Goal: Entertainment & Leisure: Browse casually

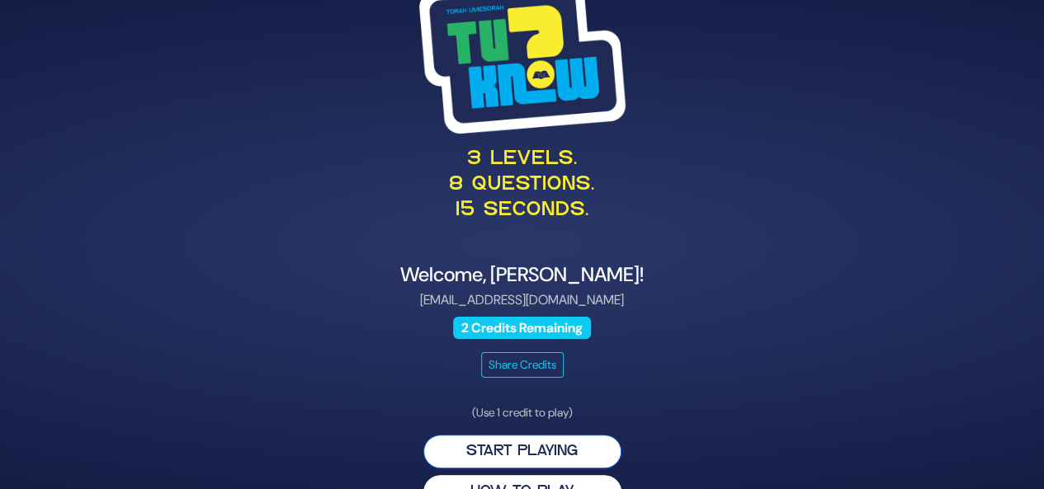
click at [535, 446] on button "Start Playing" at bounding box center [522, 452] width 198 height 34
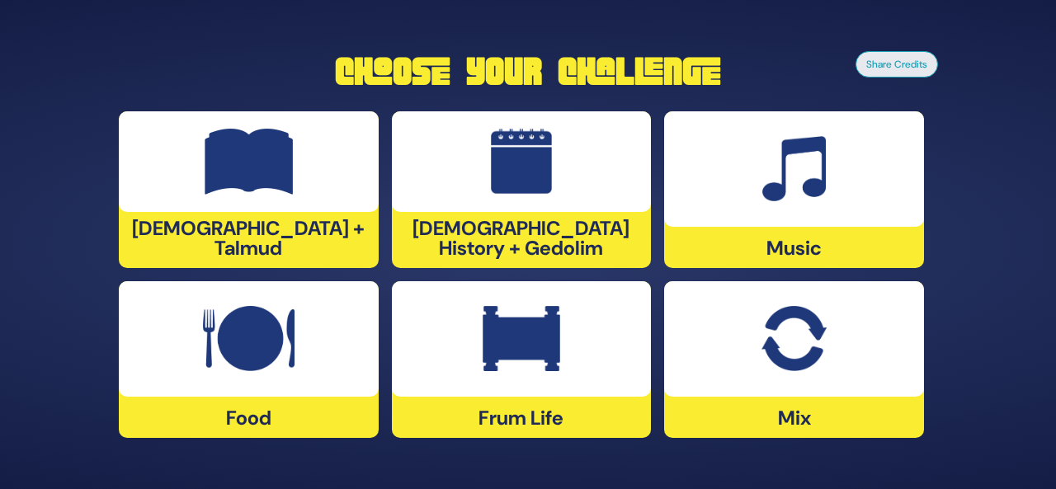
click at [229, 360] on img at bounding box center [249, 339] width 92 height 66
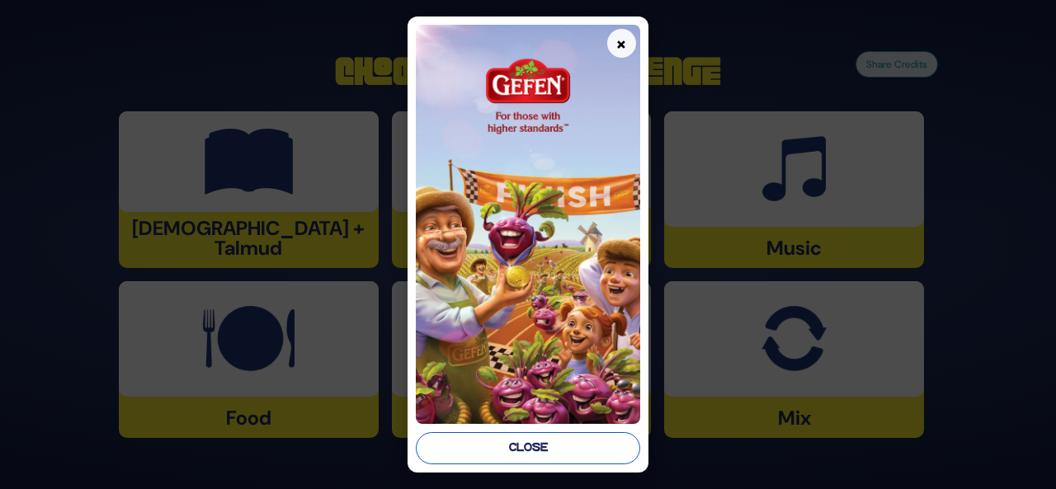
click at [516, 445] on button "Close" at bounding box center [528, 448] width 224 height 32
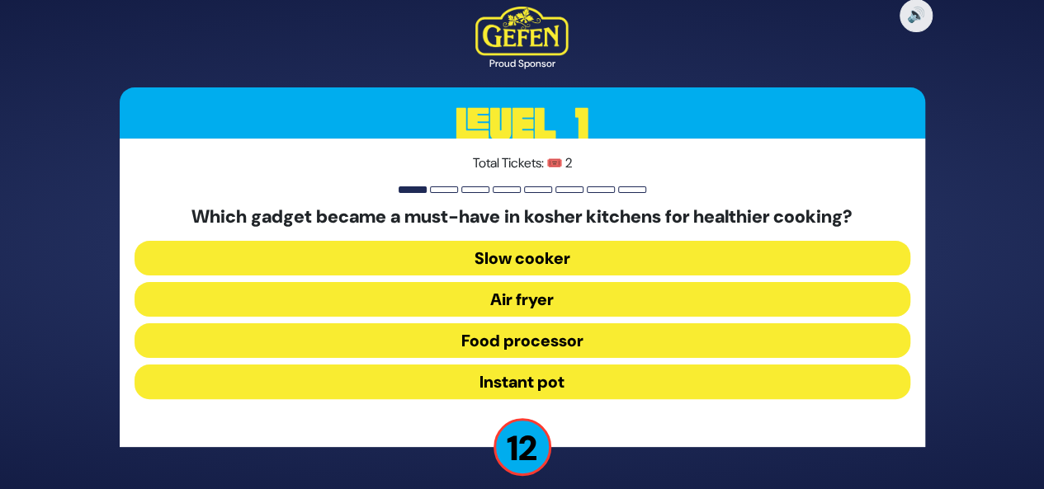
click at [512, 298] on button "Air fryer" at bounding box center [523, 299] width 776 height 35
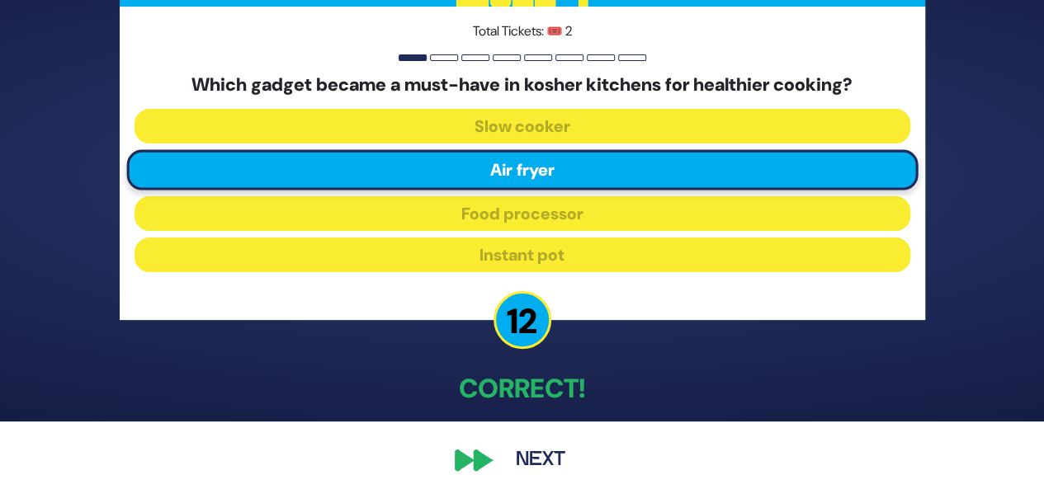
scroll to position [71, 0]
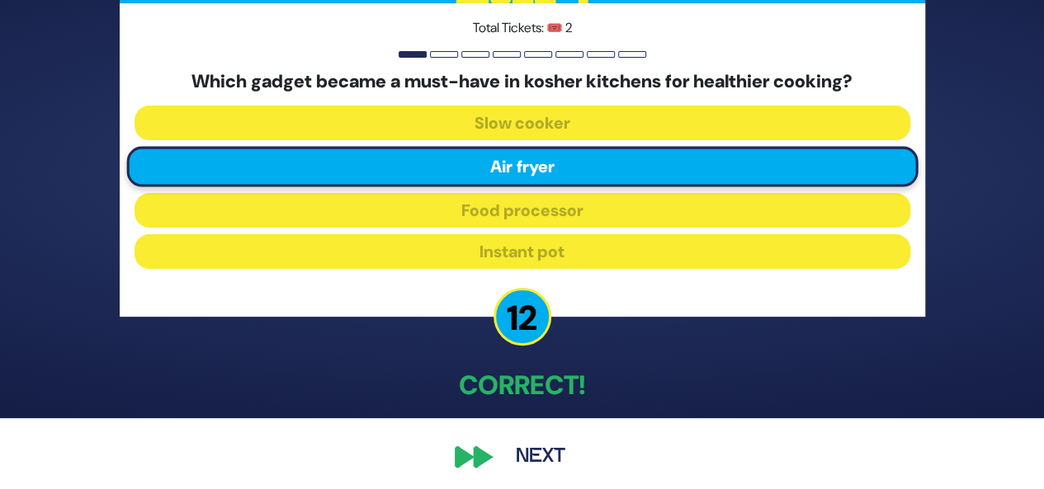
click at [530, 454] on button "Next" at bounding box center [541, 457] width 96 height 38
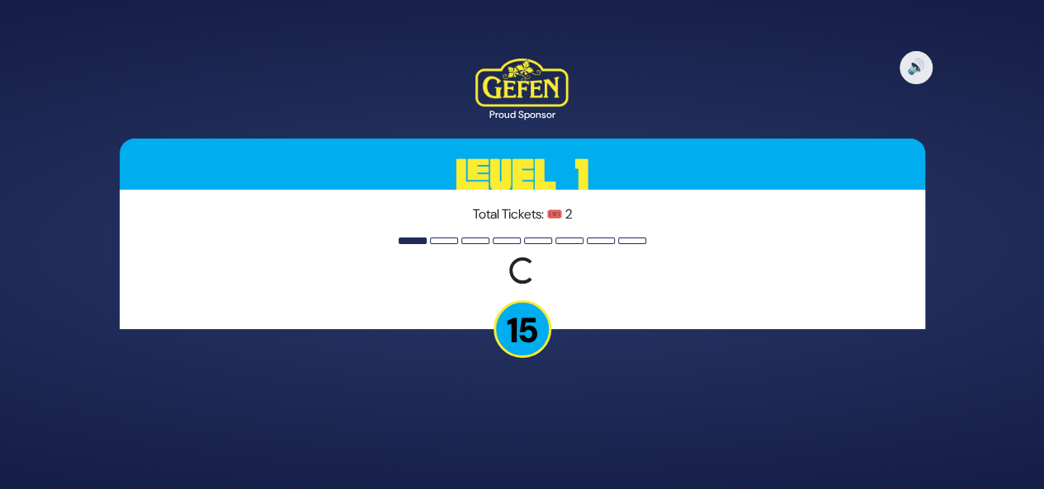
scroll to position [0, 0]
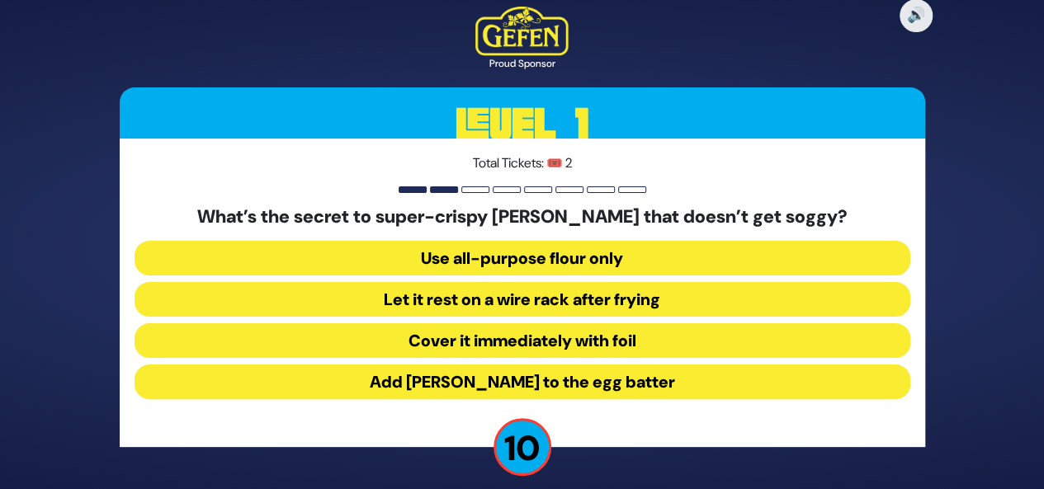
click at [543, 291] on button "Let it rest on a wire rack after frying" at bounding box center [523, 299] width 776 height 35
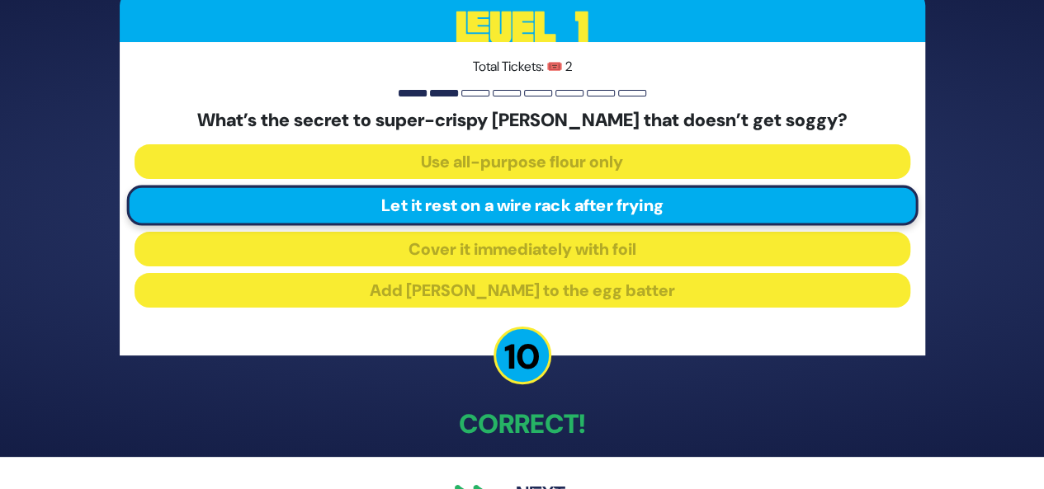
scroll to position [78, 0]
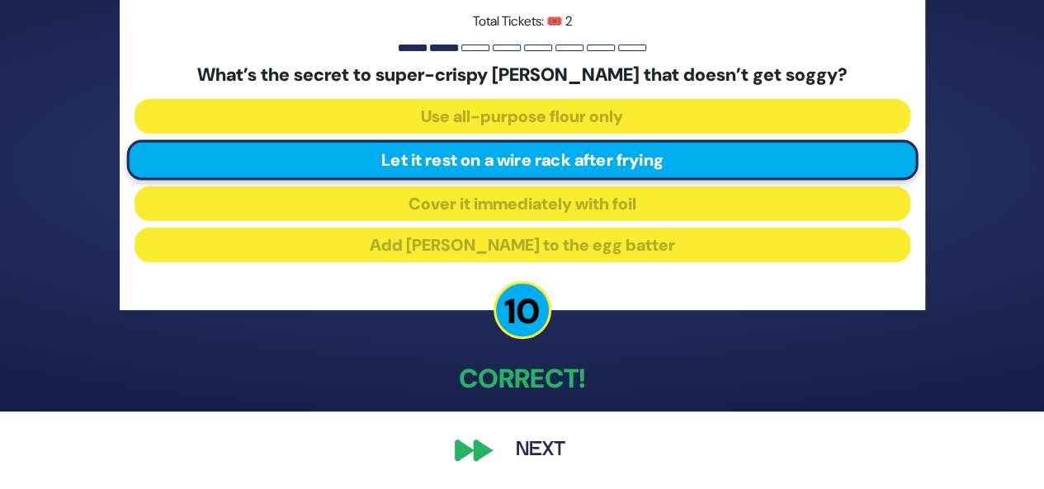
click at [538, 446] on button "Next" at bounding box center [541, 451] width 96 height 38
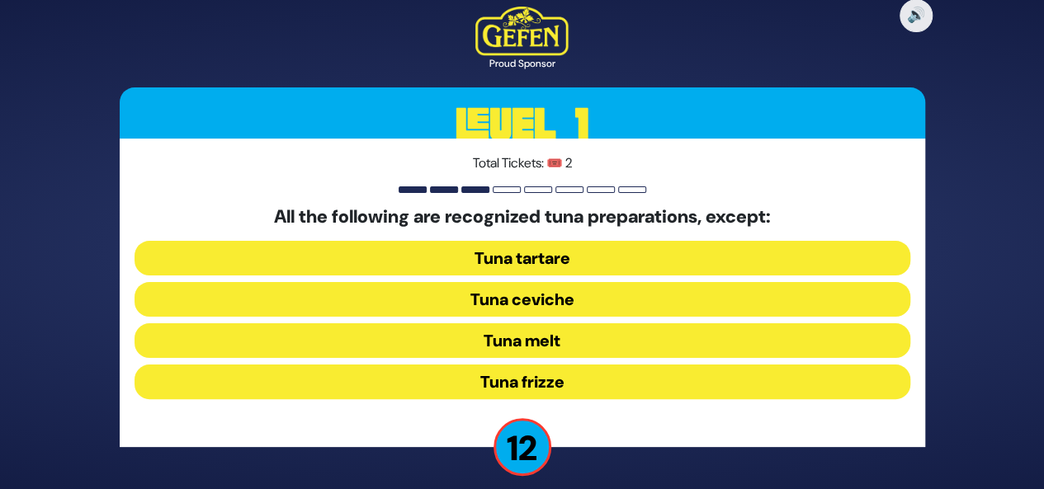
click at [567, 380] on button "Tuna frizze" at bounding box center [523, 382] width 776 height 35
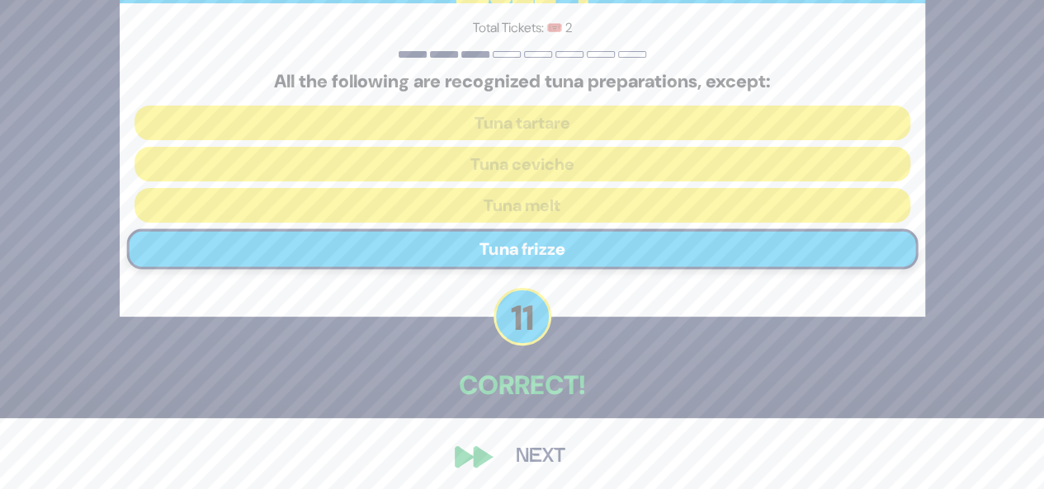
scroll to position [78, 0]
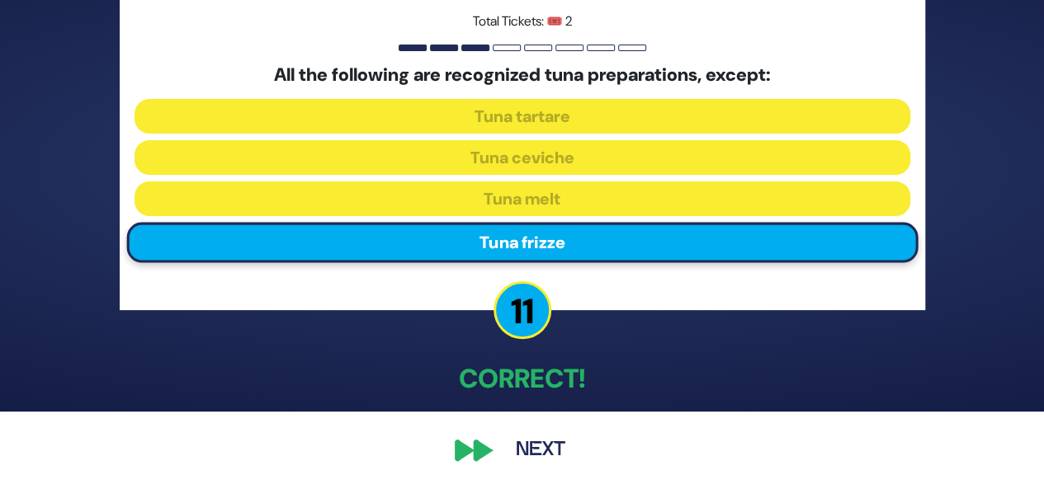
click at [538, 458] on button "Next" at bounding box center [541, 451] width 96 height 38
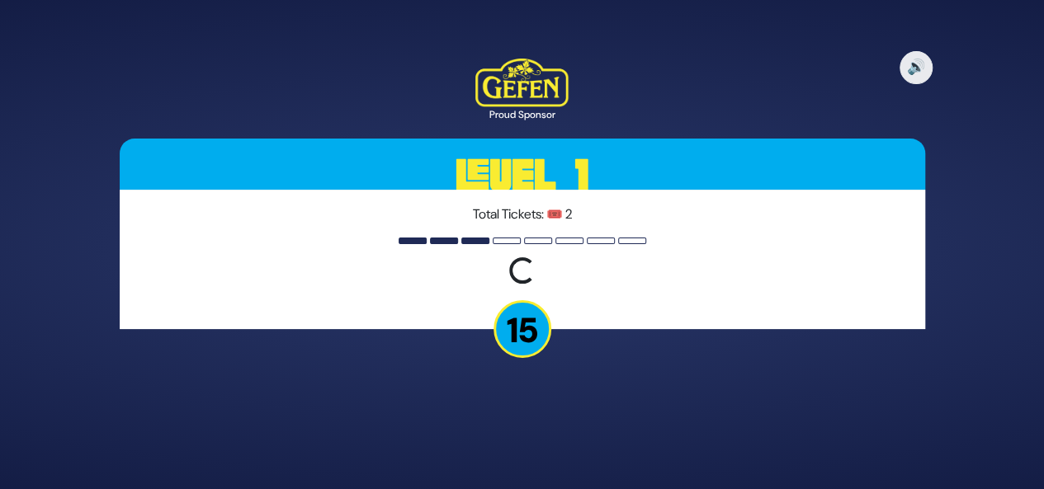
scroll to position [0, 0]
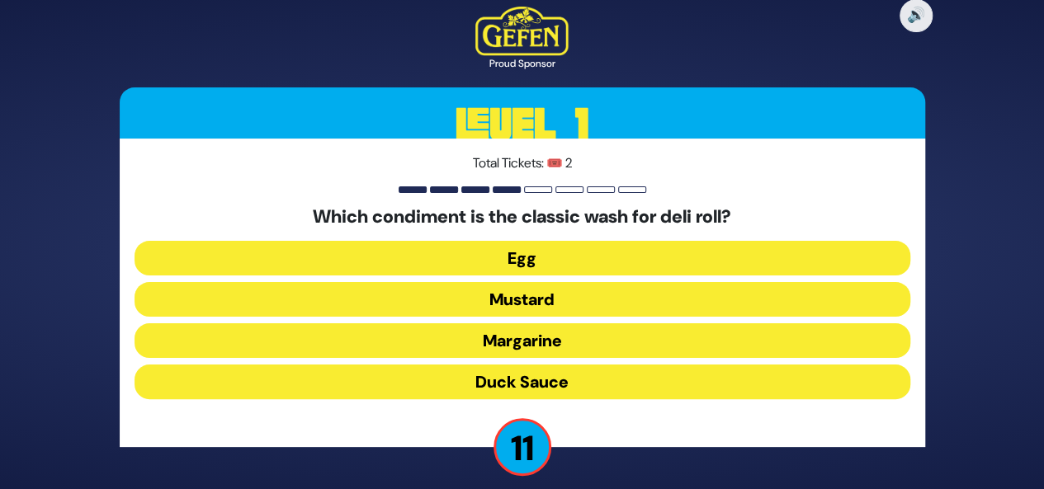
click at [542, 385] on button "Duck Sauce" at bounding box center [523, 382] width 776 height 35
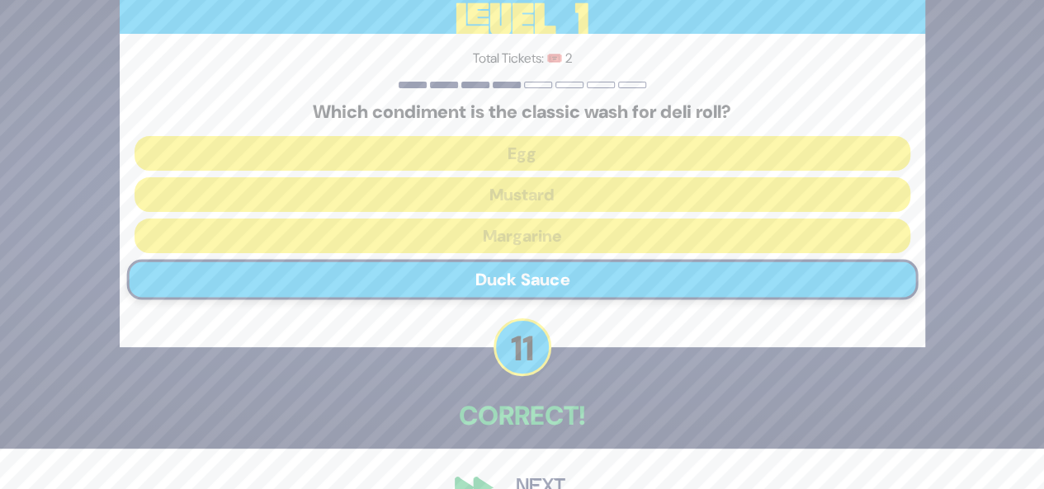
scroll to position [78, 0]
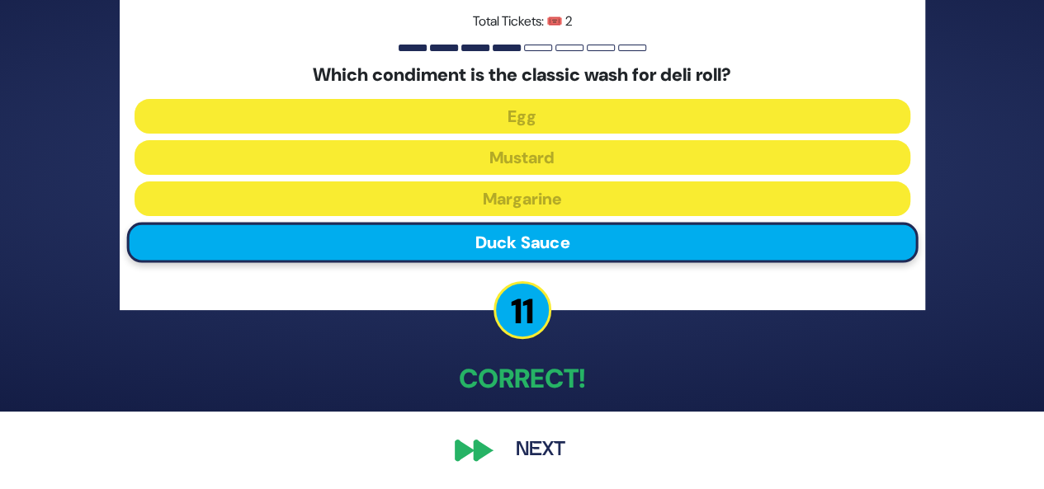
click at [540, 446] on button "Next" at bounding box center [541, 451] width 96 height 38
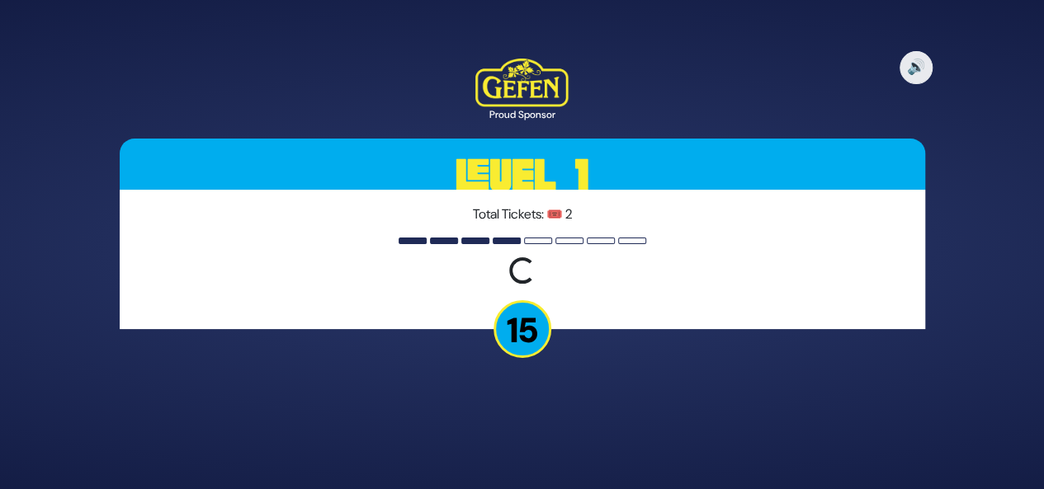
scroll to position [0, 0]
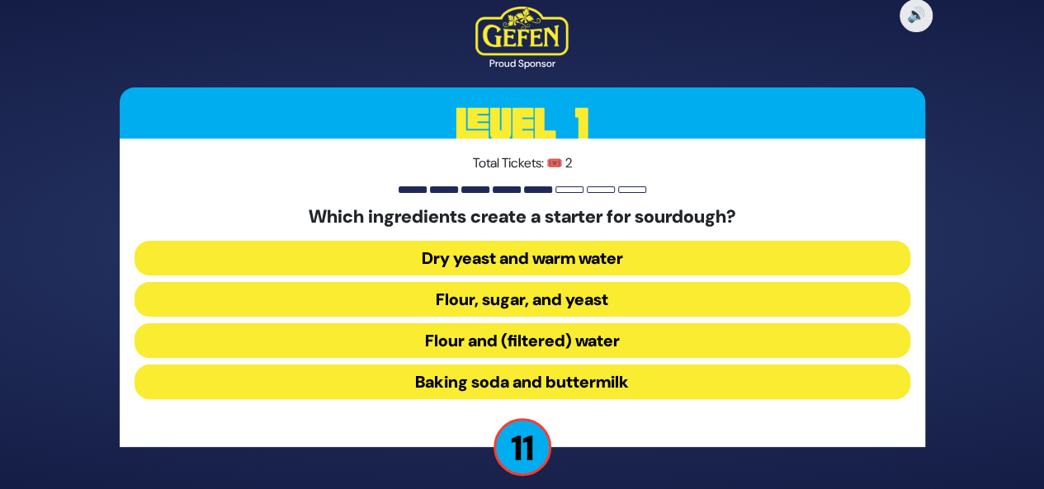
click at [547, 343] on button "Flour and (filtered) water" at bounding box center [523, 340] width 776 height 35
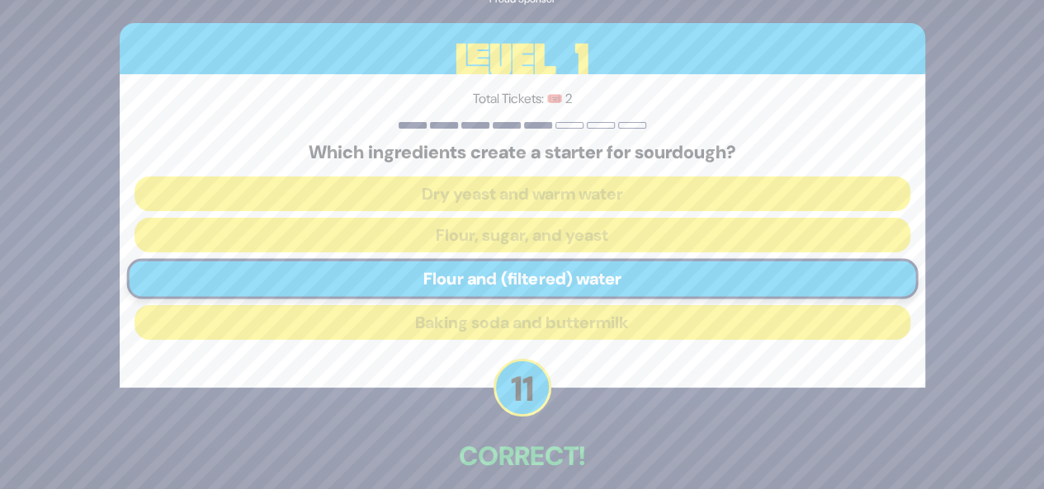
scroll to position [78, 0]
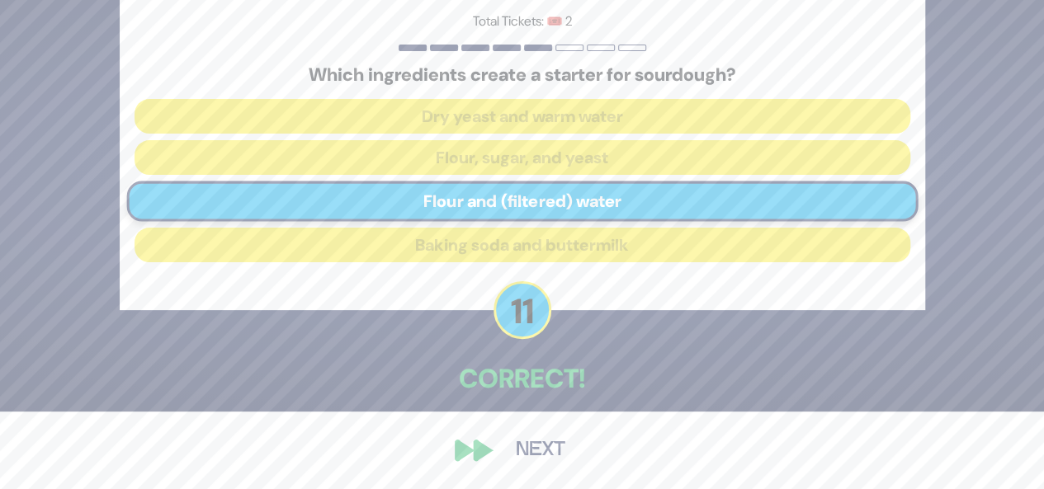
click at [533, 454] on button "Next" at bounding box center [541, 451] width 96 height 38
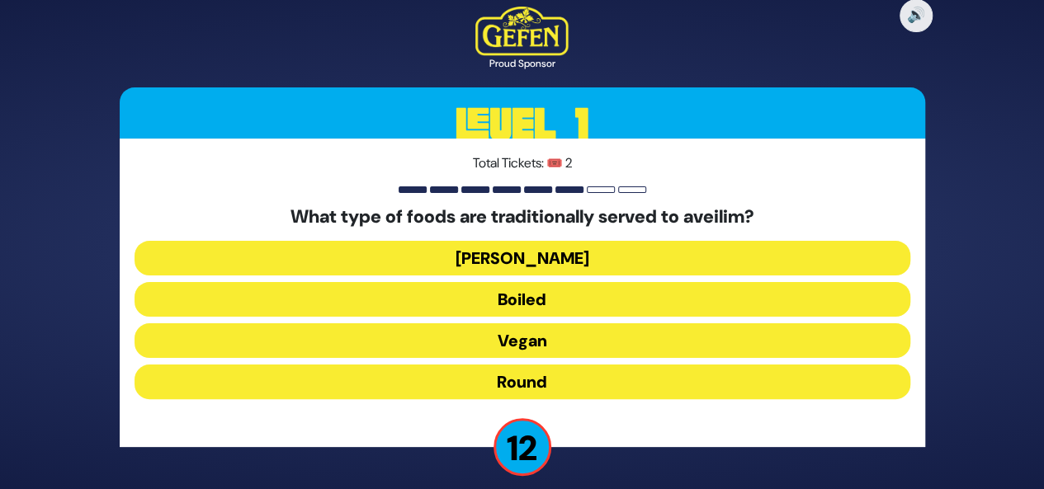
click at [535, 380] on button "Round" at bounding box center [523, 382] width 776 height 35
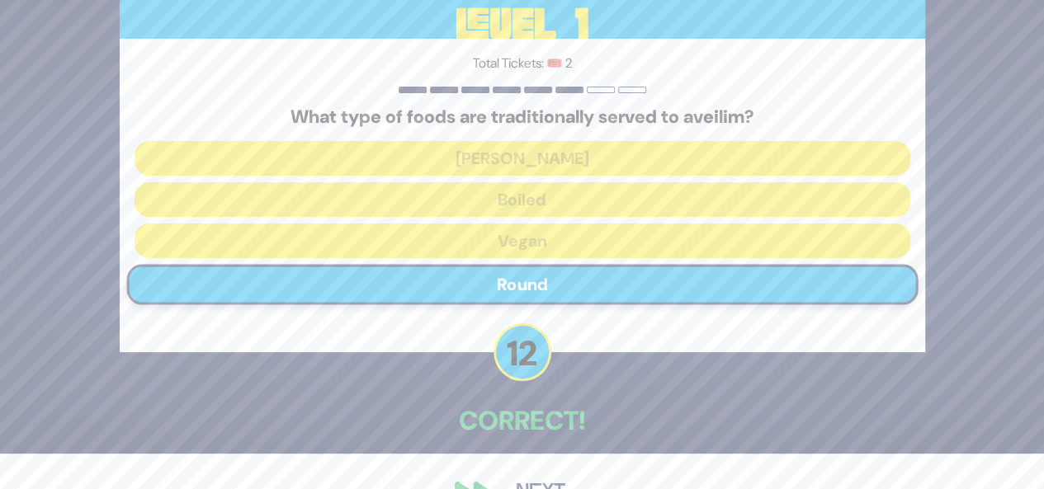
scroll to position [78, 0]
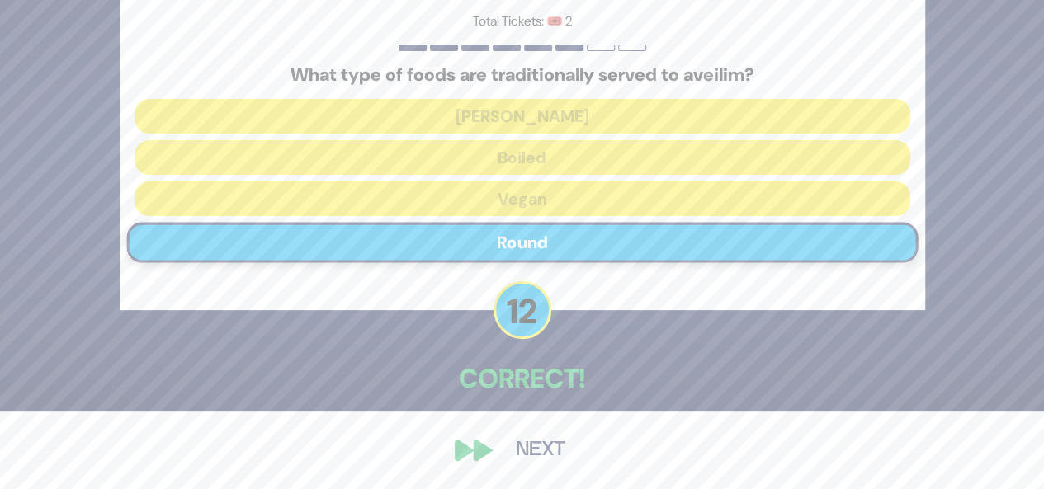
click at [538, 441] on button "Next" at bounding box center [541, 451] width 96 height 38
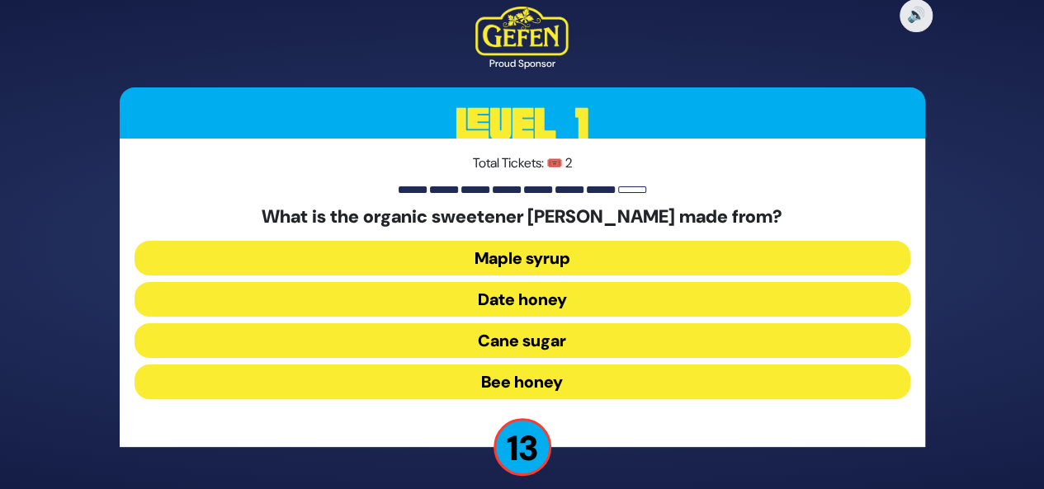
click at [561, 300] on button "Date honey" at bounding box center [523, 299] width 776 height 35
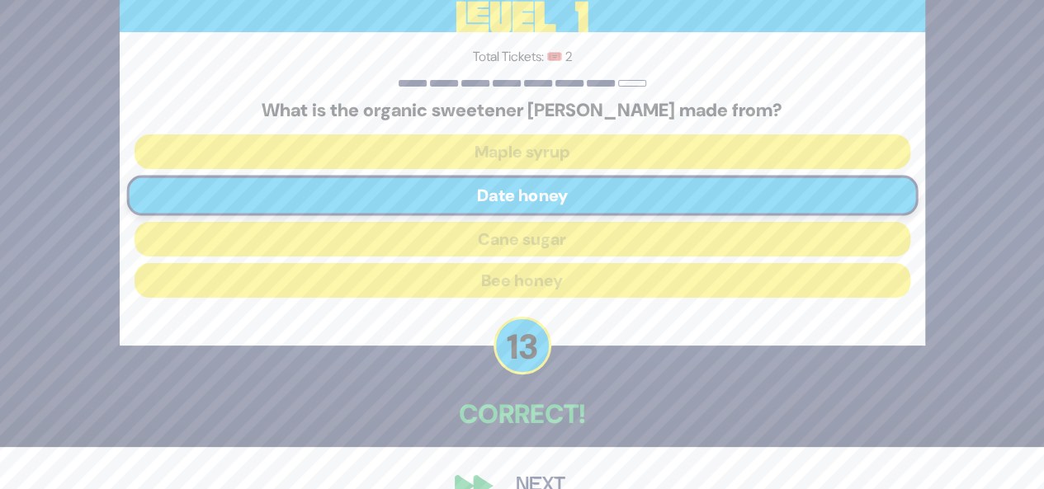
scroll to position [78, 0]
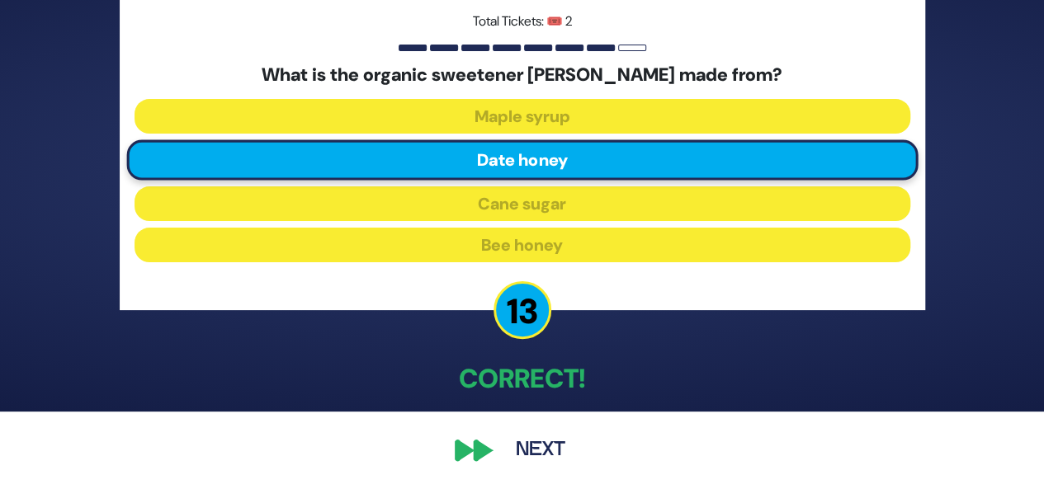
click at [551, 451] on button "Next" at bounding box center [541, 451] width 96 height 38
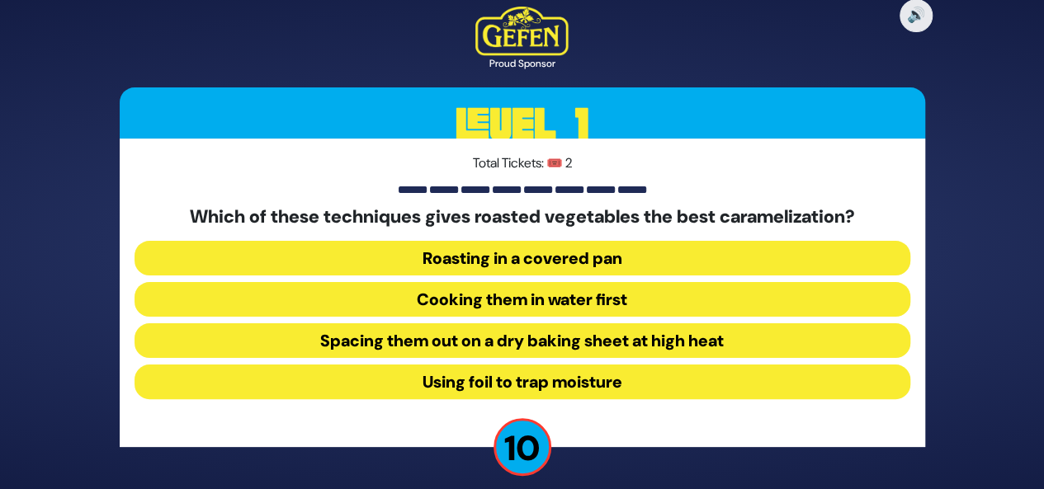
click at [541, 337] on button "Spacing them out on a dry baking sheet at high heat" at bounding box center [523, 340] width 776 height 35
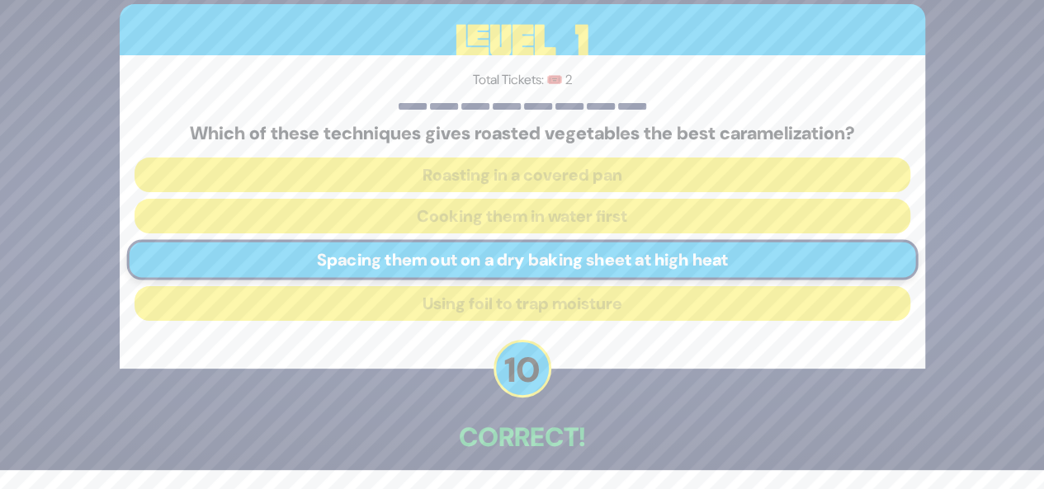
scroll to position [78, 0]
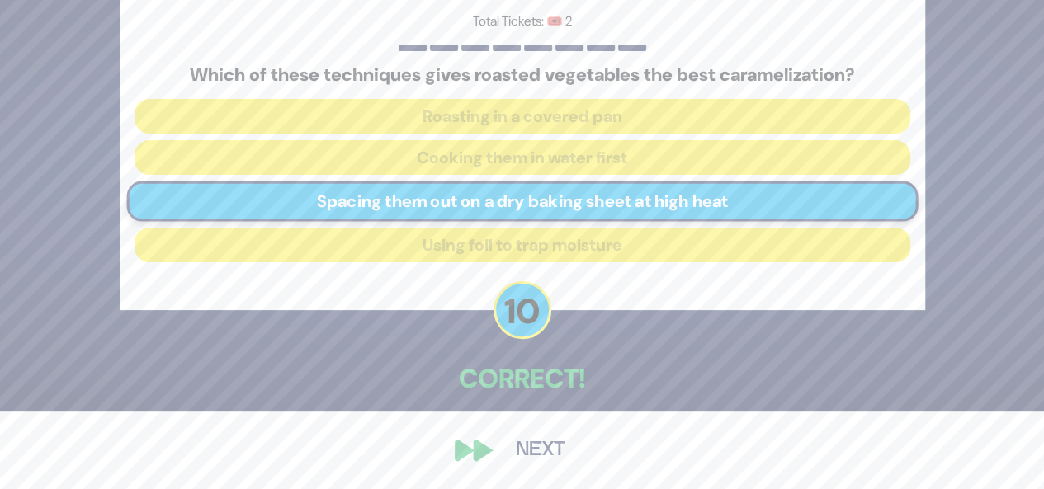
click at [517, 458] on button "Next" at bounding box center [541, 451] width 96 height 38
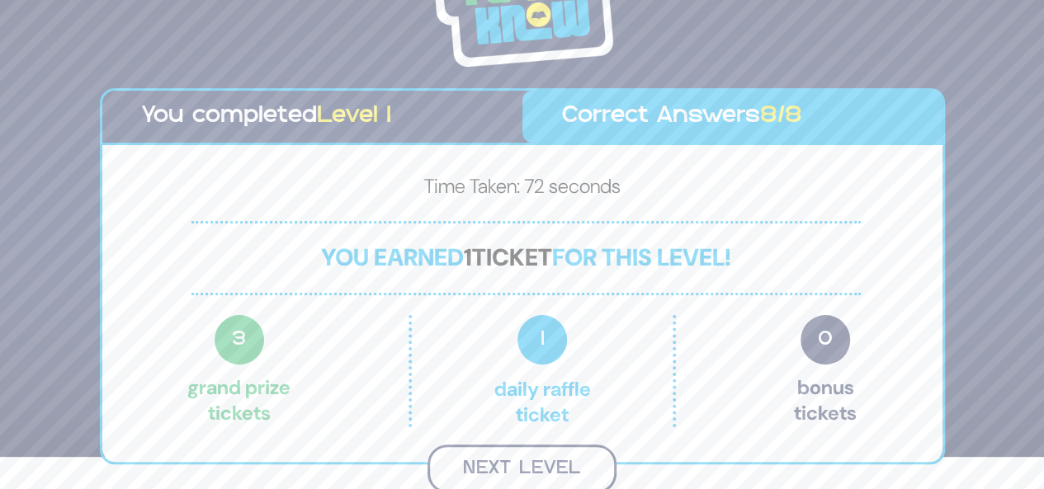
scroll to position [30, 0]
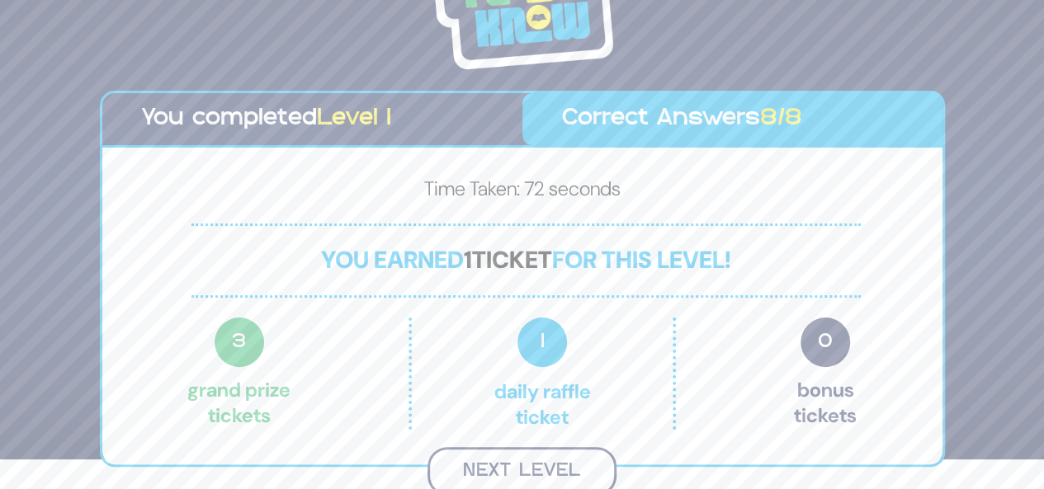
click at [515, 476] on button "Next Level" at bounding box center [521, 471] width 189 height 49
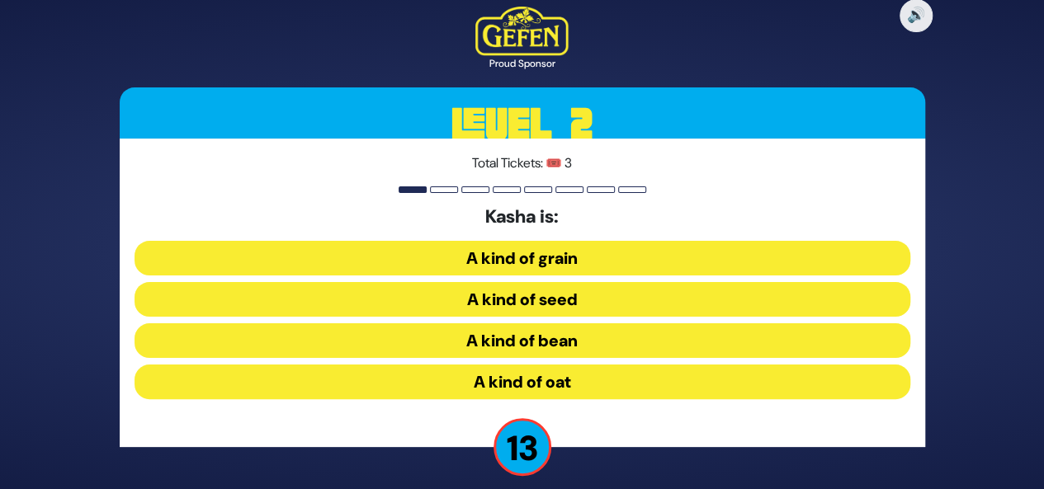
click at [566, 258] on button "A kind of grain" at bounding box center [523, 258] width 776 height 35
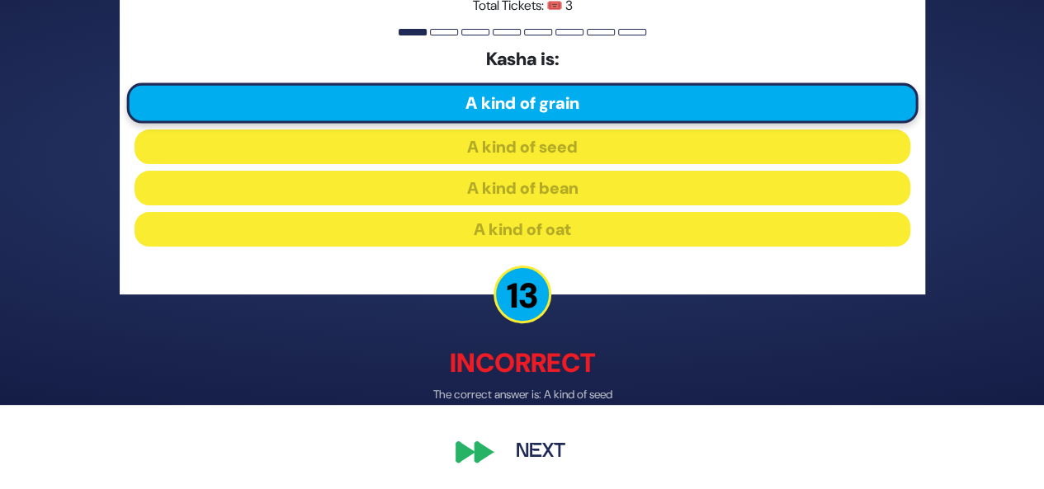
scroll to position [86, 0]
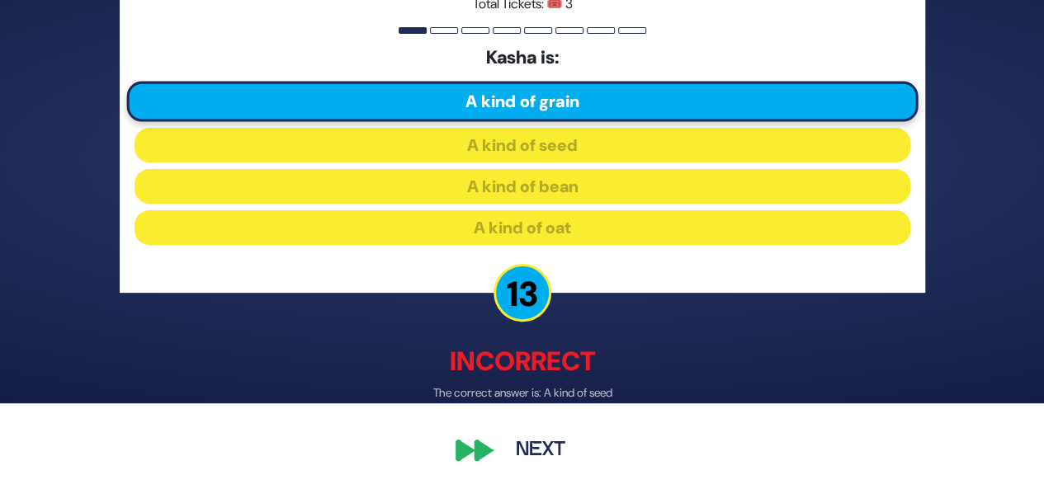
click at [523, 463] on button "Next" at bounding box center [541, 451] width 96 height 38
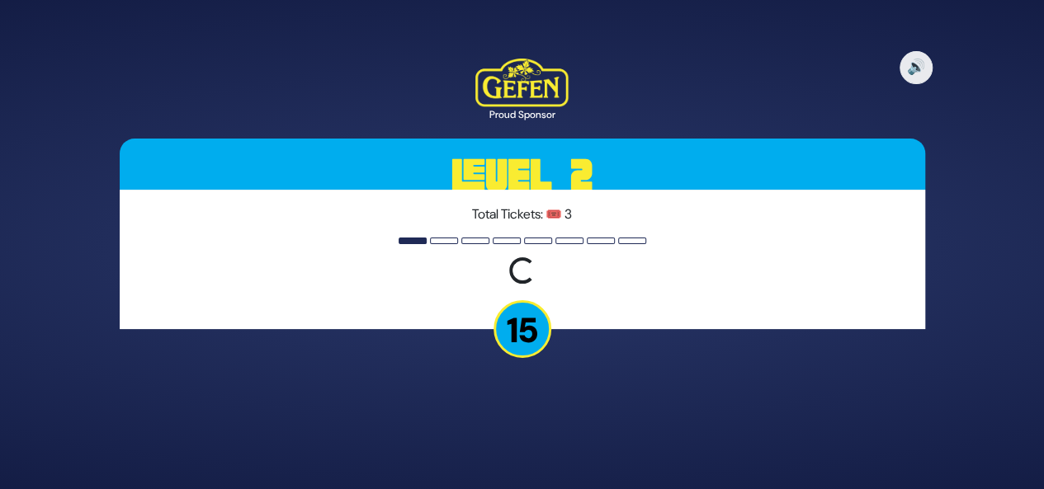
scroll to position [0, 0]
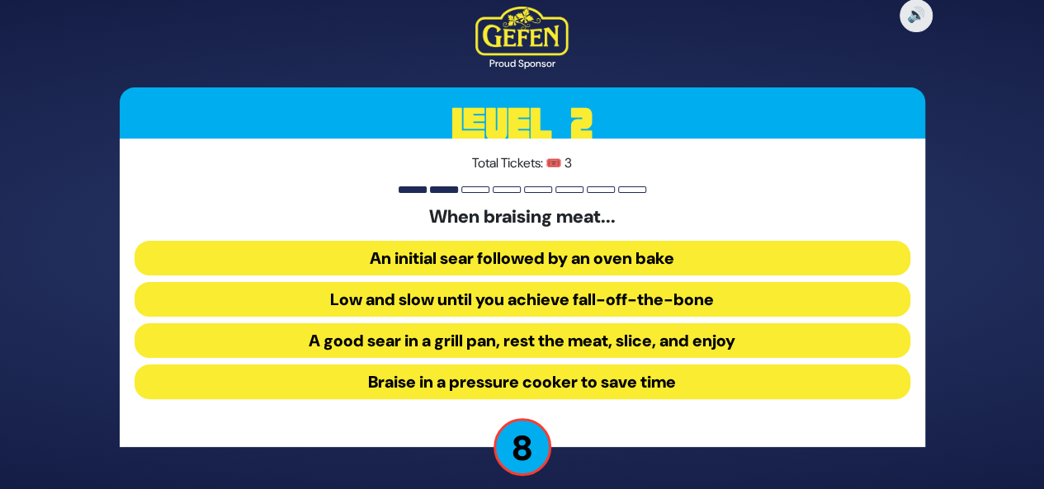
click at [577, 253] on button "An initial sear followed by an oven bake" at bounding box center [523, 258] width 776 height 35
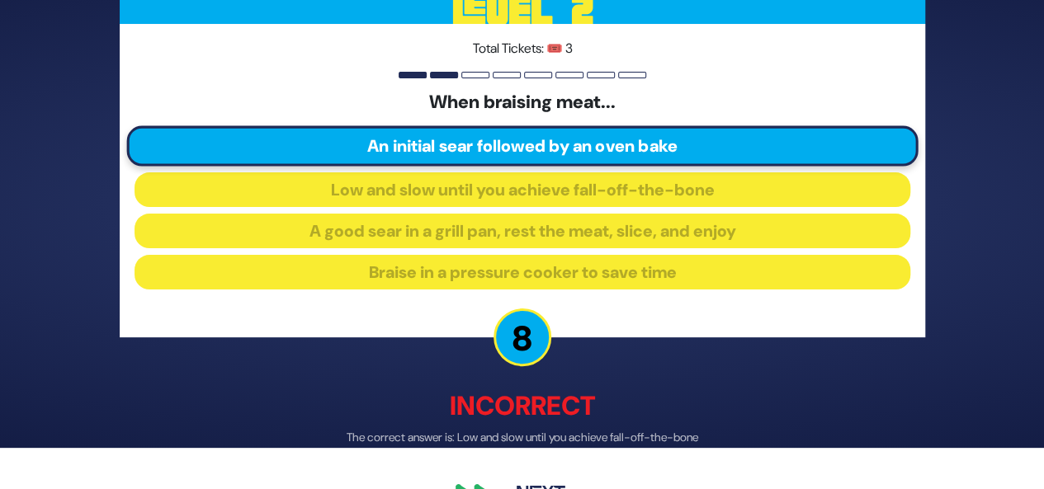
scroll to position [86, 0]
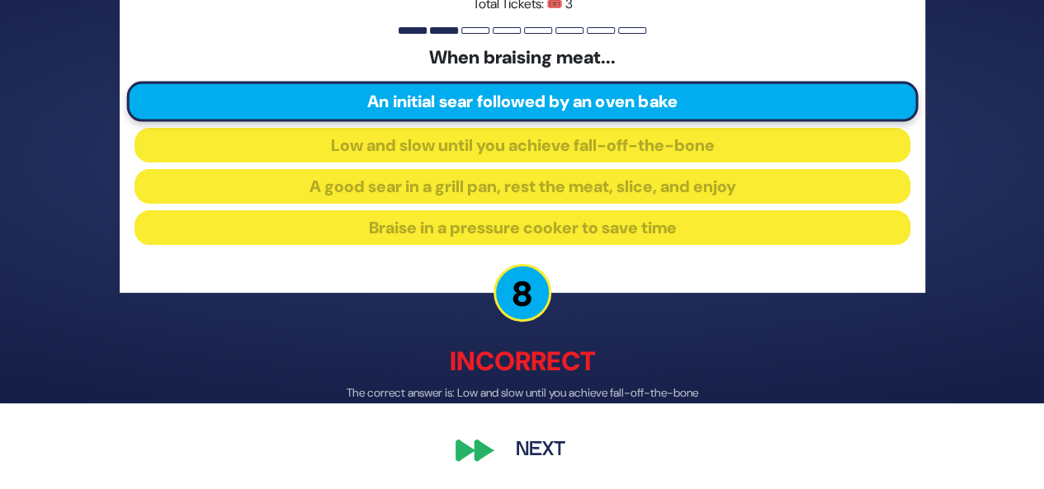
click at [540, 460] on button "Next" at bounding box center [541, 451] width 96 height 38
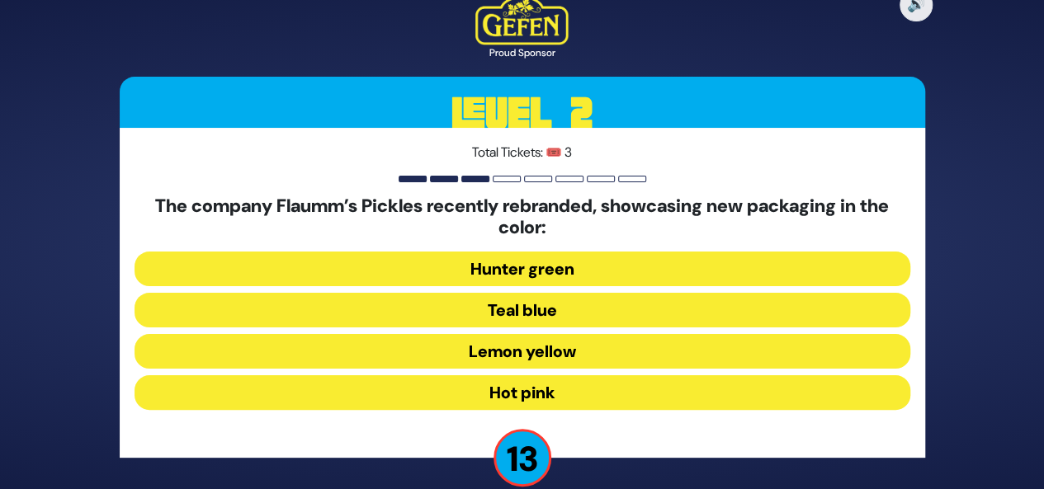
click at [588, 392] on button "Hot pink" at bounding box center [523, 392] width 776 height 35
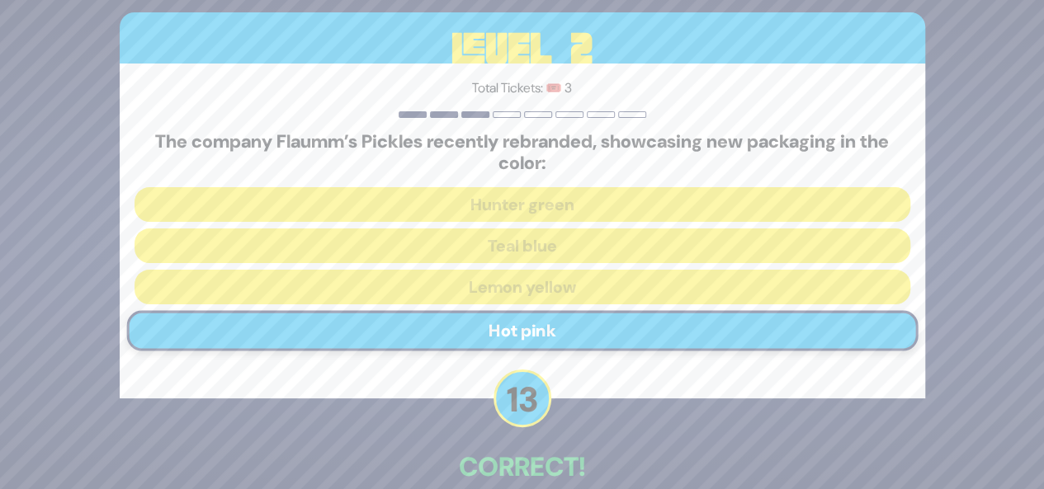
scroll to position [87, 0]
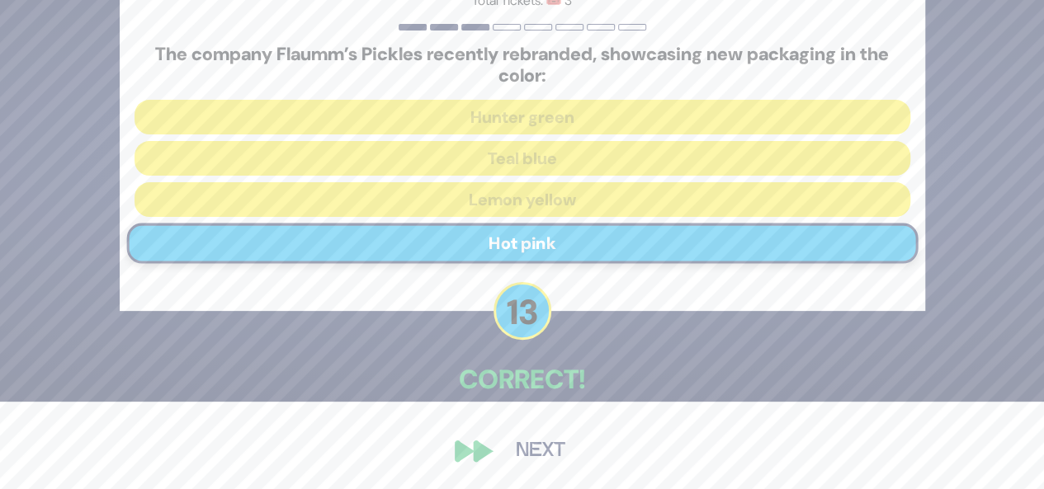
click at [550, 447] on button "Next" at bounding box center [541, 451] width 96 height 38
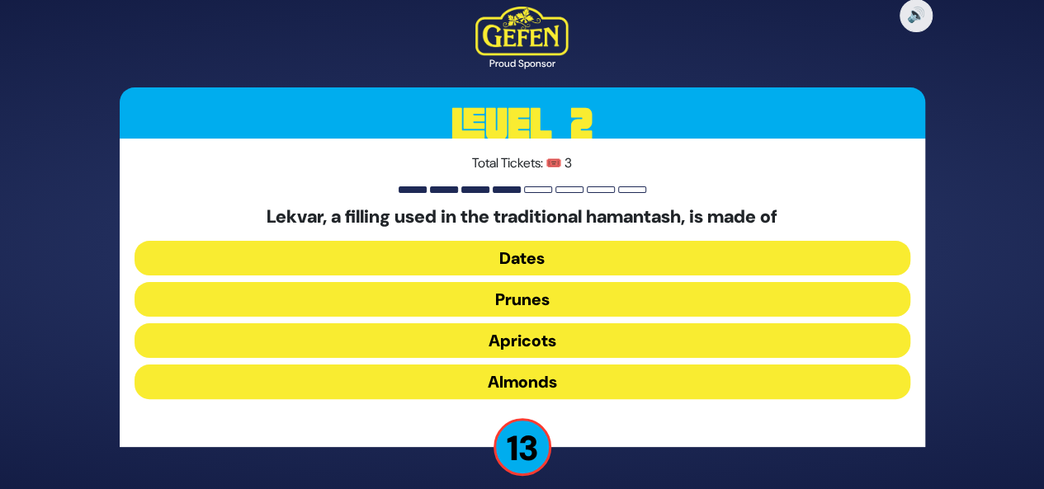
click at [583, 299] on button "Prunes" at bounding box center [523, 299] width 776 height 35
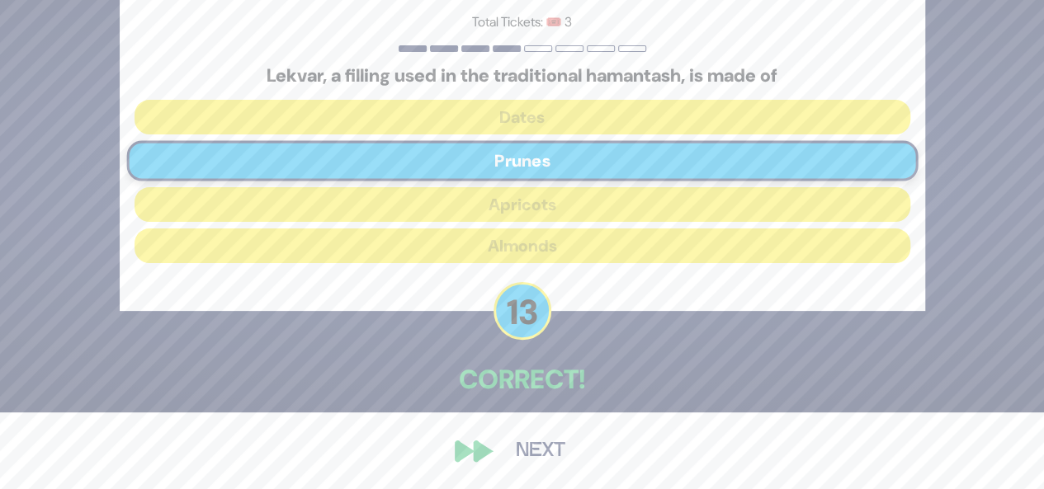
scroll to position [78, 0]
click at [546, 453] on button "Next" at bounding box center [541, 451] width 96 height 38
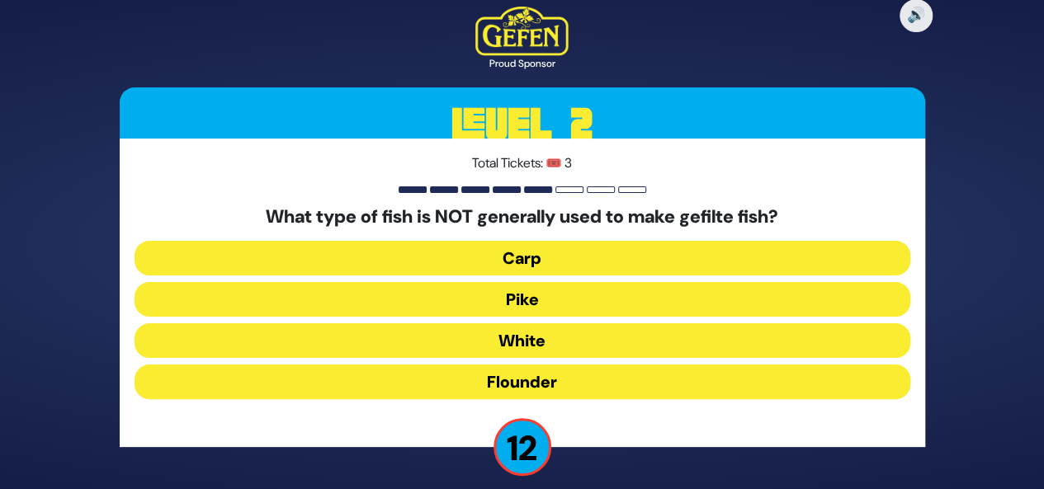
click at [555, 384] on button "Flounder" at bounding box center [523, 382] width 776 height 35
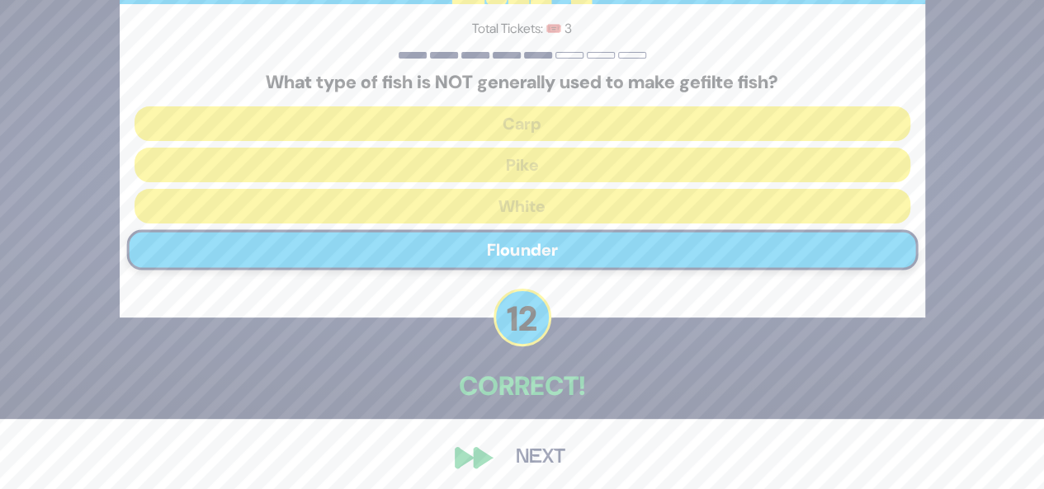
scroll to position [78, 0]
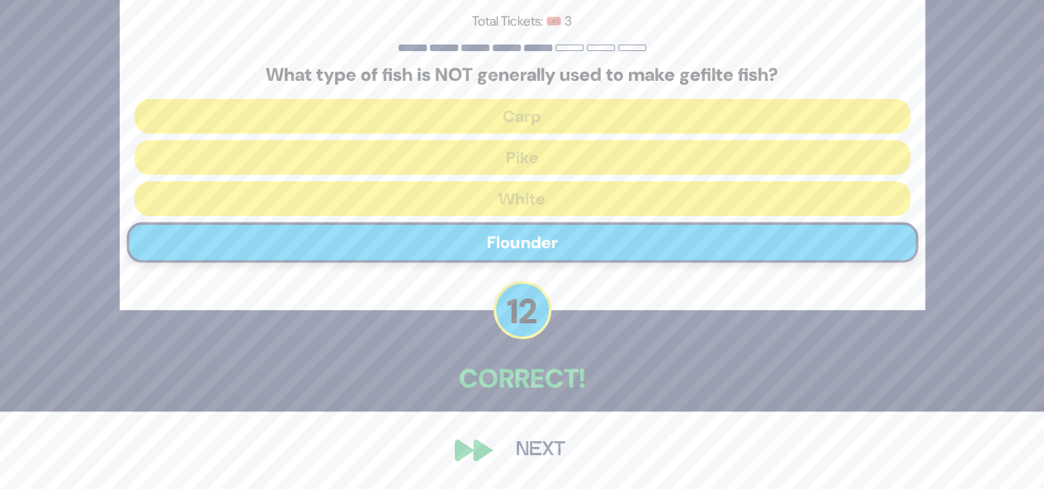
click at [555, 445] on button "Next" at bounding box center [541, 451] width 96 height 38
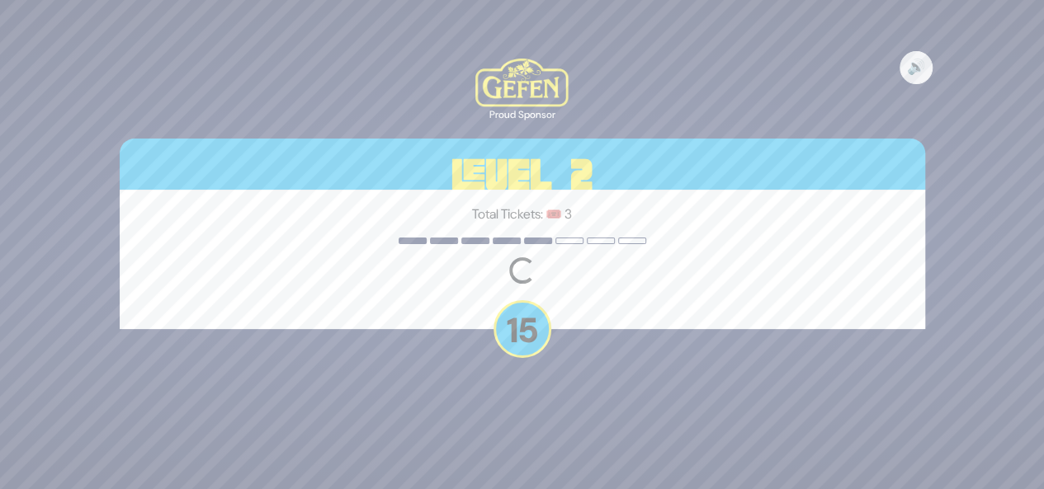
scroll to position [0, 0]
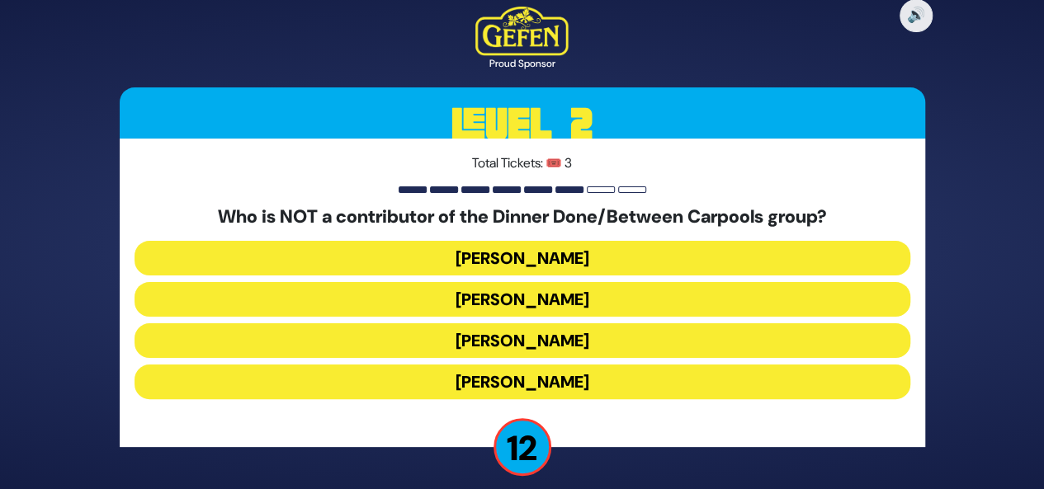
click at [566, 377] on button "[PERSON_NAME]" at bounding box center [523, 382] width 776 height 35
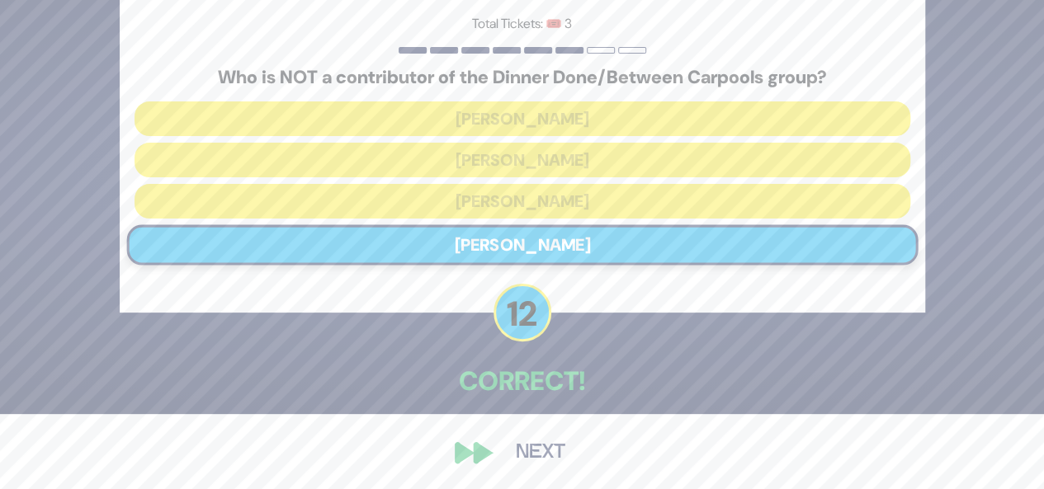
scroll to position [78, 0]
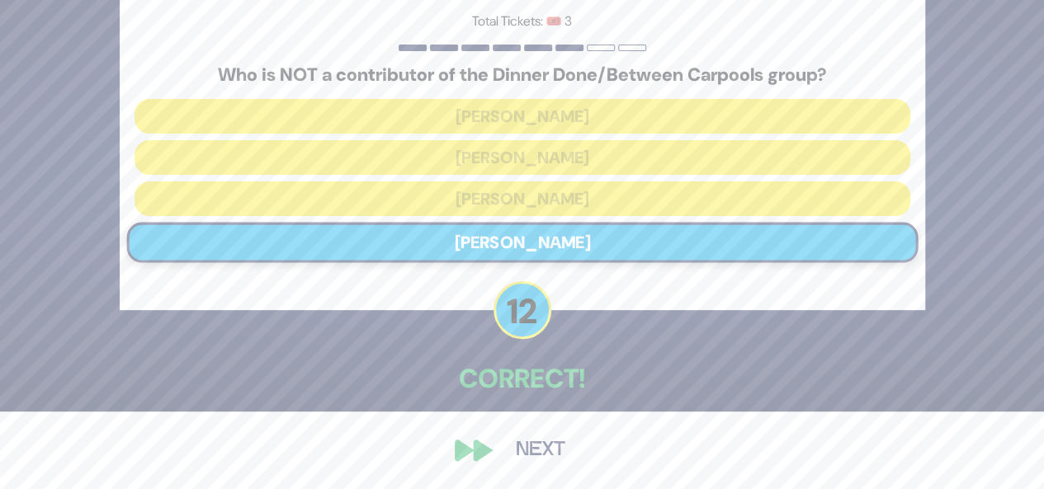
click at [540, 450] on button "Next" at bounding box center [541, 451] width 96 height 38
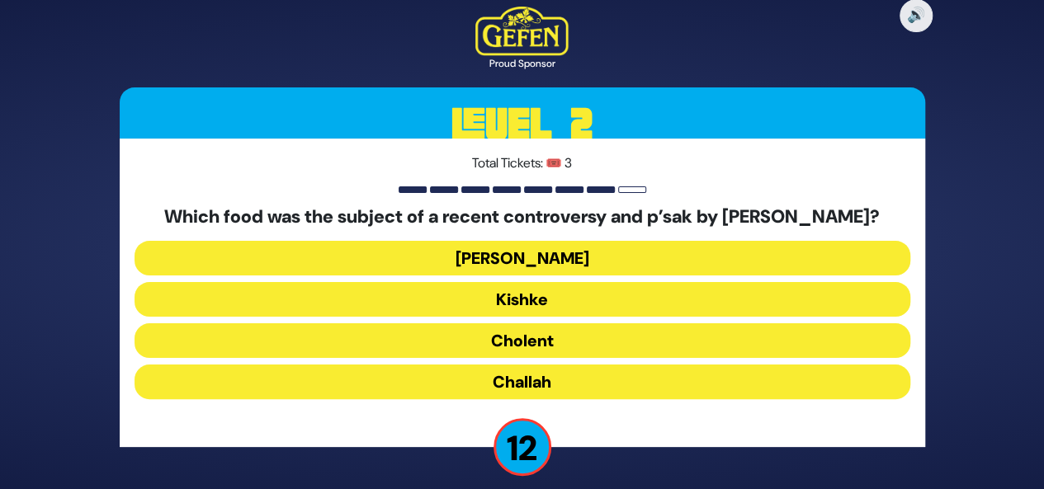
click at [559, 358] on button "Cholent" at bounding box center [523, 340] width 776 height 35
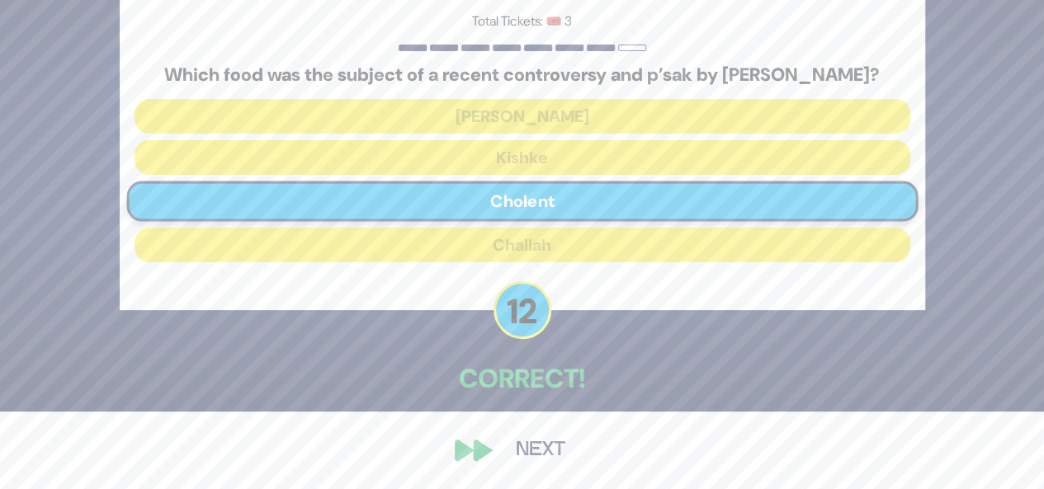
scroll to position [87, 0]
click at [531, 453] on button "Next" at bounding box center [541, 451] width 96 height 38
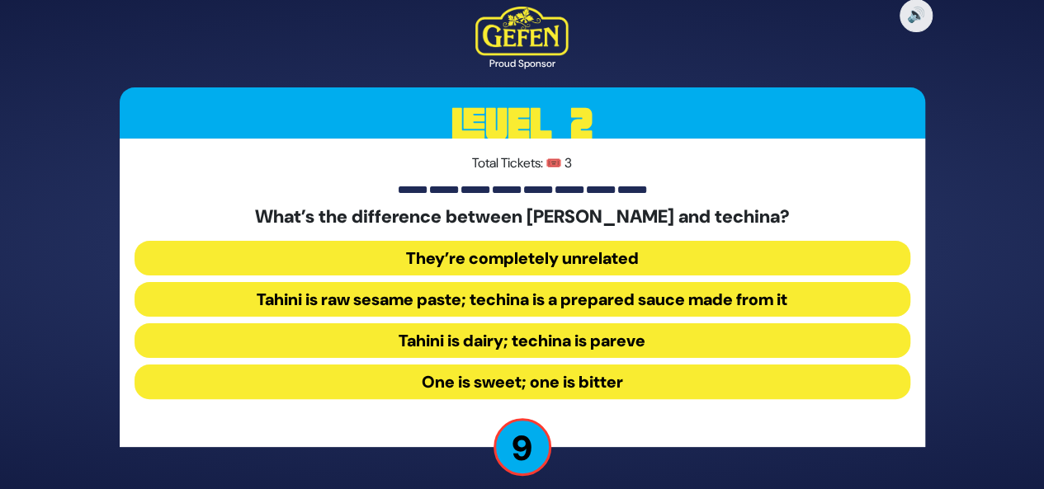
click at [569, 301] on button "Tahini is raw sesame paste; techina is a prepared sauce made from it" at bounding box center [523, 299] width 776 height 35
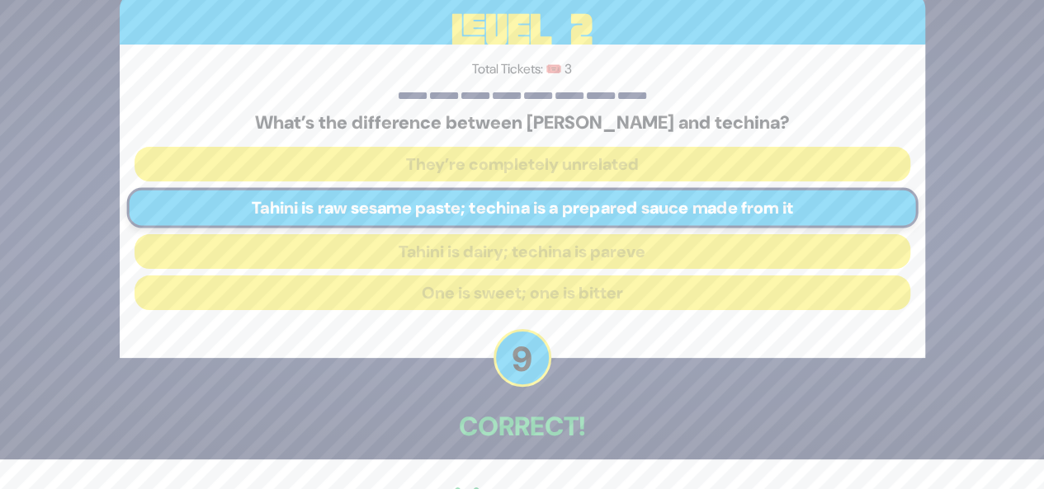
scroll to position [78, 0]
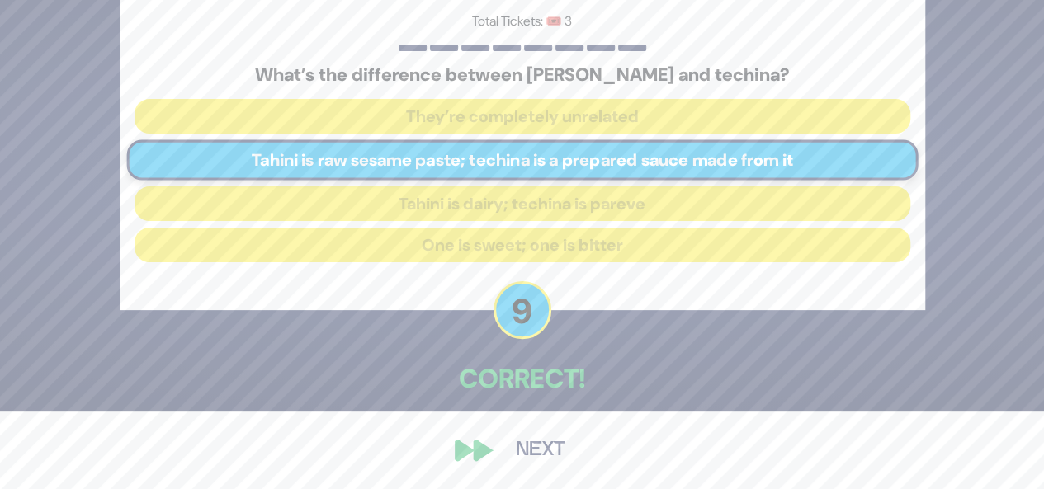
click at [537, 451] on button "Next" at bounding box center [541, 451] width 96 height 38
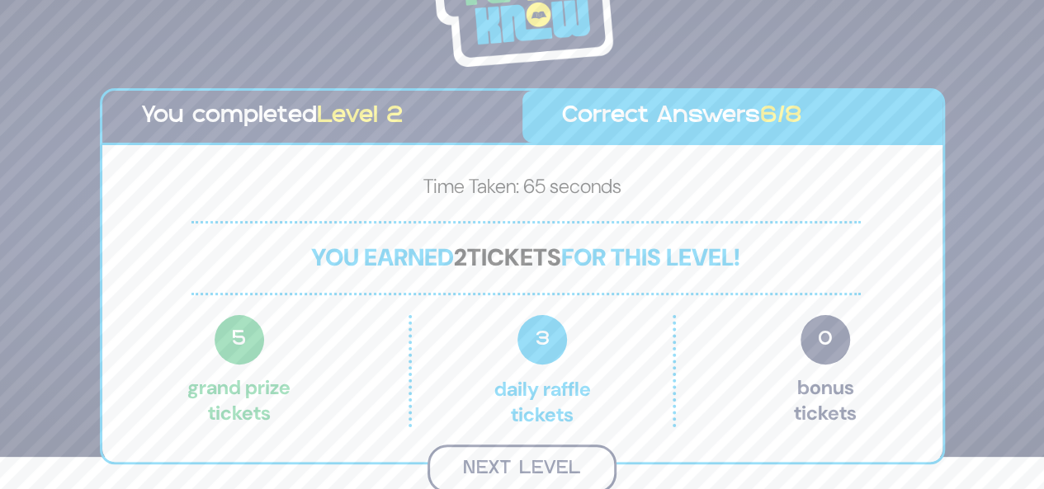
scroll to position [30, 0]
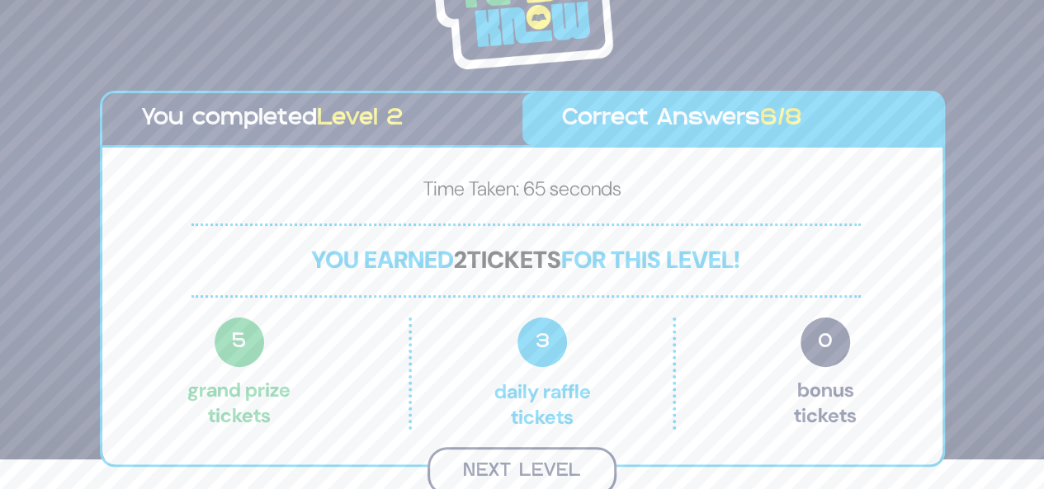
click at [517, 474] on button "Next Level" at bounding box center [521, 471] width 189 height 49
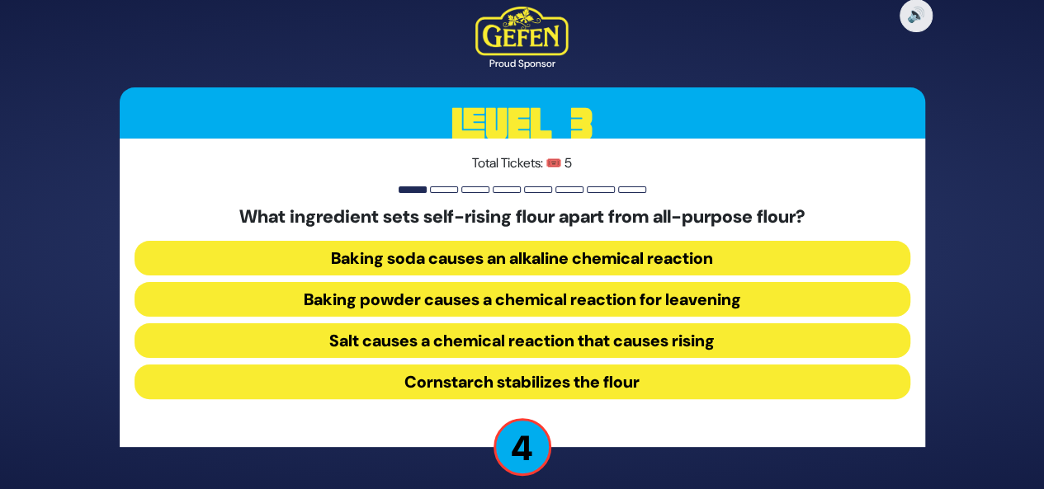
click at [555, 255] on button "Baking soda causes an alkaline chemical reaction" at bounding box center [523, 258] width 776 height 35
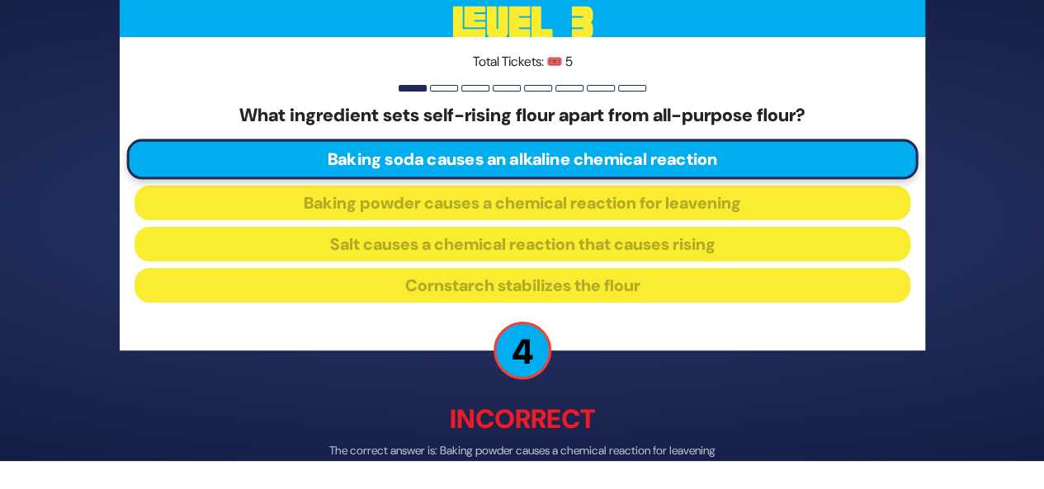
scroll to position [86, 0]
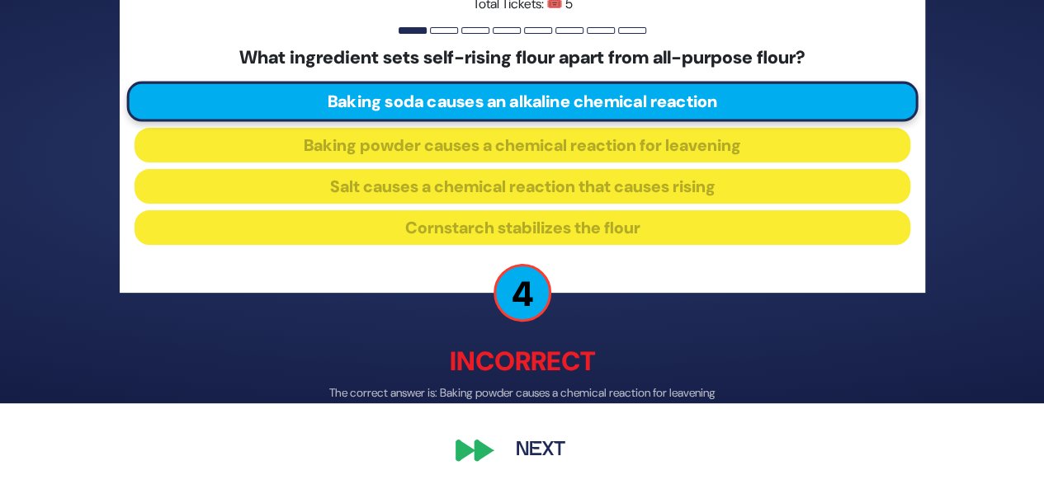
click at [542, 456] on button "Next" at bounding box center [541, 451] width 96 height 38
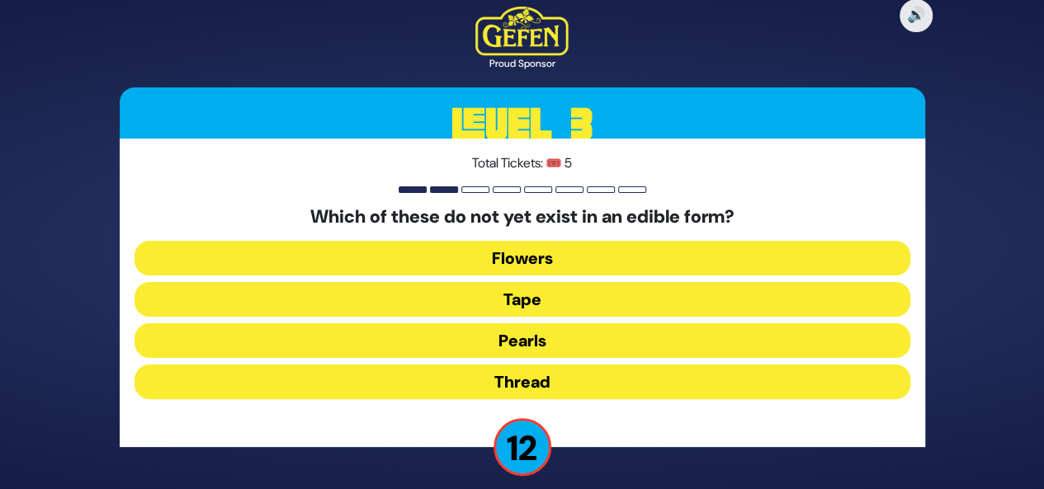
click at [574, 308] on button "Tape" at bounding box center [523, 299] width 776 height 35
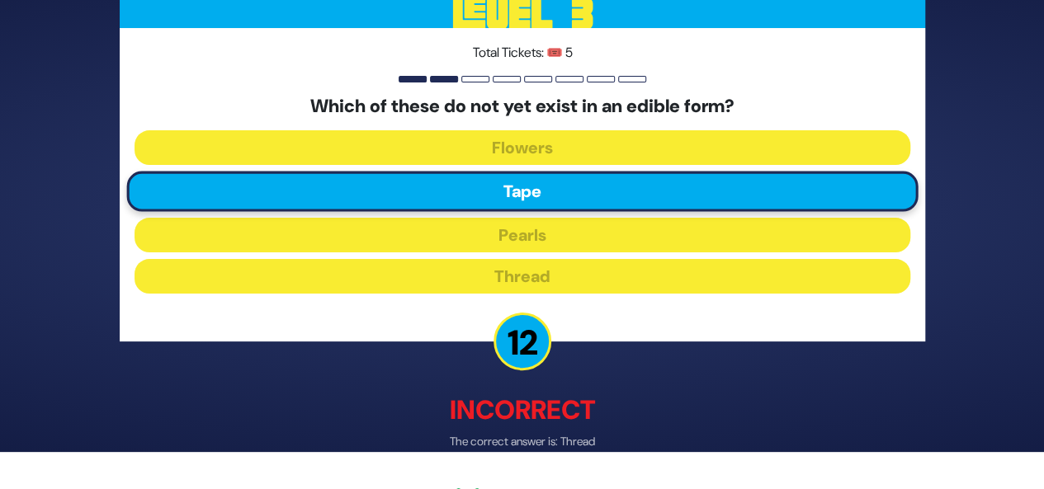
scroll to position [86, 0]
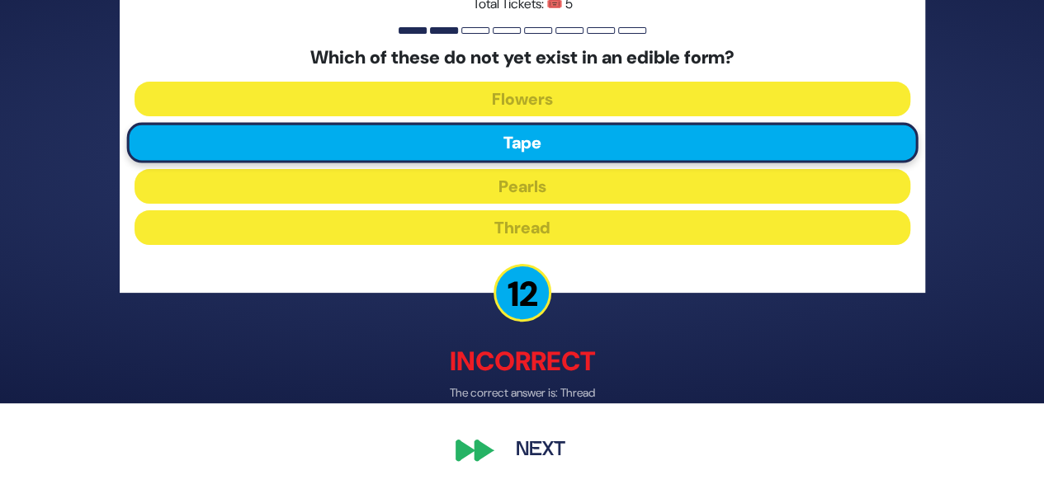
click at [553, 451] on button "Next" at bounding box center [541, 451] width 96 height 38
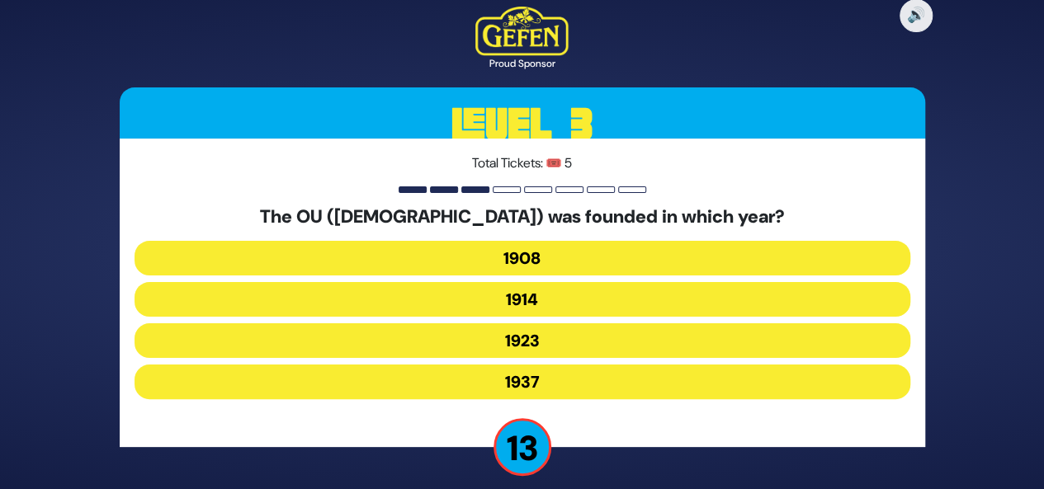
click at [599, 250] on button "1908" at bounding box center [523, 258] width 776 height 35
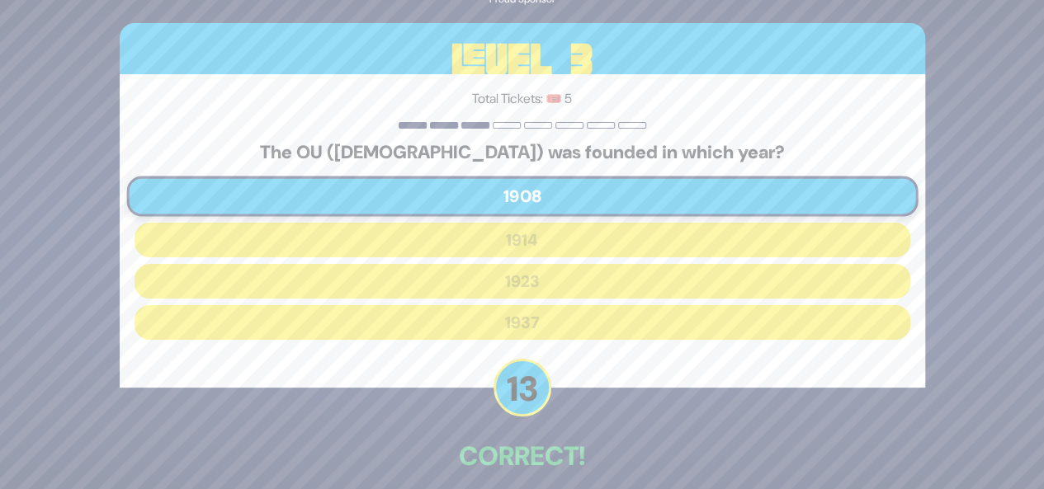
scroll to position [78, 0]
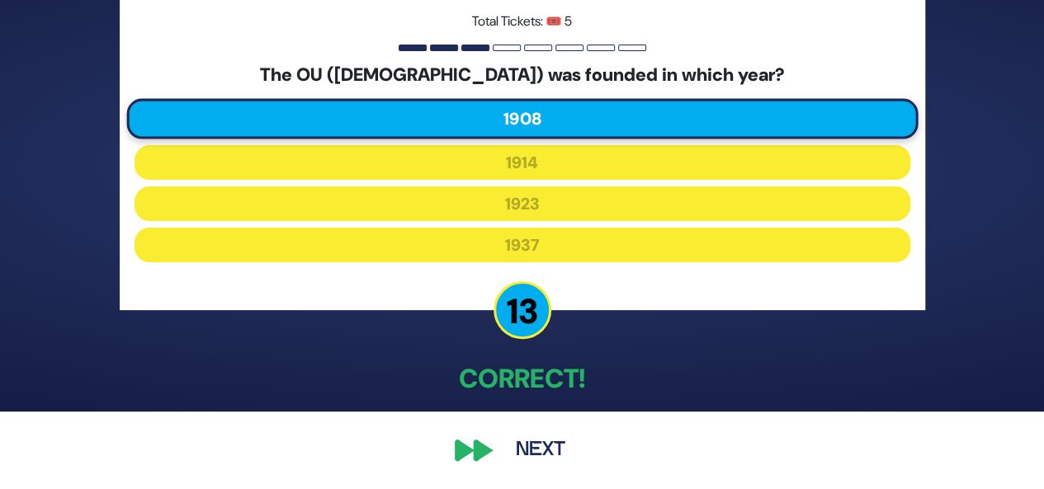
click at [533, 451] on button "Next" at bounding box center [541, 451] width 96 height 38
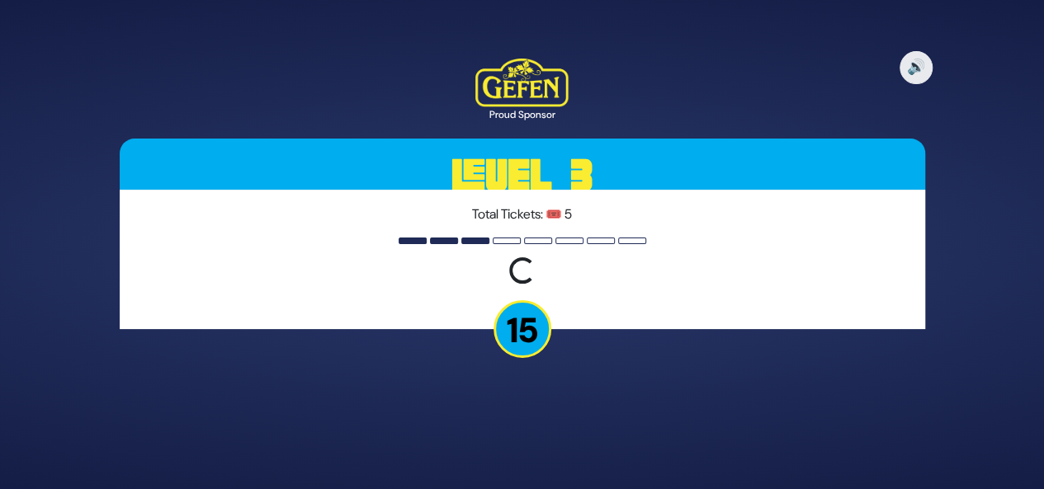
scroll to position [0, 0]
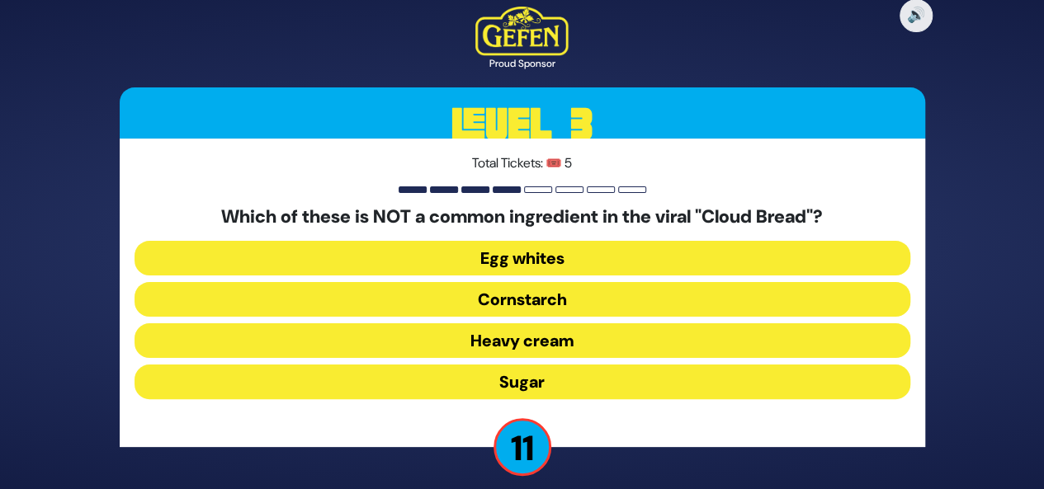
click at [581, 338] on button "Heavy cream" at bounding box center [523, 340] width 776 height 35
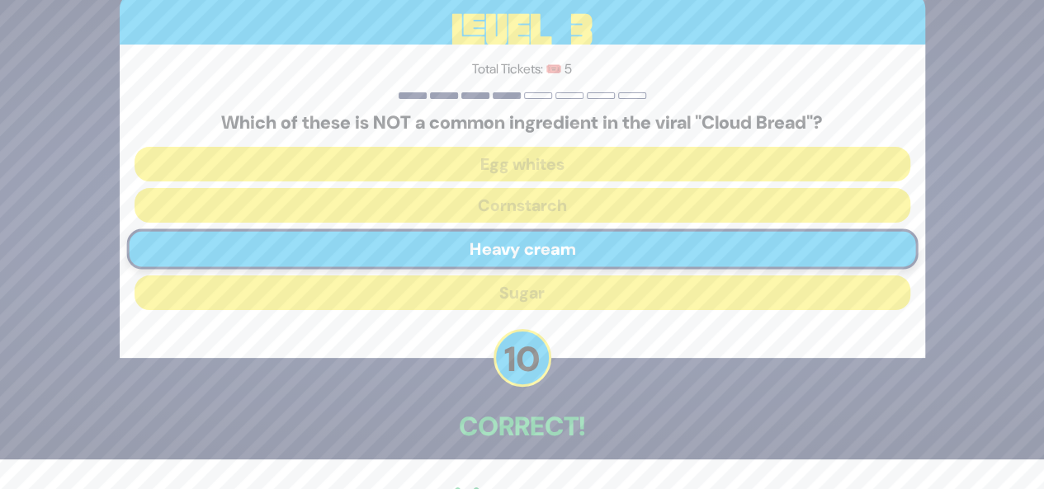
scroll to position [78, 0]
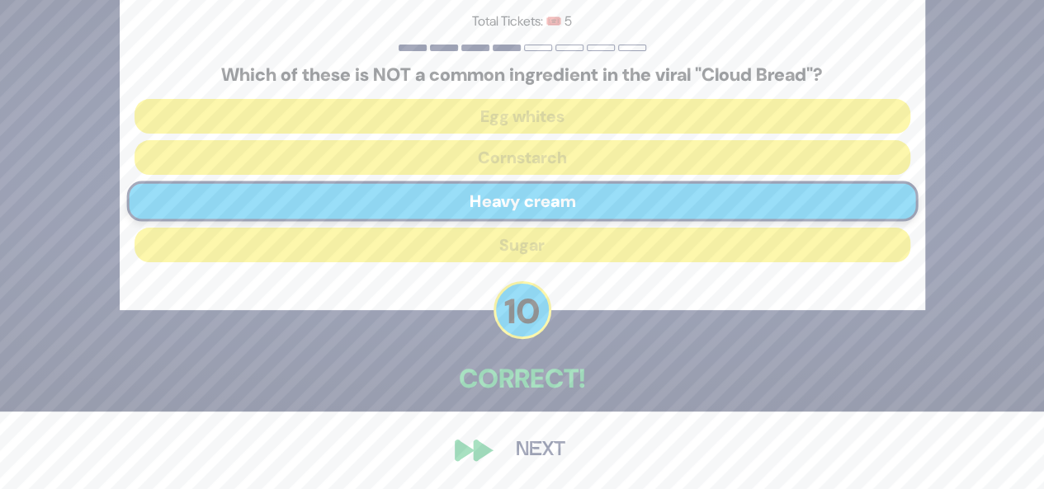
click at [538, 443] on button "Next" at bounding box center [541, 451] width 96 height 38
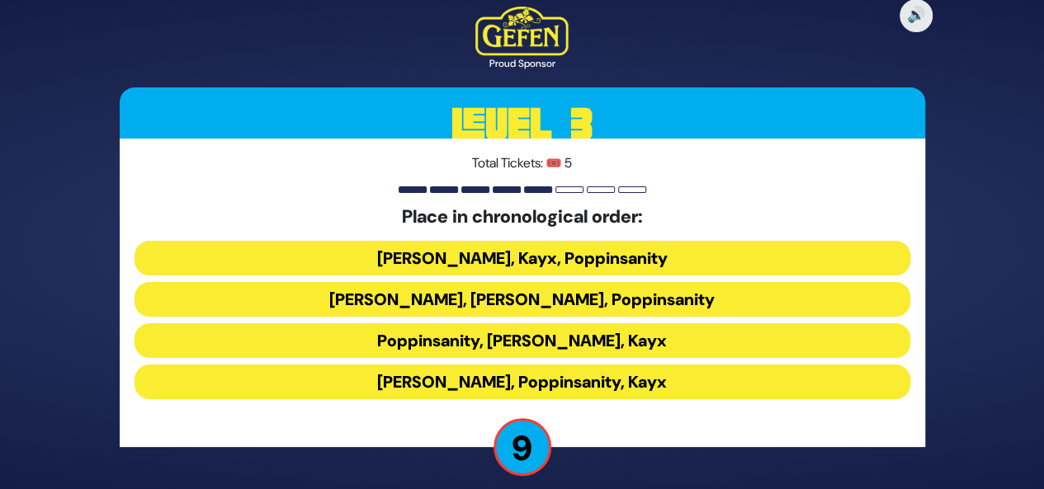
click at [582, 259] on button "[PERSON_NAME], Kayx, Poppinsanity" at bounding box center [523, 258] width 776 height 35
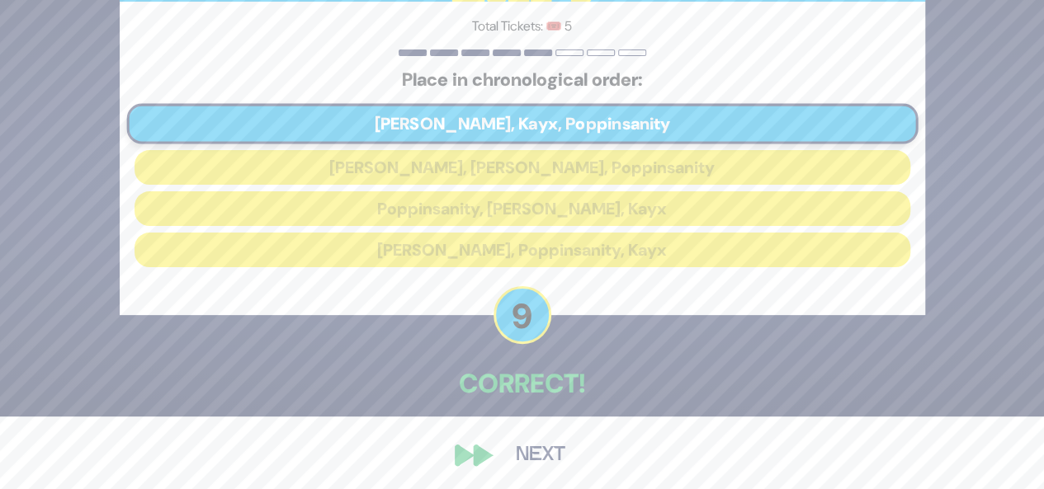
scroll to position [78, 0]
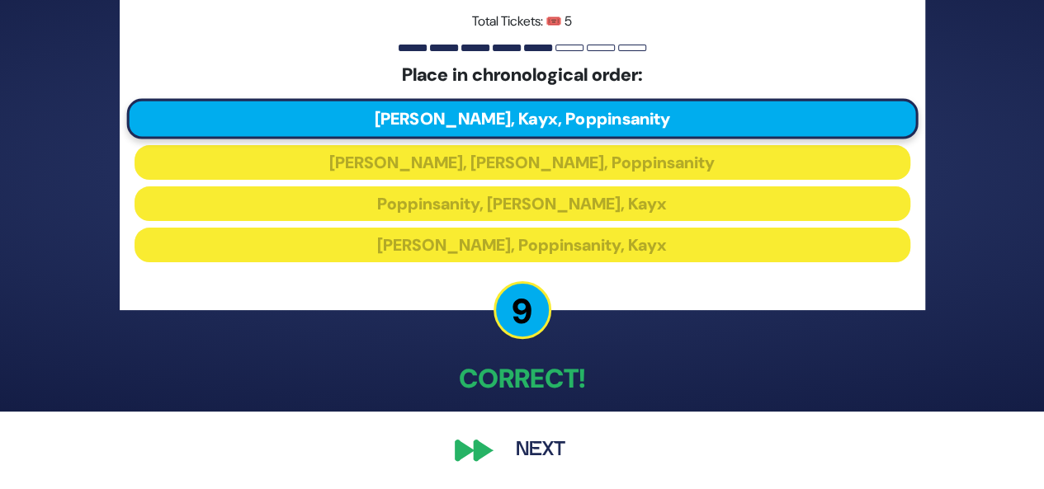
click at [547, 454] on button "Next" at bounding box center [541, 451] width 96 height 38
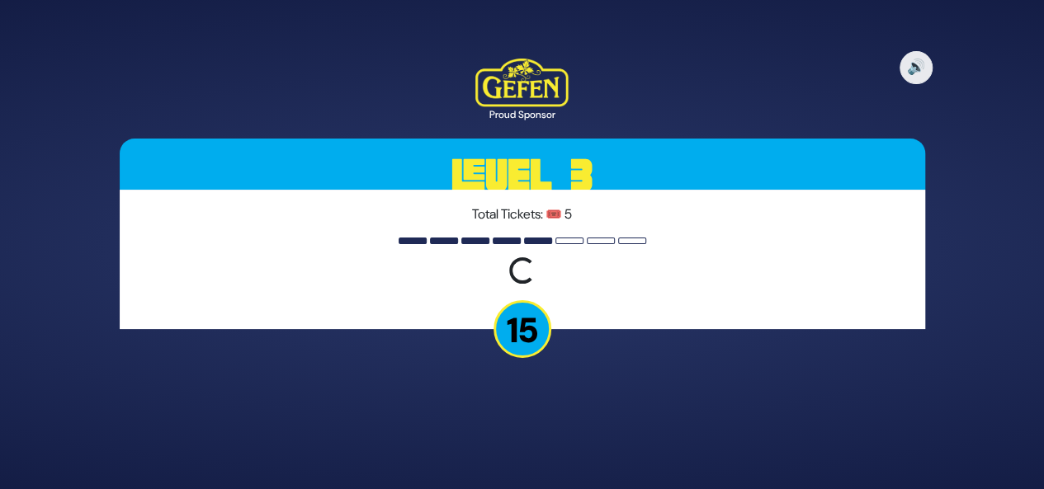
scroll to position [0, 0]
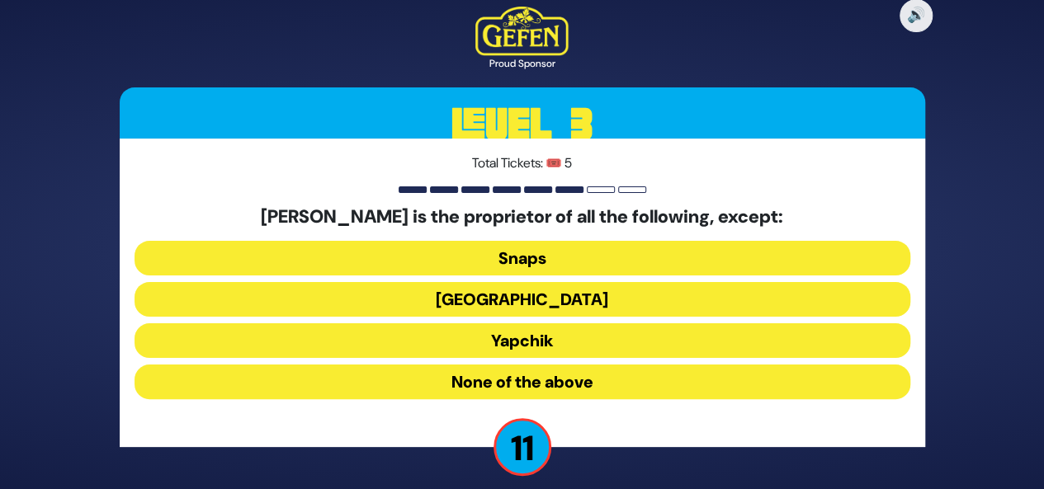
click at [594, 337] on button "Yapchik" at bounding box center [523, 340] width 776 height 35
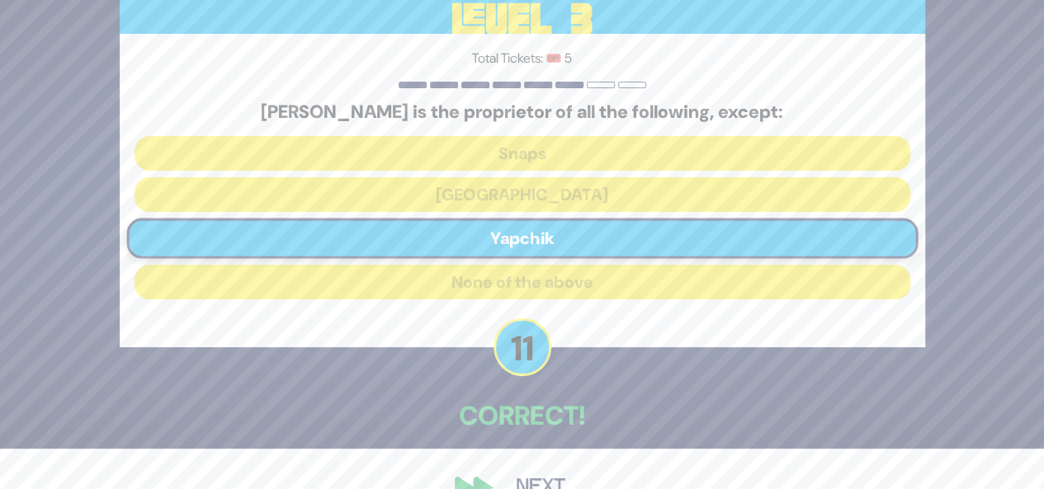
scroll to position [78, 0]
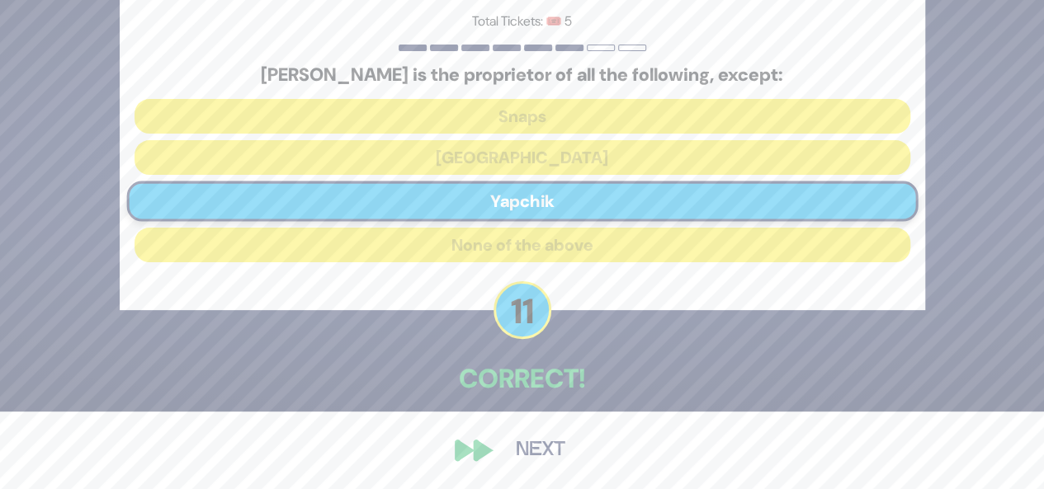
click at [545, 451] on button "Next" at bounding box center [541, 451] width 96 height 38
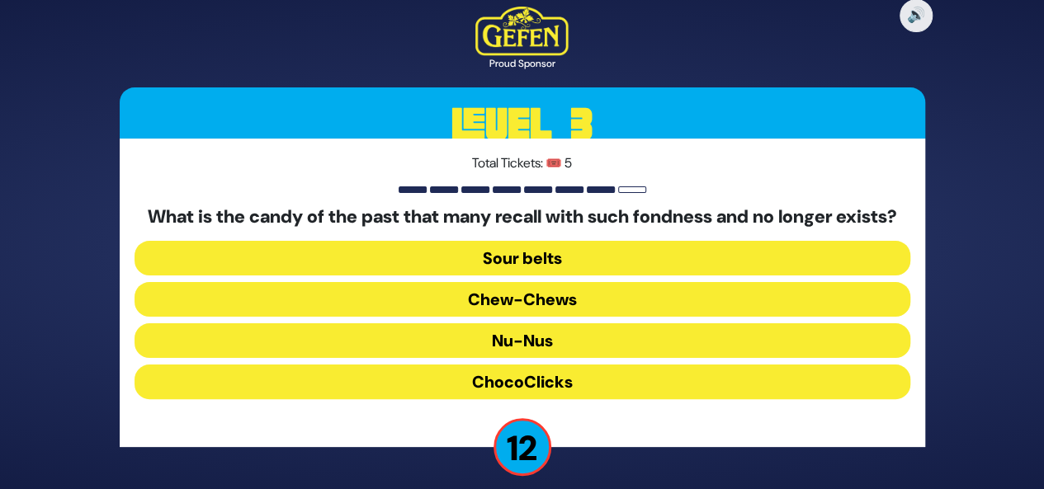
click at [617, 309] on button "Chew-Chews" at bounding box center [523, 299] width 776 height 35
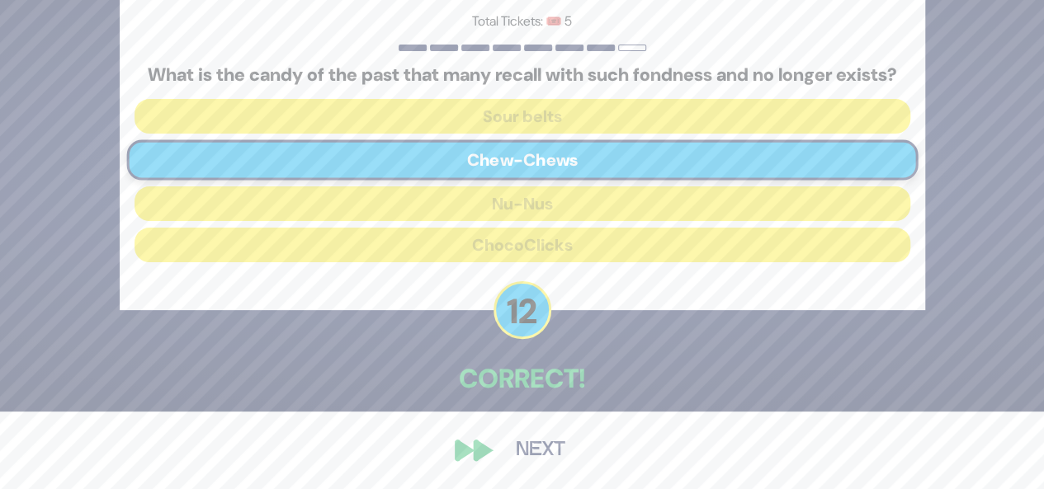
scroll to position [87, 0]
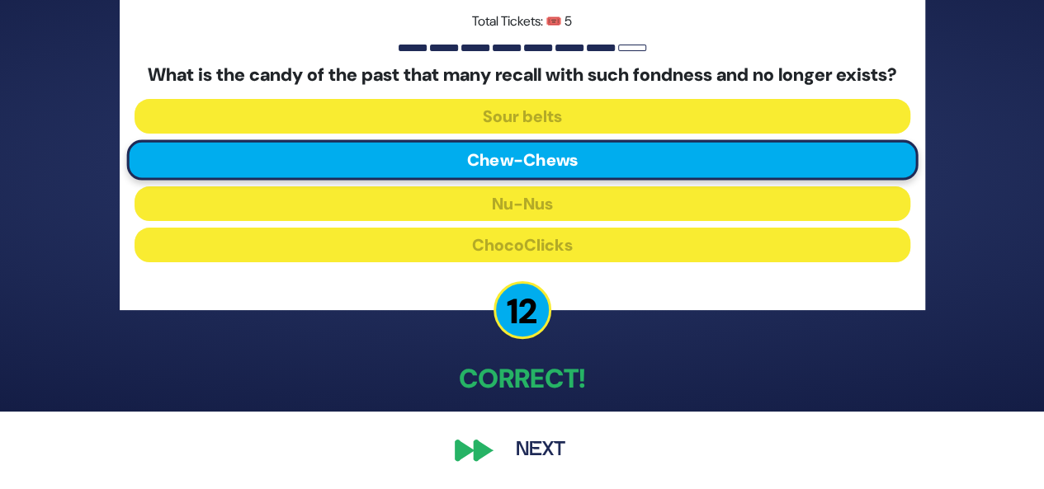
click at [533, 451] on button "Next" at bounding box center [541, 451] width 96 height 38
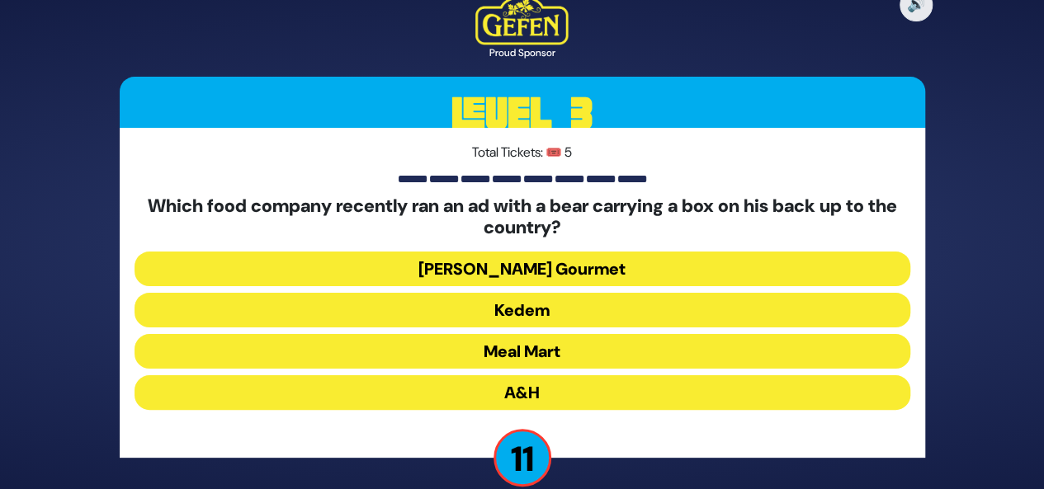
click at [621, 267] on button "[PERSON_NAME] Gourmet" at bounding box center [523, 269] width 776 height 35
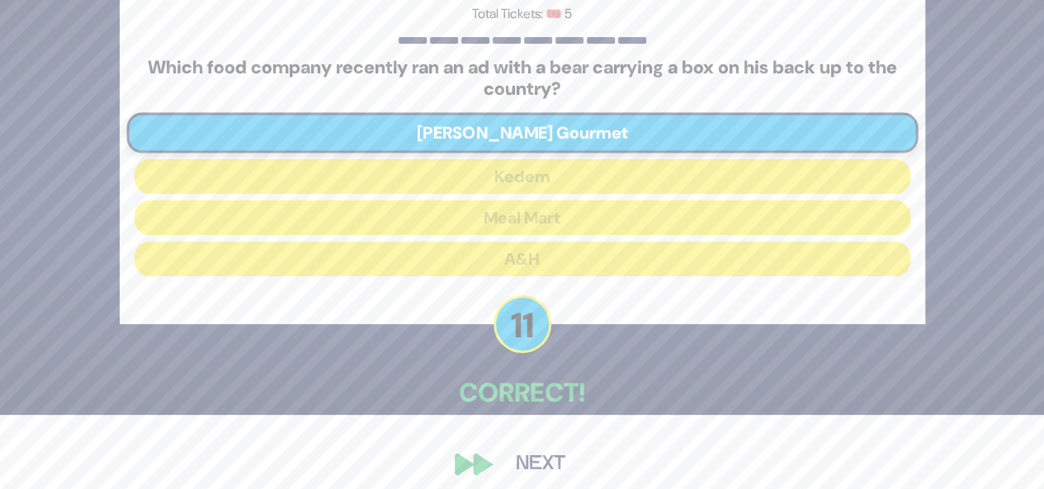
scroll to position [87, 0]
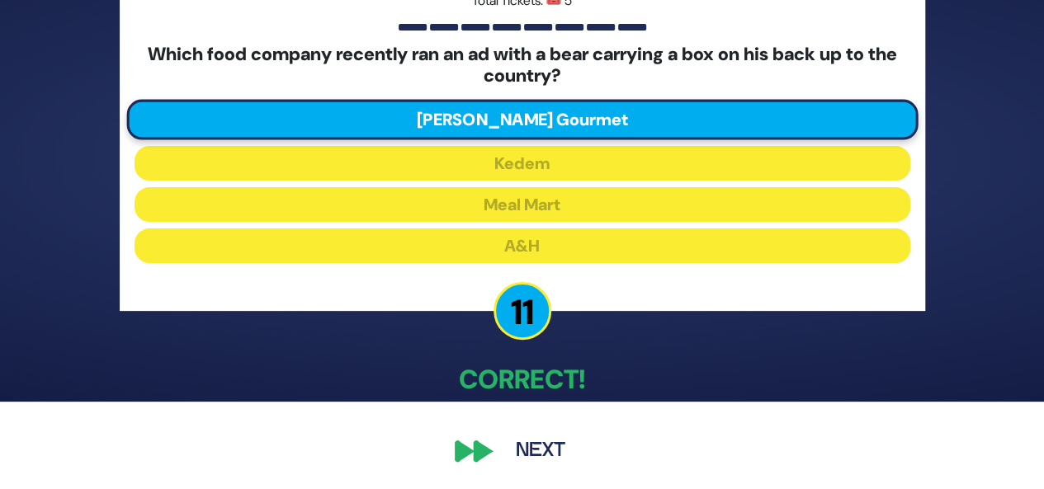
click at [538, 444] on button "Next" at bounding box center [541, 451] width 96 height 38
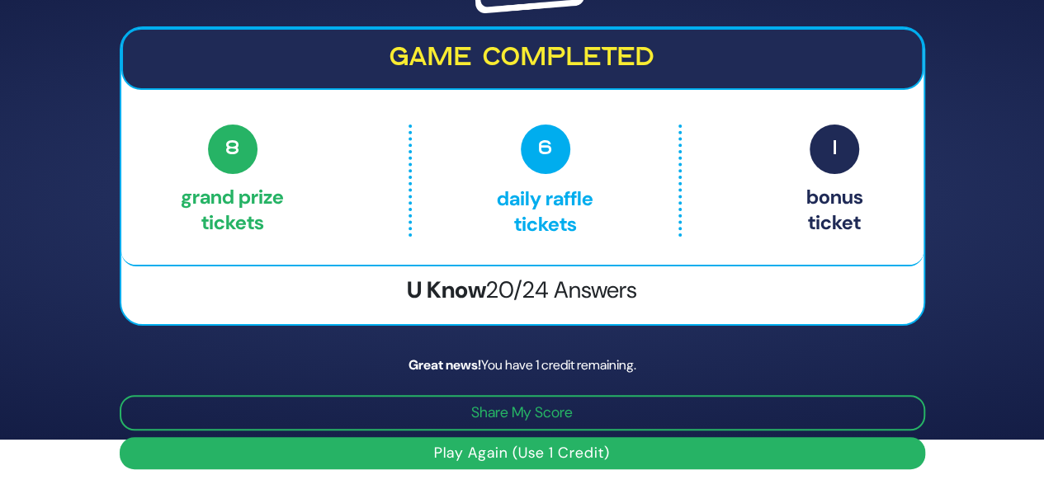
scroll to position [49, 0]
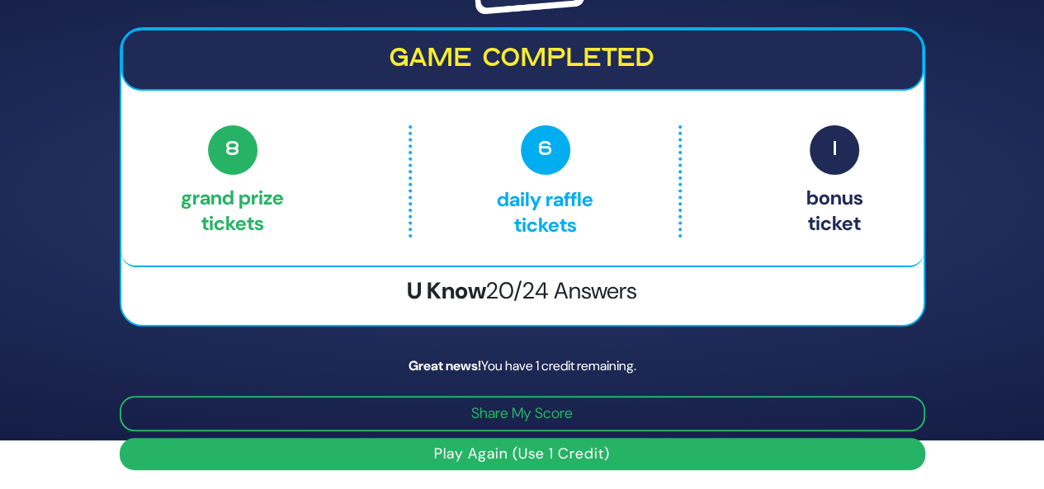
click at [762, 453] on button "Play Again (Use 1 Credit)" at bounding box center [522, 454] width 805 height 32
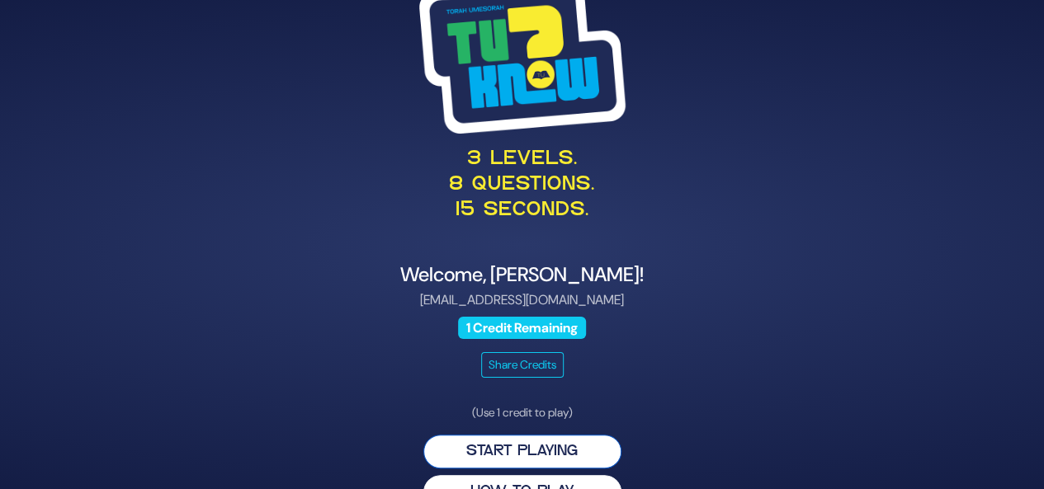
click at [545, 455] on button "Start Playing" at bounding box center [522, 452] width 198 height 34
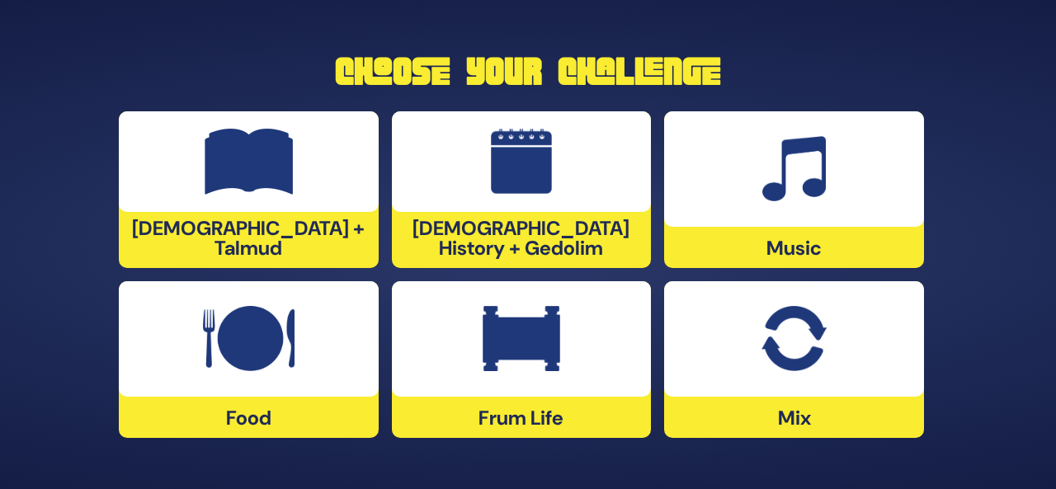
click at [576, 366] on div at bounding box center [522, 339] width 260 height 116
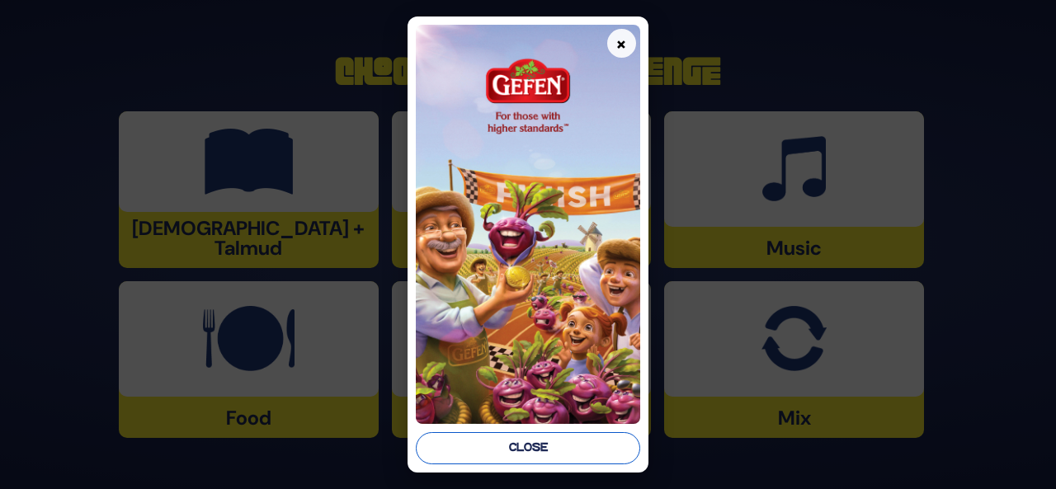
click at [538, 456] on button "Close" at bounding box center [528, 448] width 224 height 32
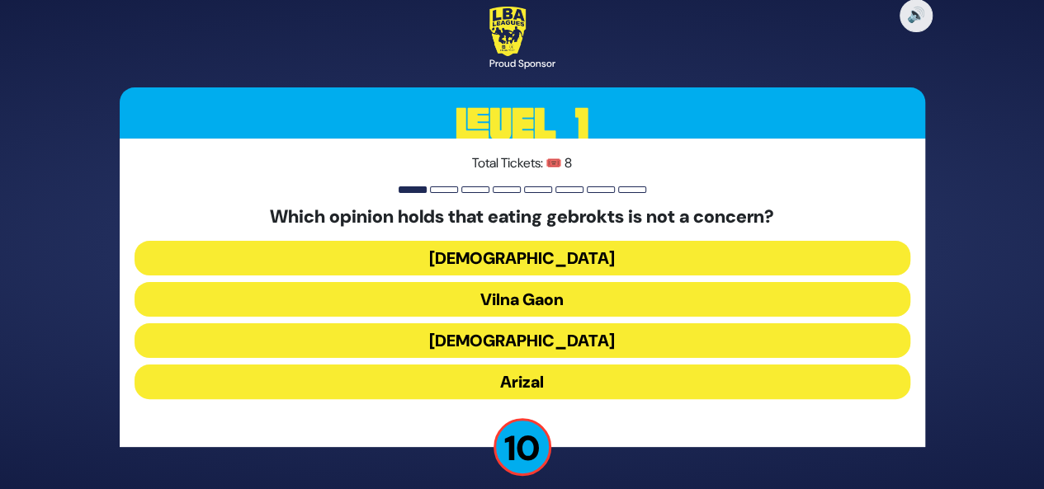
click at [595, 299] on button "Vilna Gaon" at bounding box center [523, 299] width 776 height 35
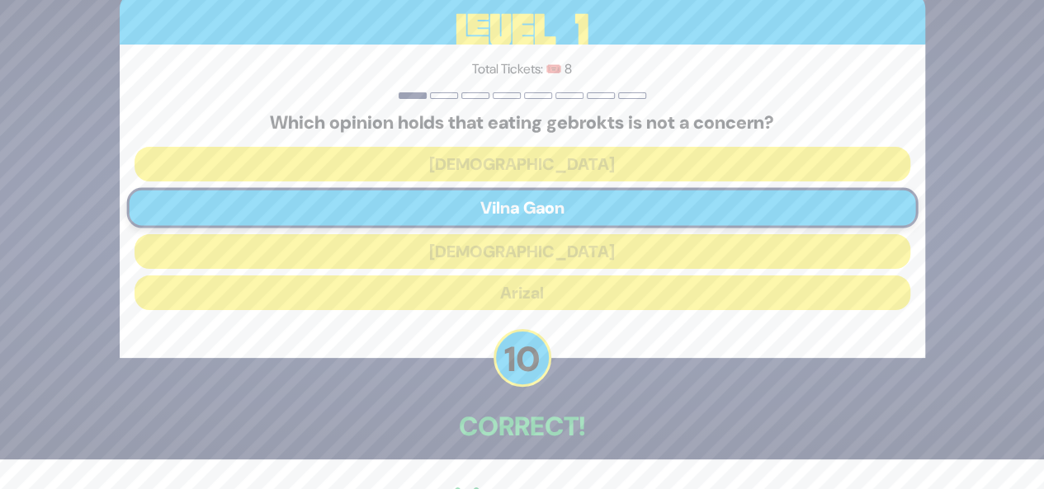
scroll to position [78, 0]
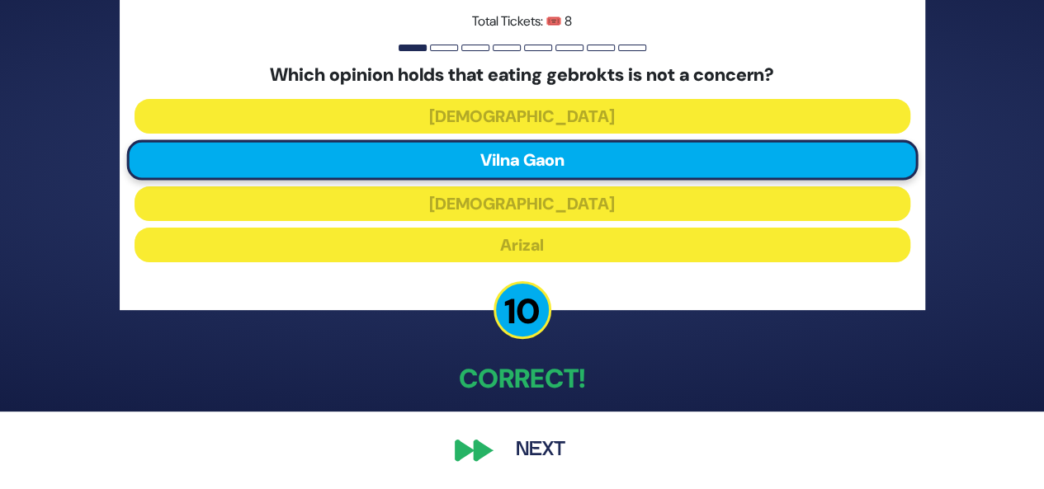
click at [540, 444] on button "Next" at bounding box center [541, 451] width 96 height 38
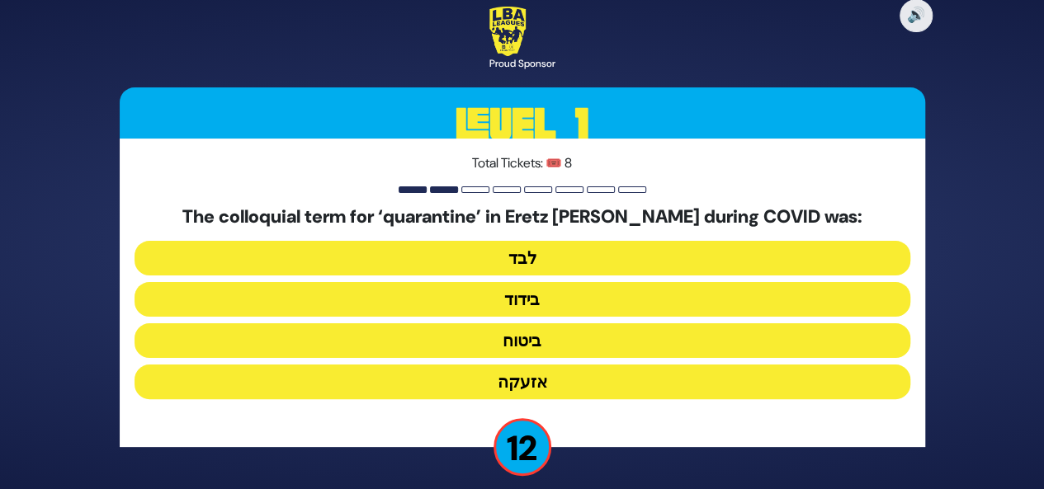
click at [578, 308] on button "בידוד" at bounding box center [523, 299] width 776 height 35
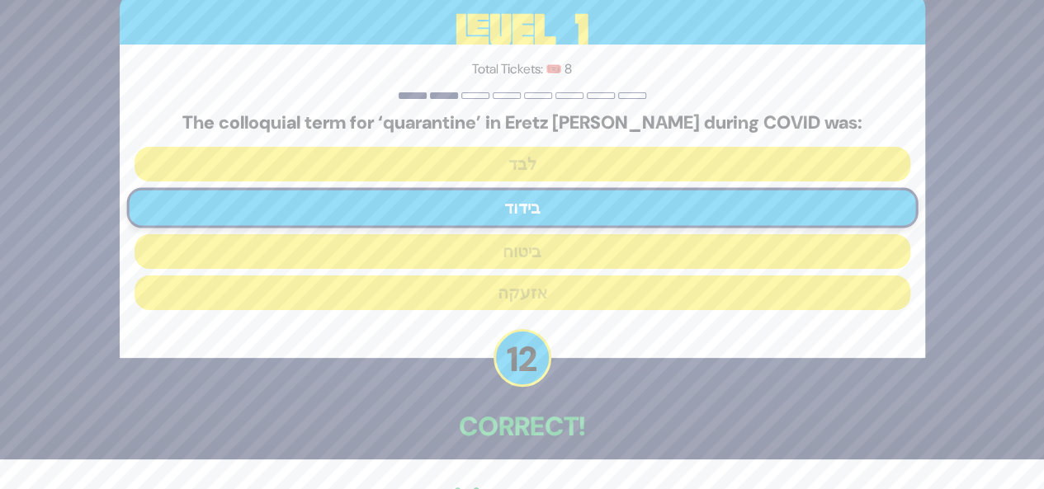
scroll to position [78, 0]
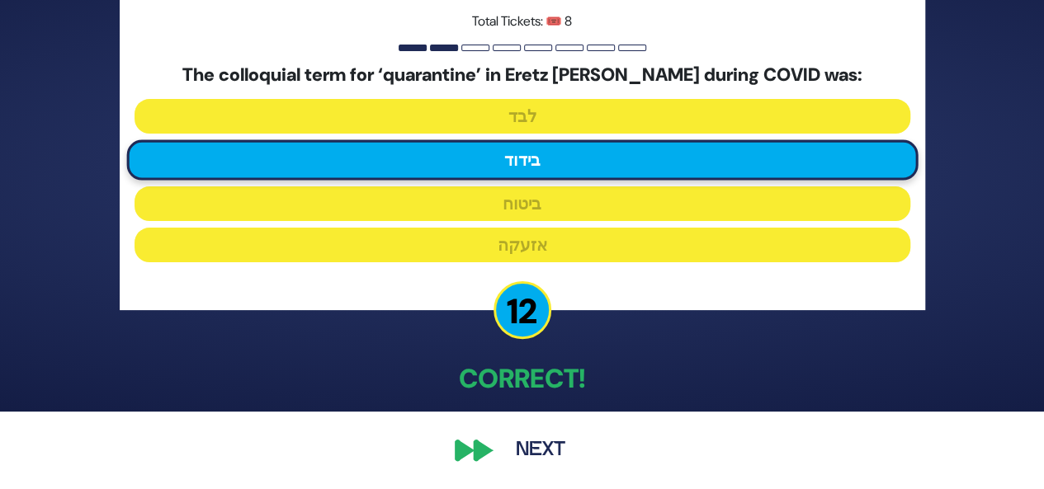
click at [548, 449] on button "Next" at bounding box center [541, 451] width 96 height 38
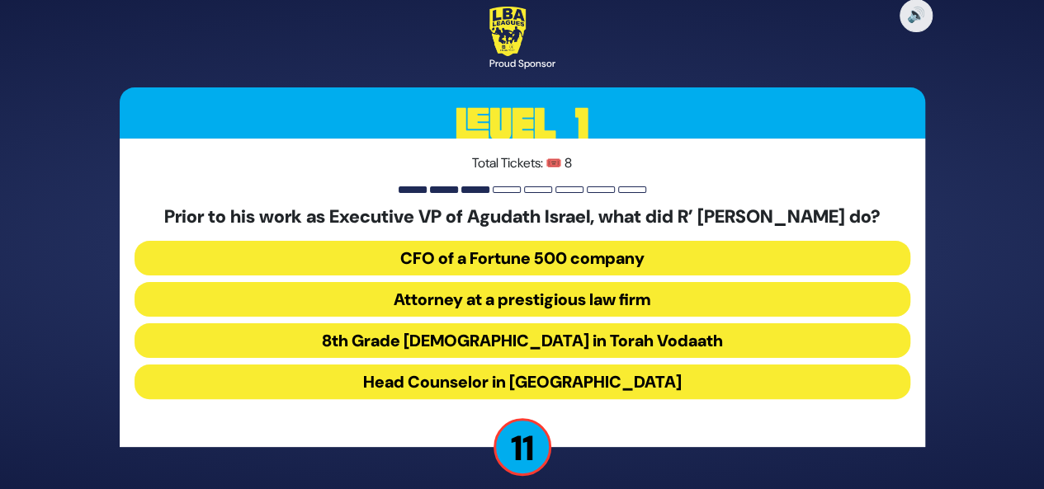
click at [598, 306] on button "Attorney at a prestigious law firm" at bounding box center [523, 299] width 776 height 35
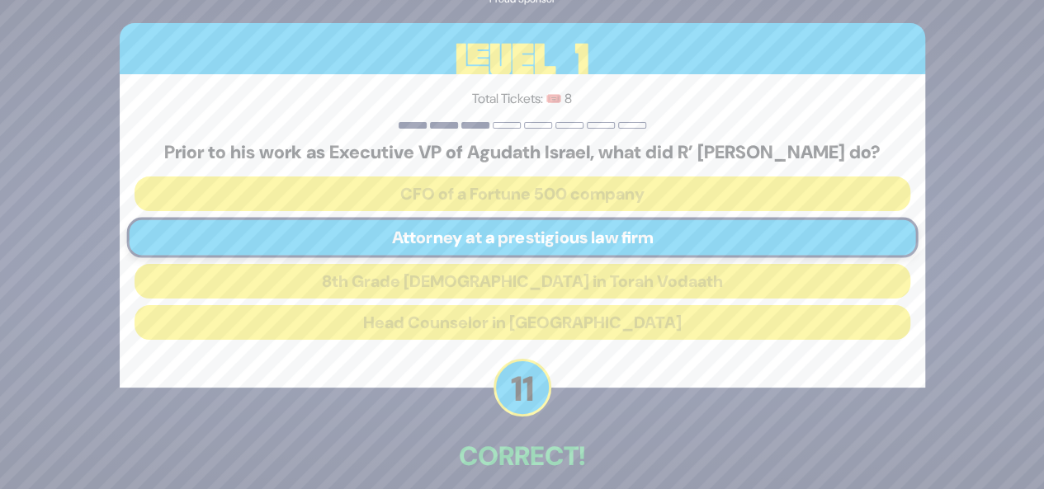
scroll to position [87, 0]
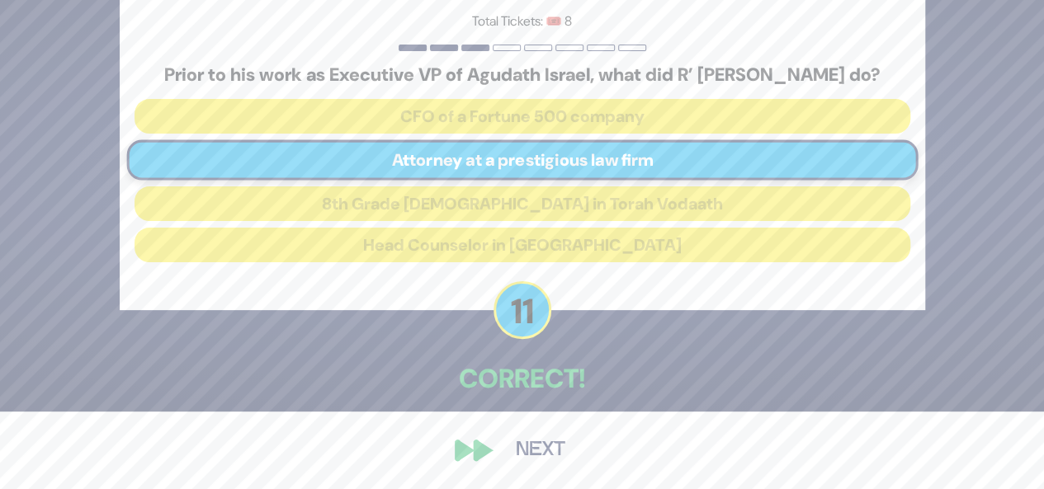
click at [535, 449] on button "Next" at bounding box center [541, 451] width 96 height 38
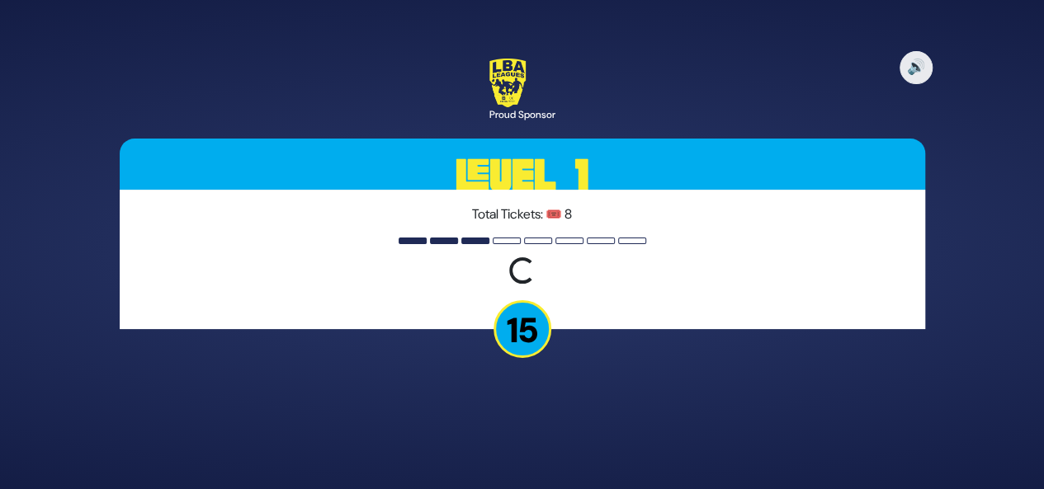
scroll to position [0, 0]
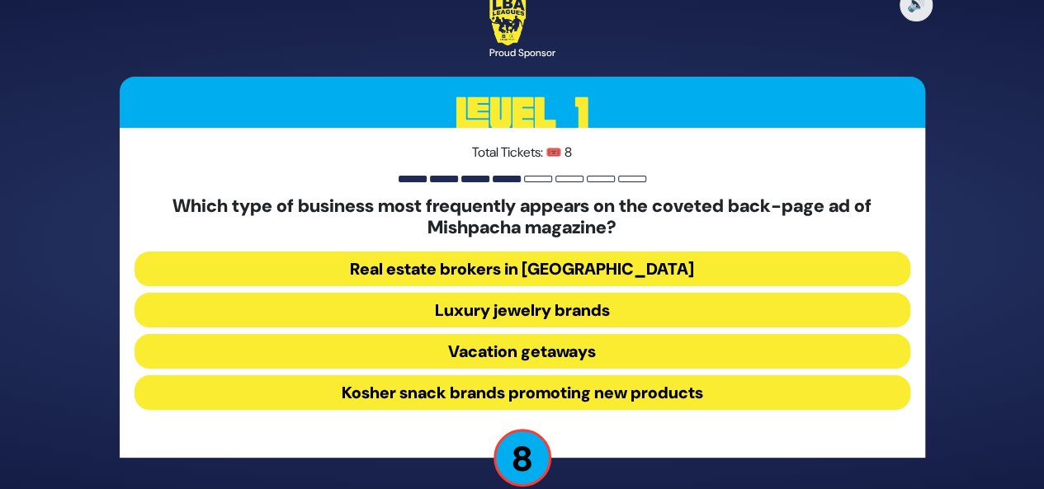
click at [555, 305] on button "Luxury jewelry brands" at bounding box center [523, 310] width 776 height 35
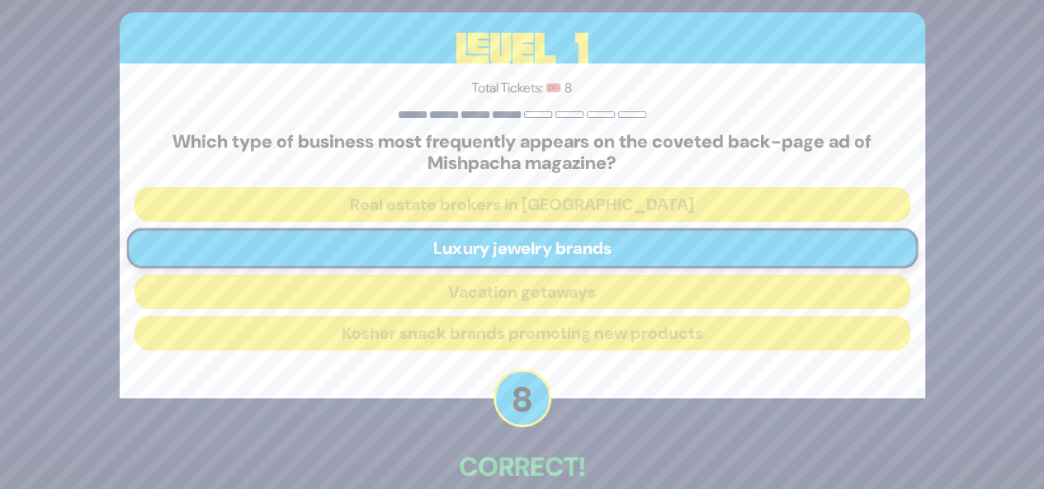
scroll to position [87, 0]
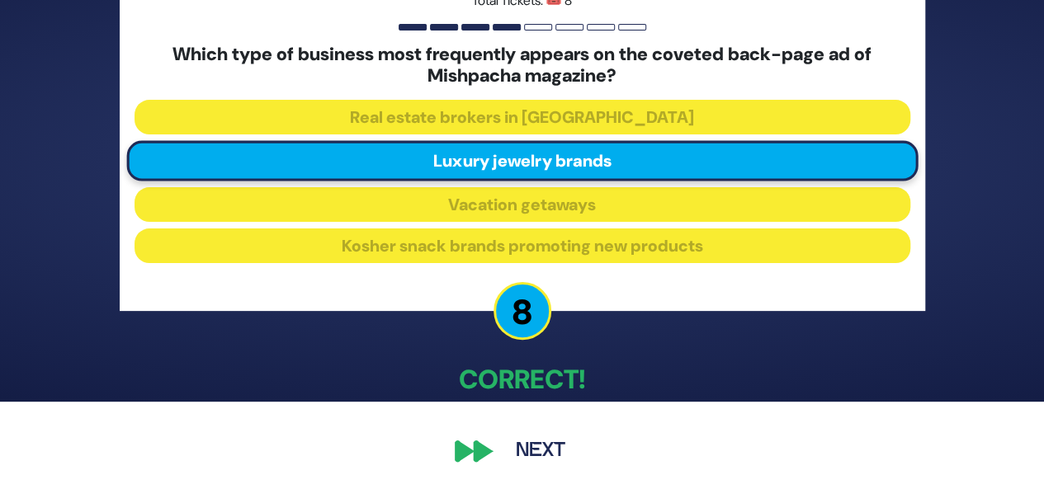
click at [548, 441] on button "Next" at bounding box center [541, 451] width 96 height 38
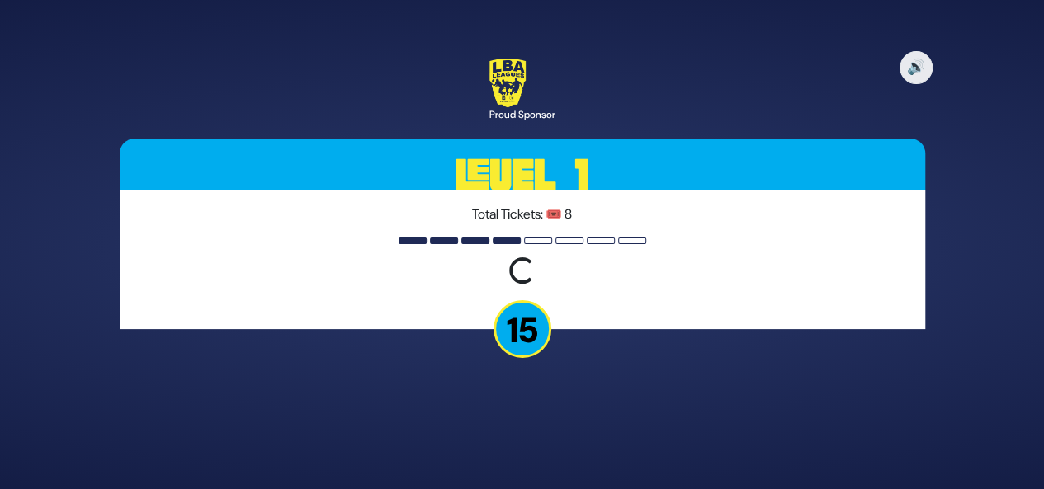
scroll to position [0, 0]
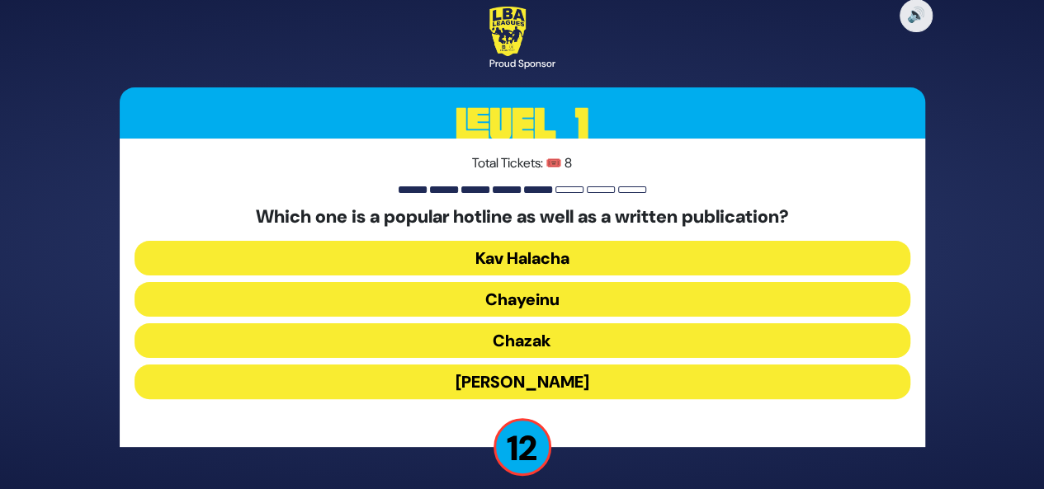
click at [602, 301] on button "Chayeinu" at bounding box center [523, 299] width 776 height 35
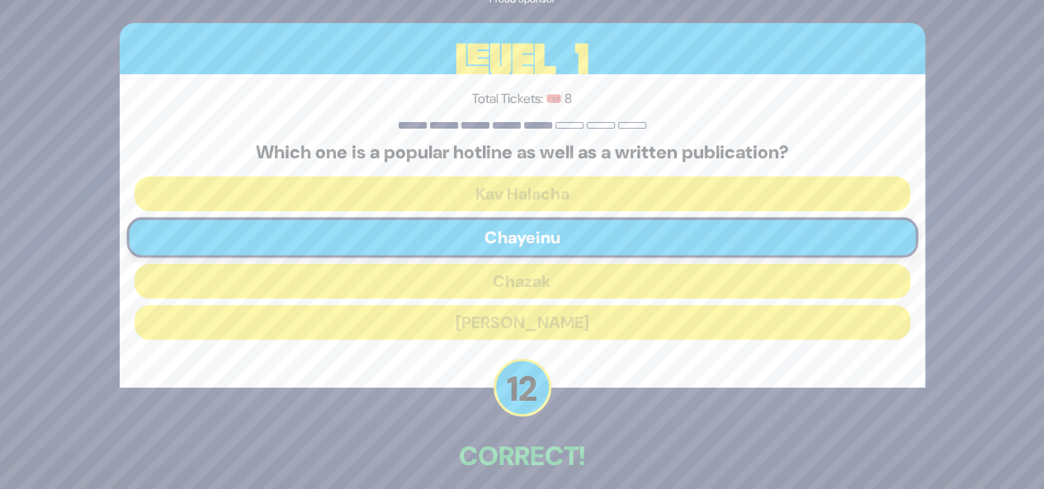
scroll to position [78, 0]
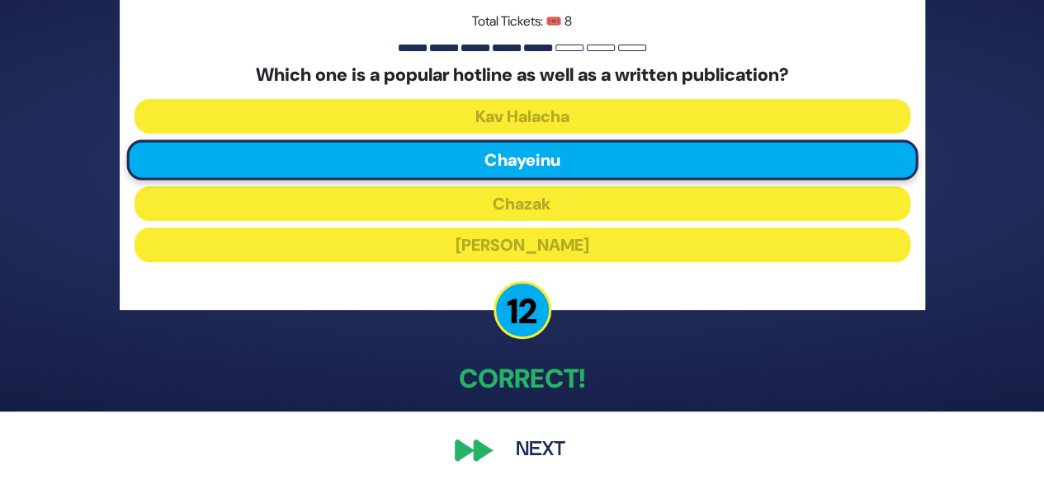
click at [537, 452] on button "Next" at bounding box center [541, 451] width 96 height 38
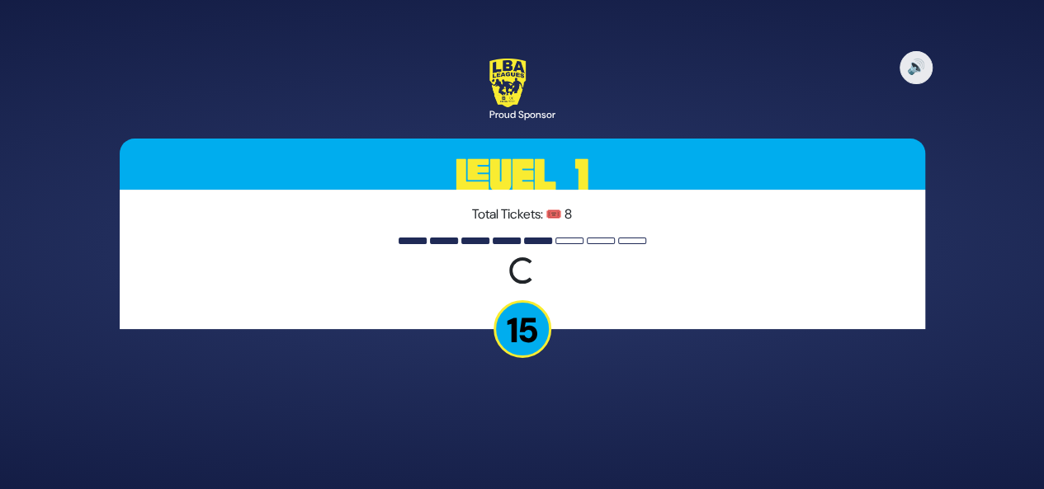
scroll to position [0, 0]
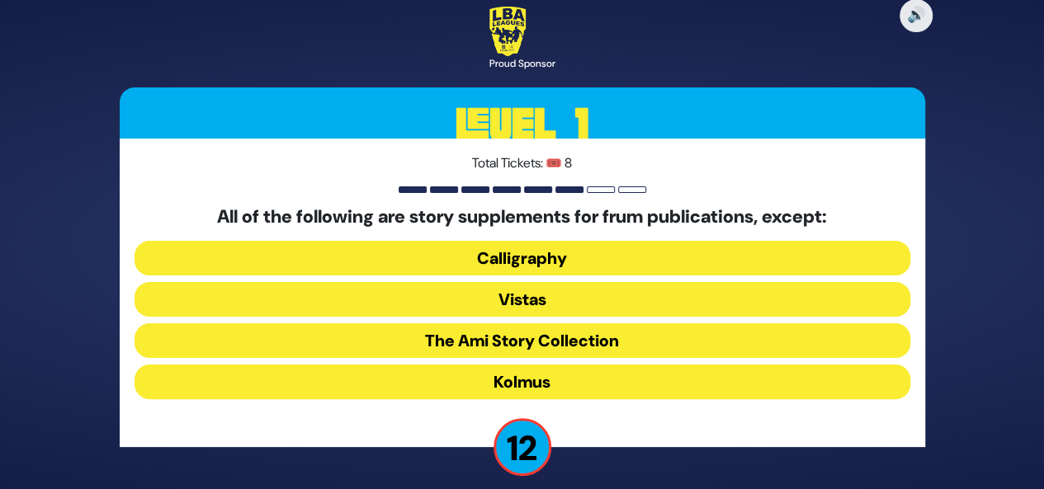
click at [566, 385] on button "Kolmus" at bounding box center [523, 382] width 776 height 35
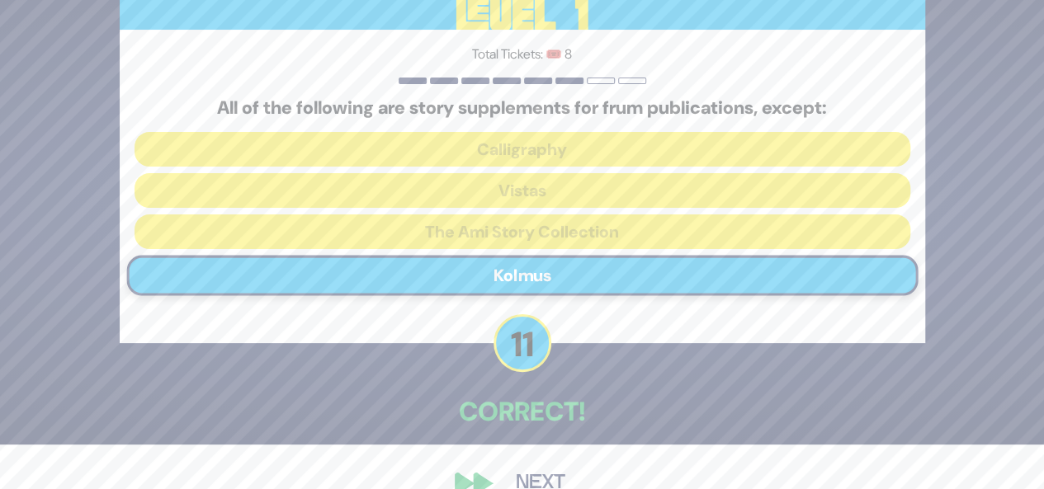
scroll to position [78, 0]
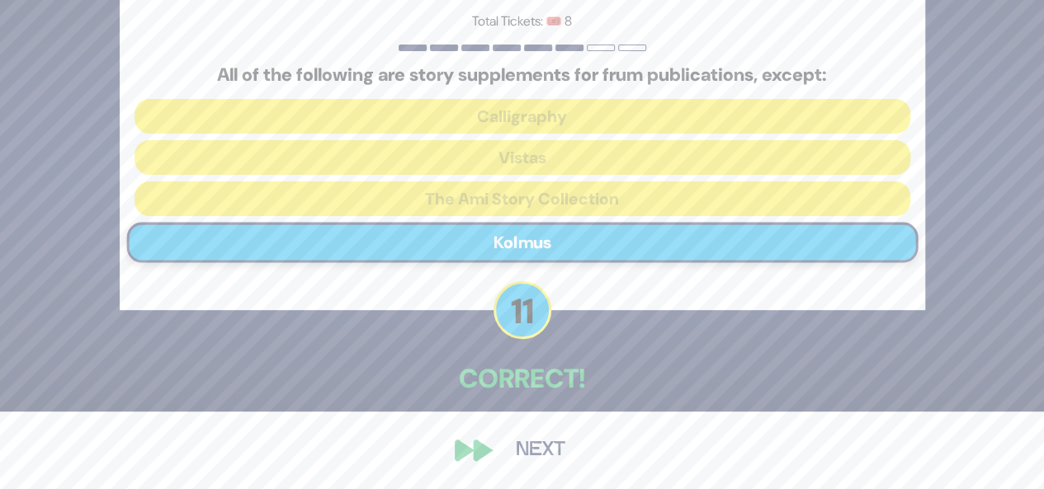
click at [540, 462] on button "Next" at bounding box center [541, 451] width 96 height 38
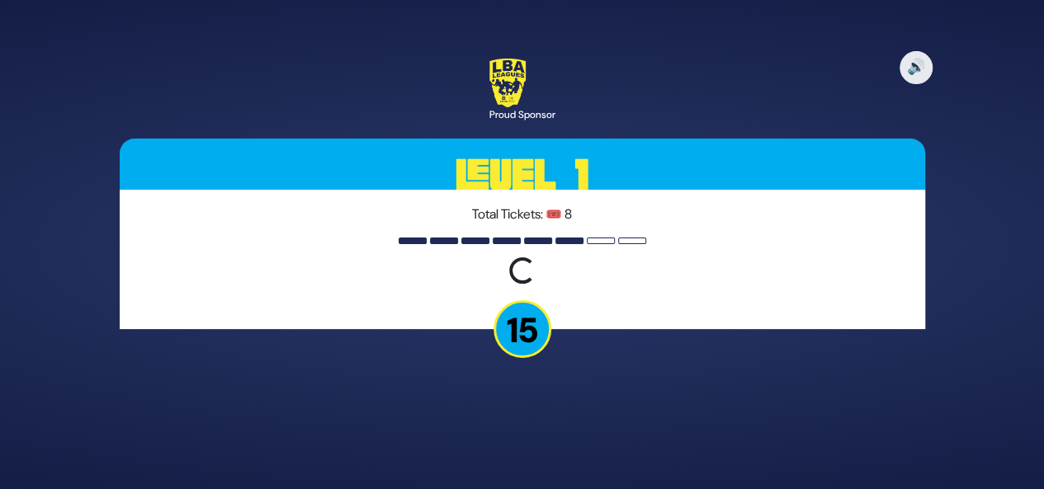
scroll to position [0, 0]
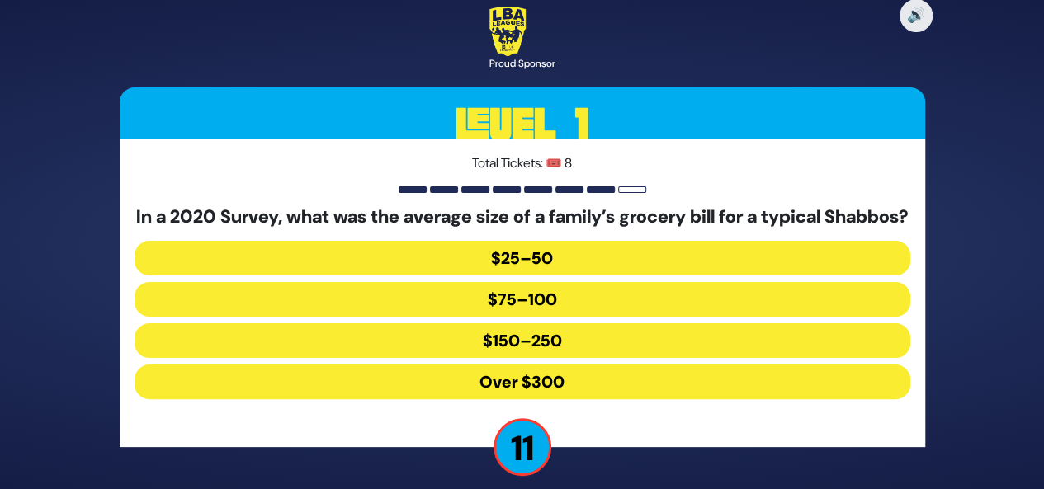
click at [595, 356] on button "$150–250" at bounding box center [523, 340] width 776 height 35
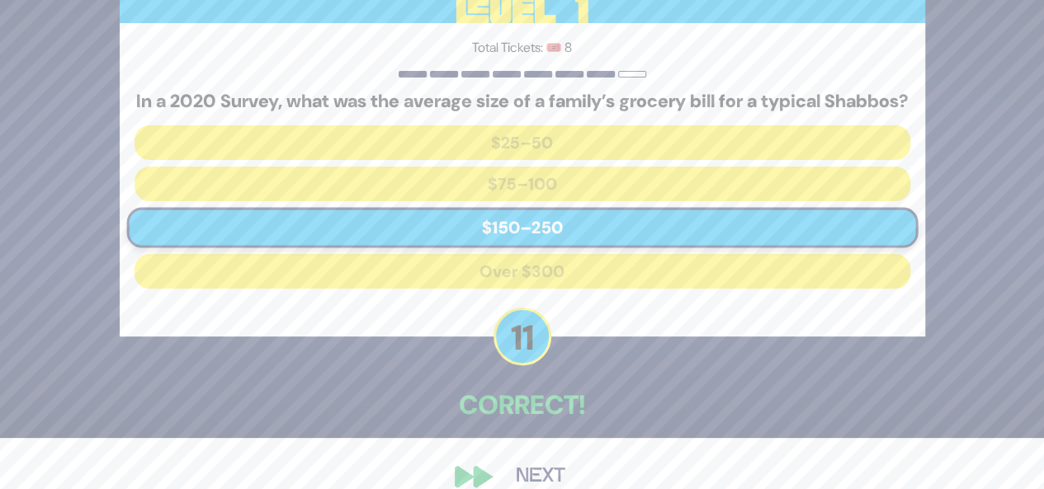
scroll to position [87, 0]
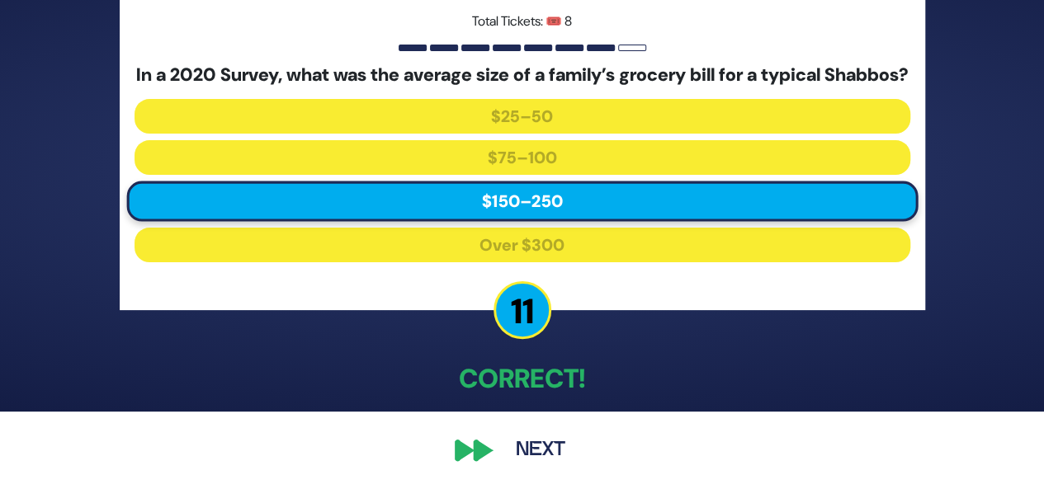
click at [535, 451] on button "Next" at bounding box center [541, 451] width 96 height 38
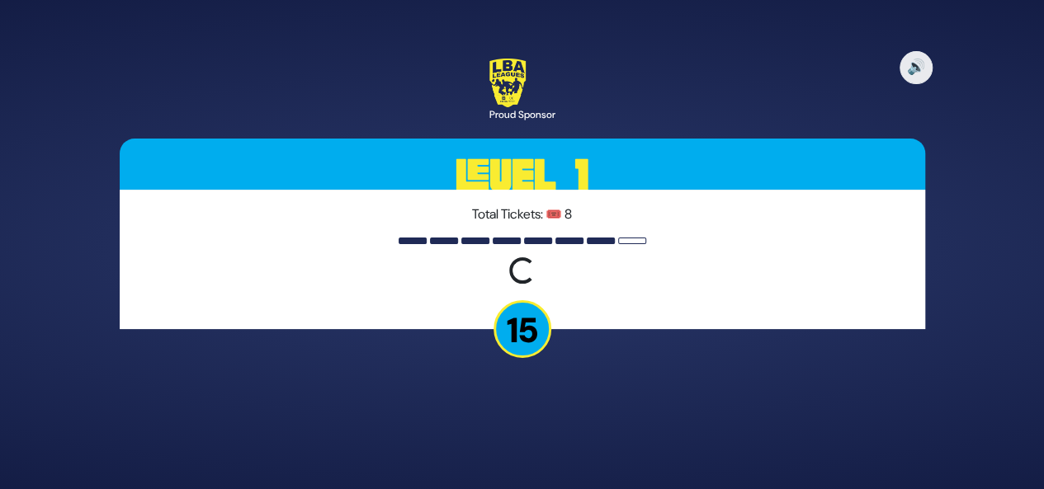
scroll to position [0, 0]
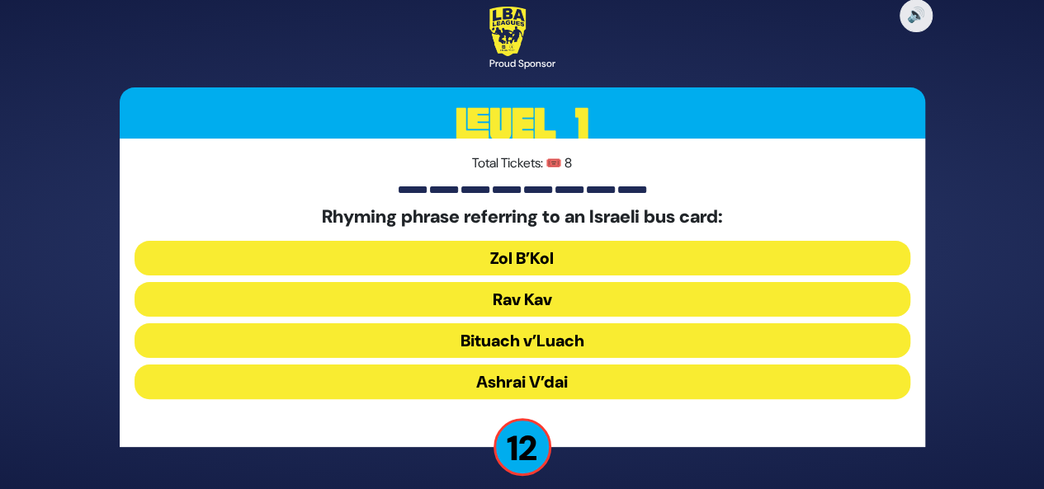
click at [629, 294] on button "Rav Kav" at bounding box center [523, 299] width 776 height 35
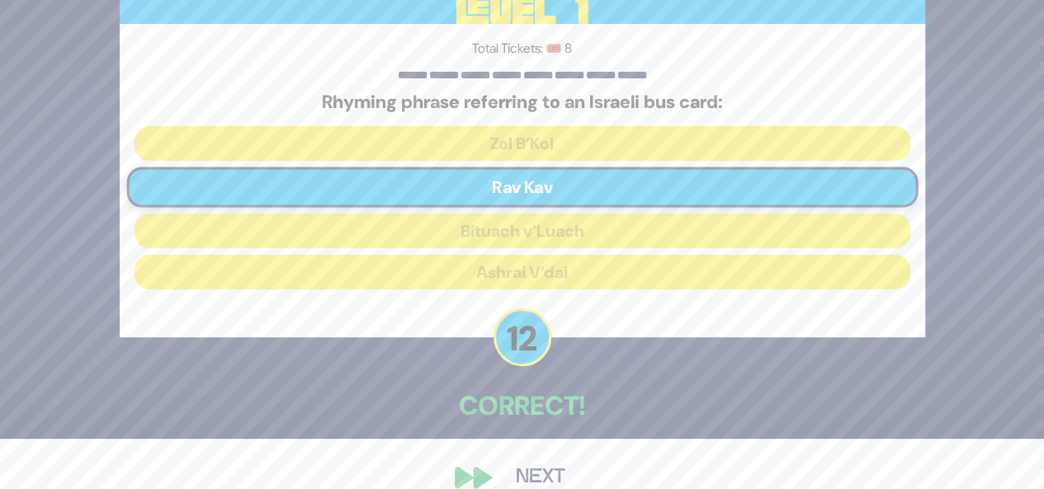
scroll to position [78, 0]
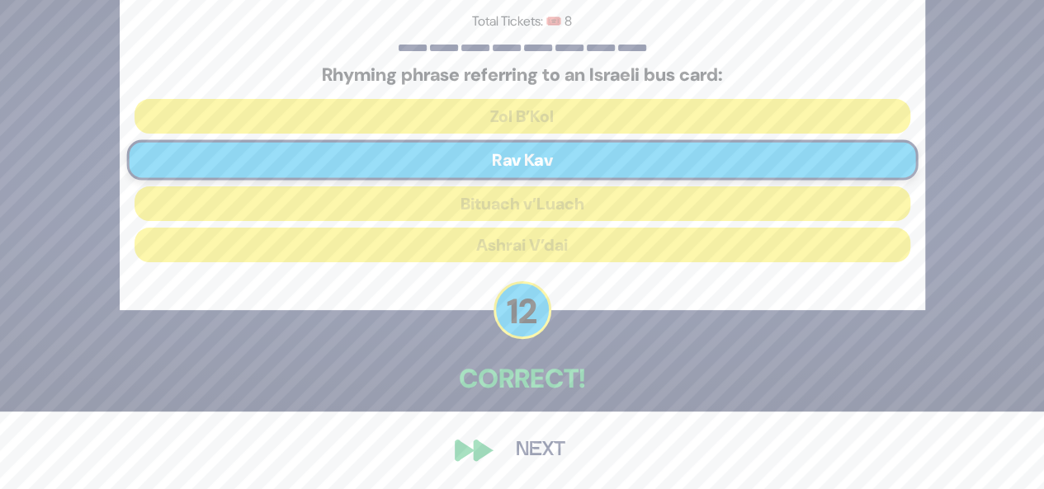
click at [550, 450] on button "Next" at bounding box center [541, 451] width 96 height 38
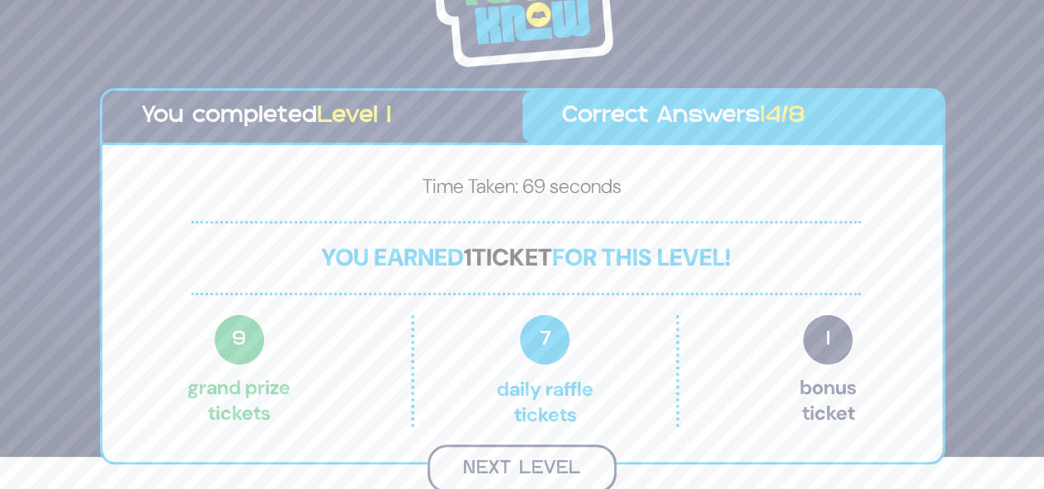
scroll to position [30, 0]
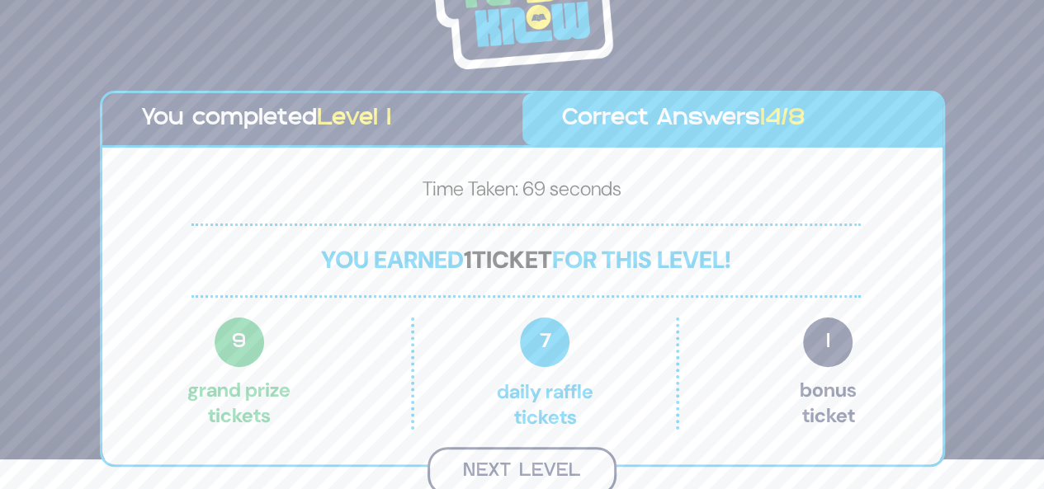
click at [520, 460] on button "Next Level" at bounding box center [521, 471] width 189 height 49
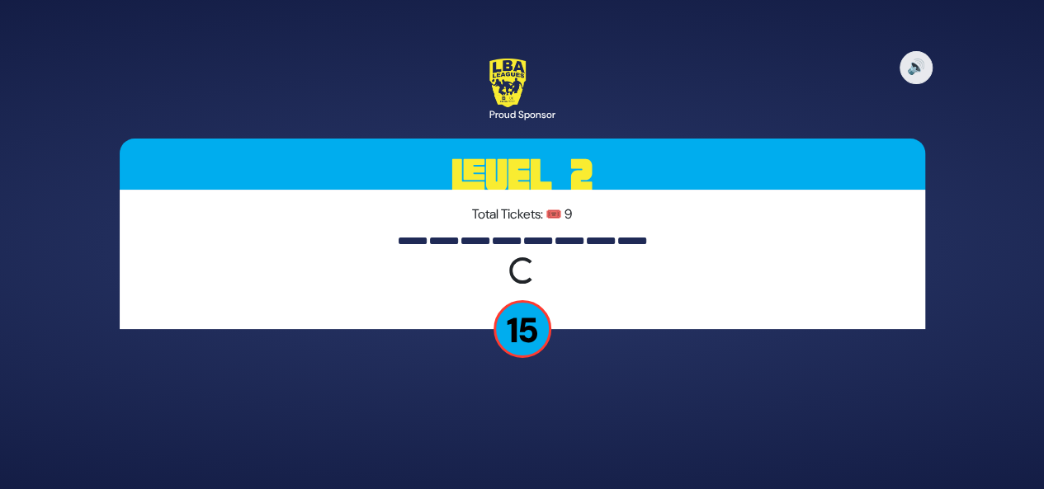
scroll to position [0, 0]
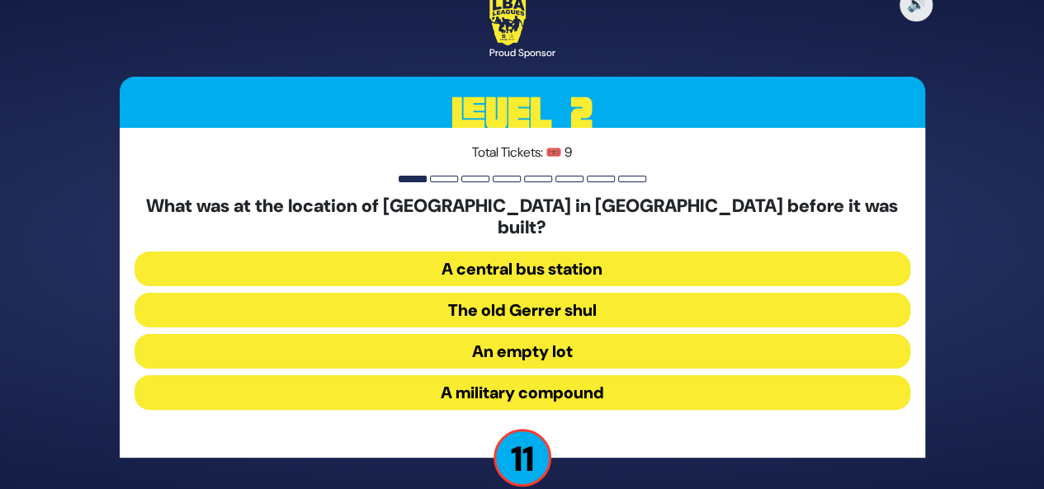
click at [536, 384] on button "A military compound" at bounding box center [523, 392] width 776 height 35
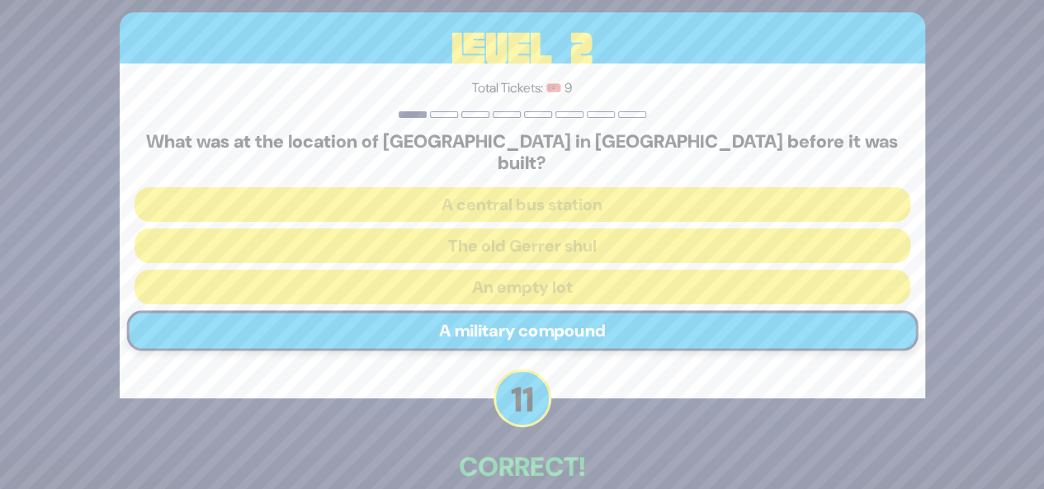
scroll to position [78, 0]
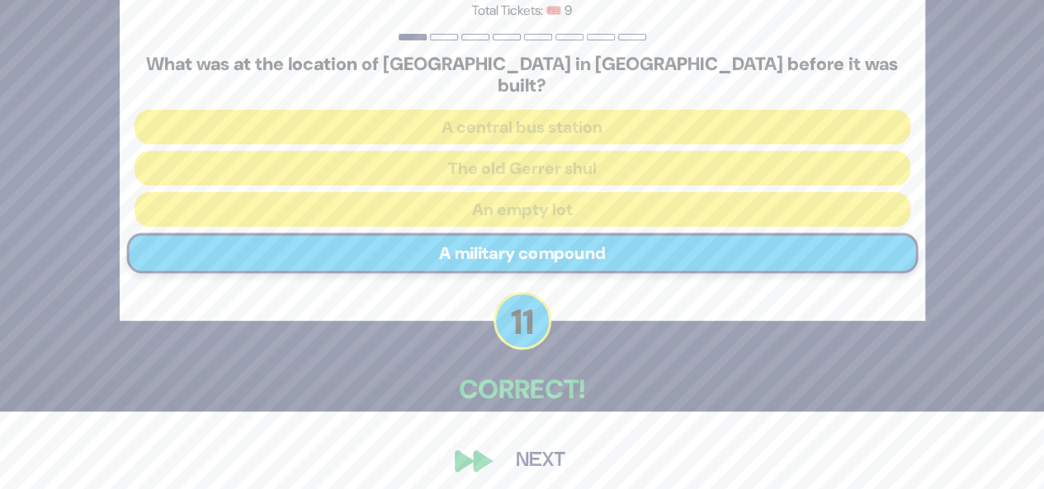
click at [533, 442] on button "Next" at bounding box center [541, 461] width 96 height 38
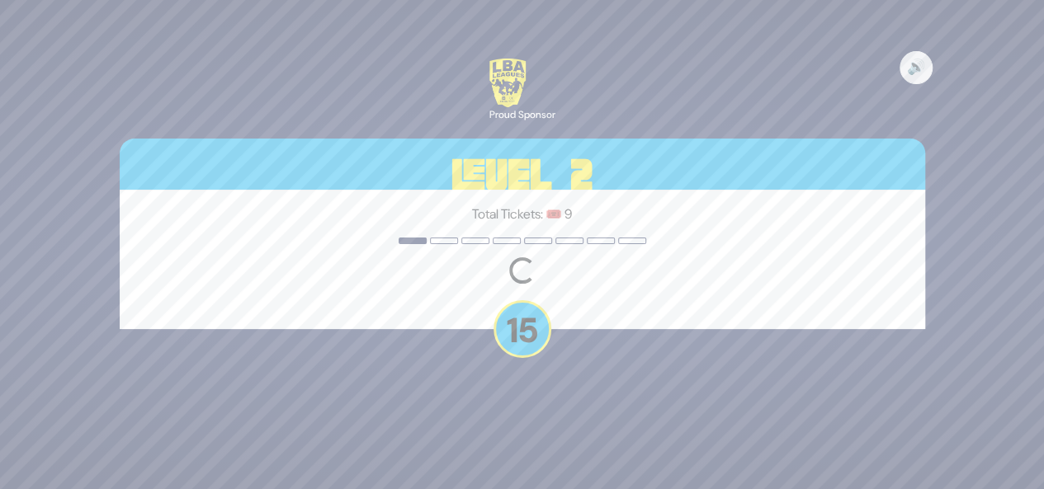
scroll to position [0, 0]
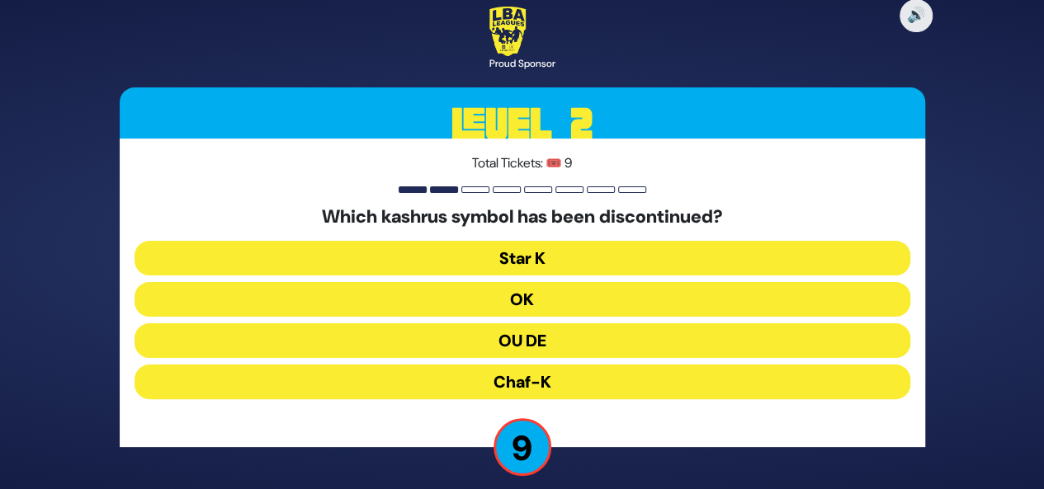
click at [556, 339] on button "OU DE" at bounding box center [523, 340] width 776 height 35
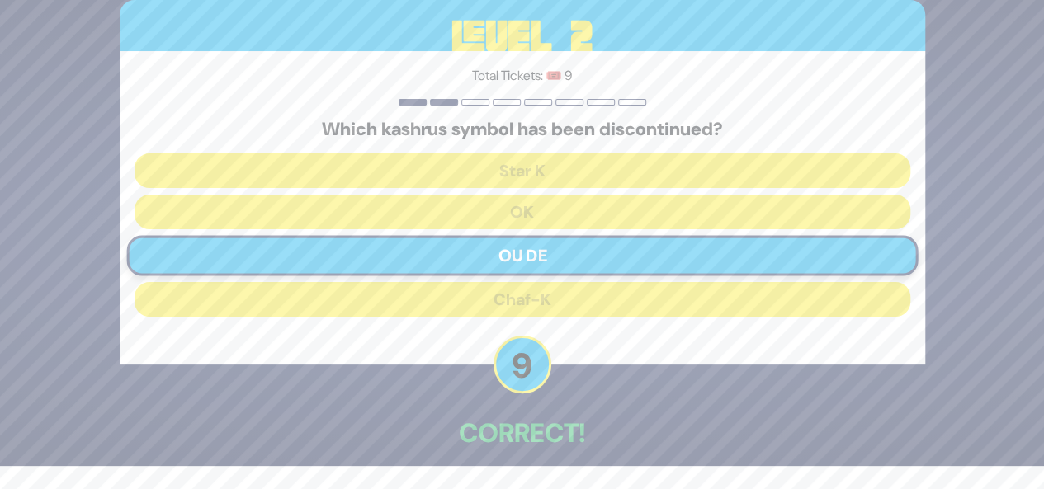
scroll to position [78, 0]
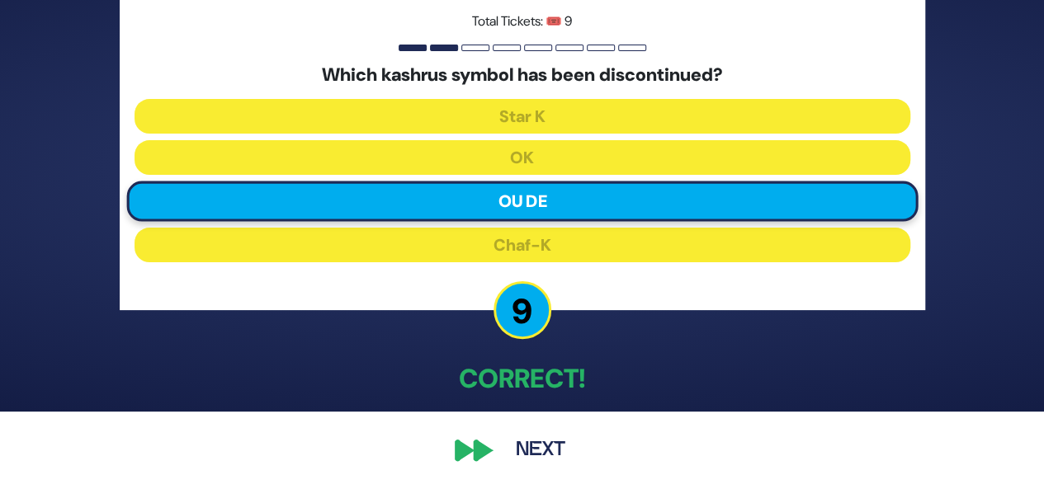
click at [538, 450] on button "Next" at bounding box center [541, 451] width 96 height 38
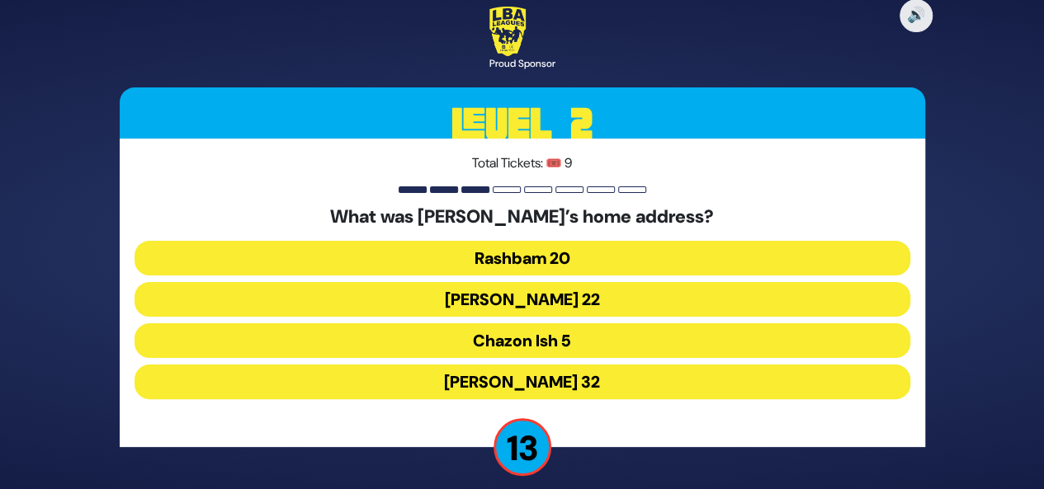
click at [611, 336] on button "Chazon Ish 5" at bounding box center [523, 340] width 776 height 35
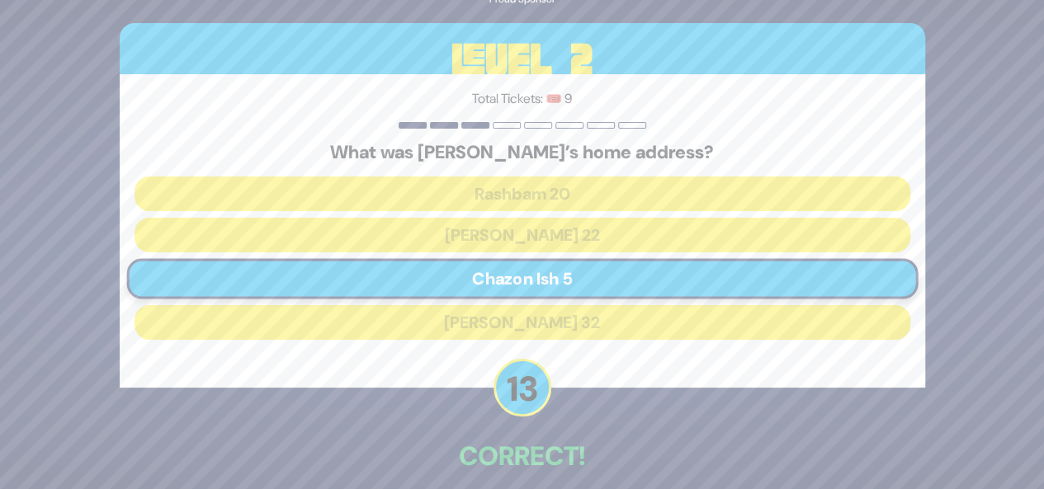
scroll to position [78, 0]
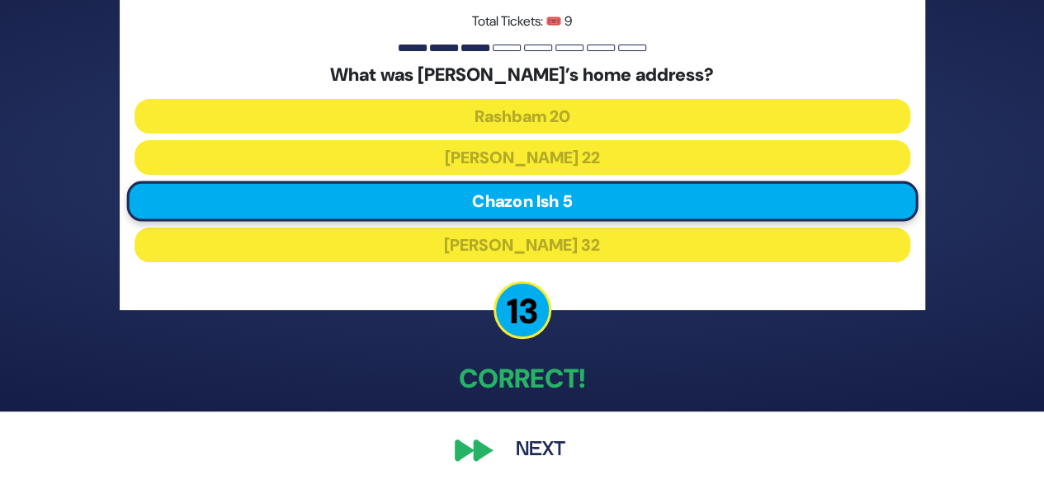
click at [535, 453] on button "Next" at bounding box center [541, 451] width 96 height 38
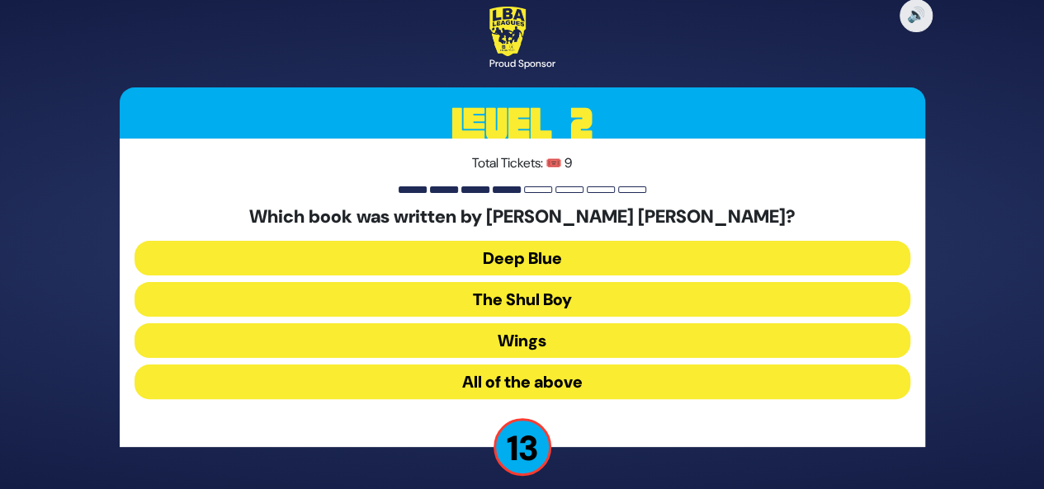
click at [594, 257] on button "Deep Blue" at bounding box center [523, 258] width 776 height 35
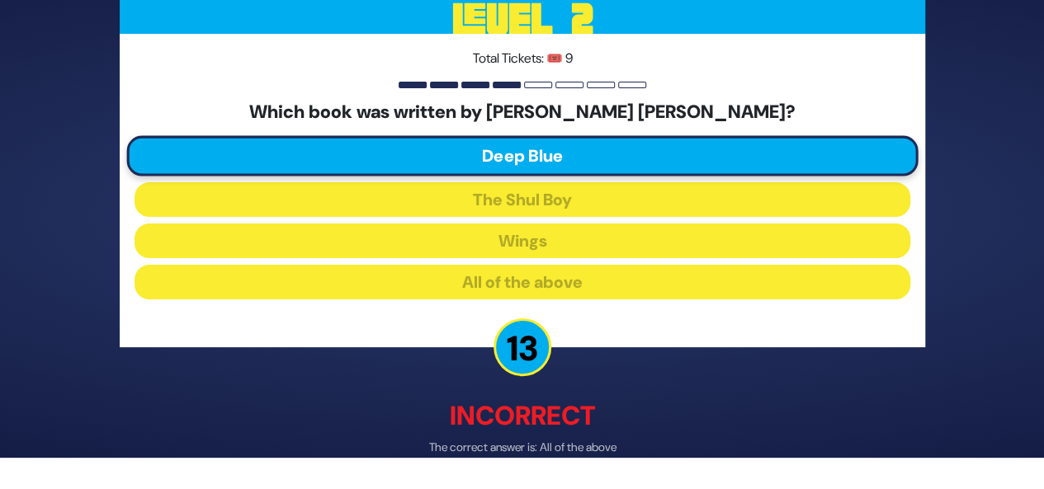
scroll to position [86, 0]
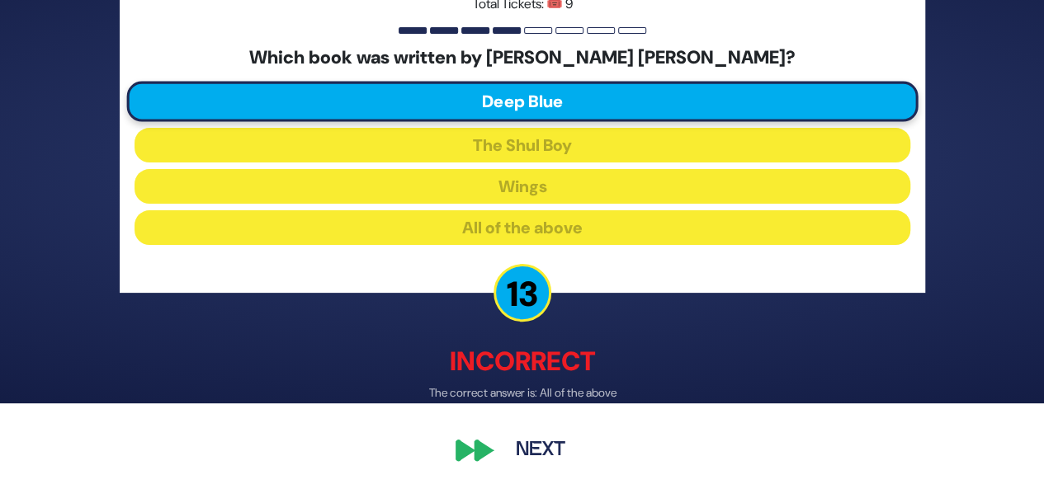
click at [530, 461] on button "Next" at bounding box center [541, 451] width 96 height 38
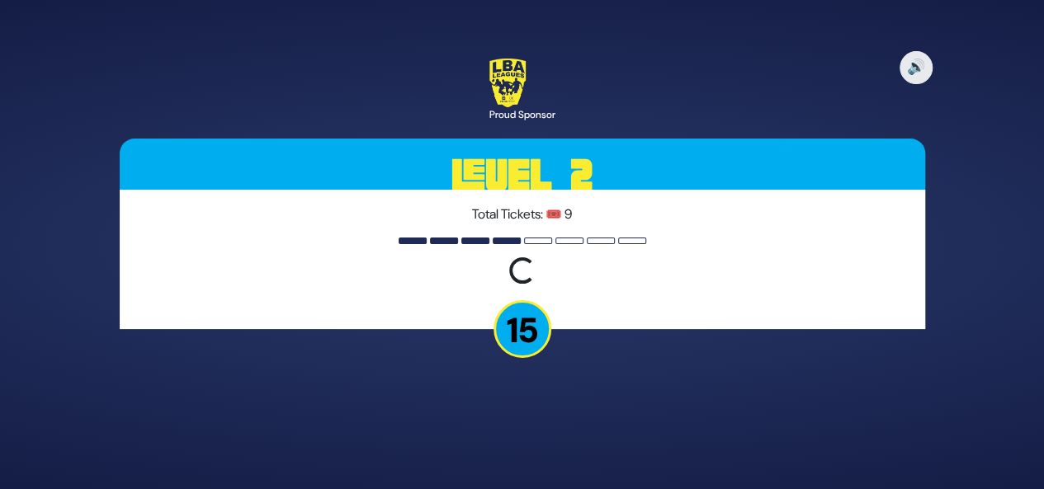
scroll to position [0, 0]
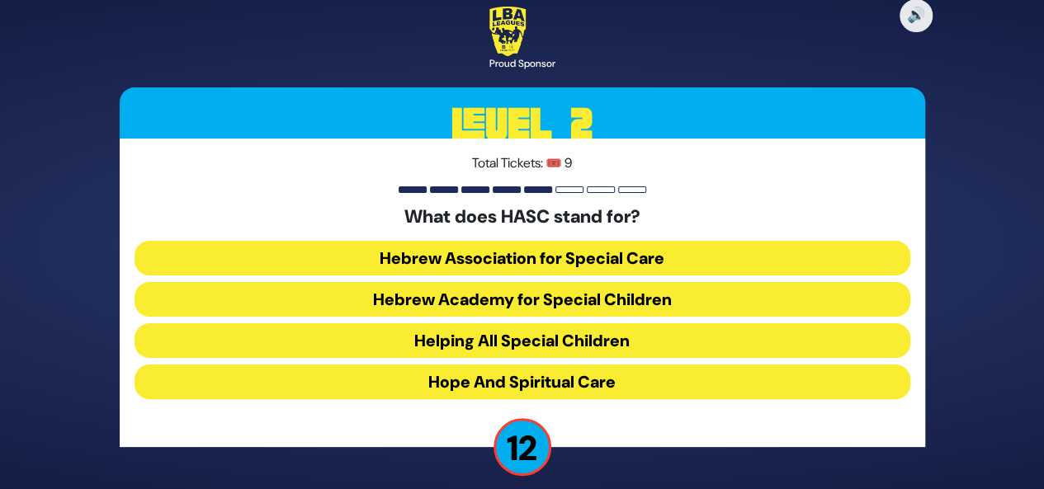
click at [619, 299] on button "Hebrew Academy for Special Children" at bounding box center [523, 299] width 776 height 35
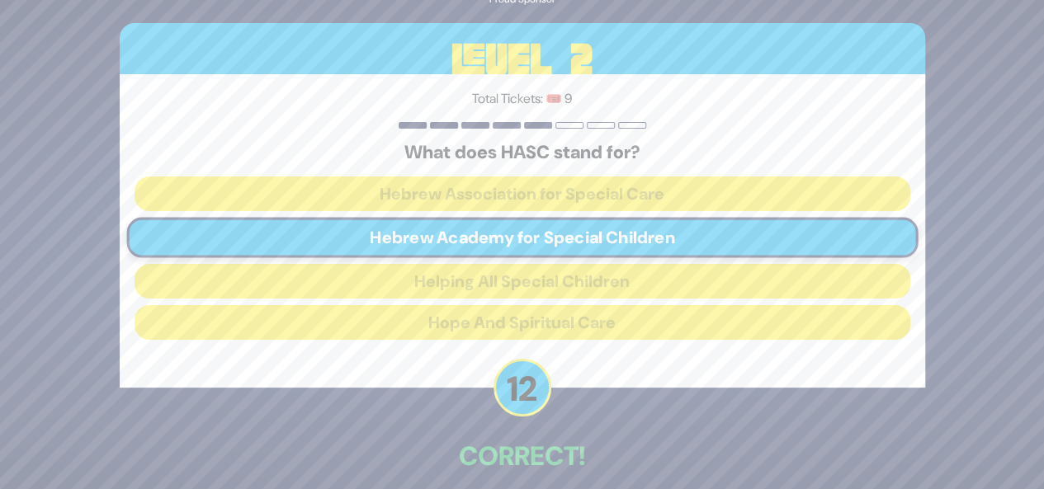
scroll to position [78, 0]
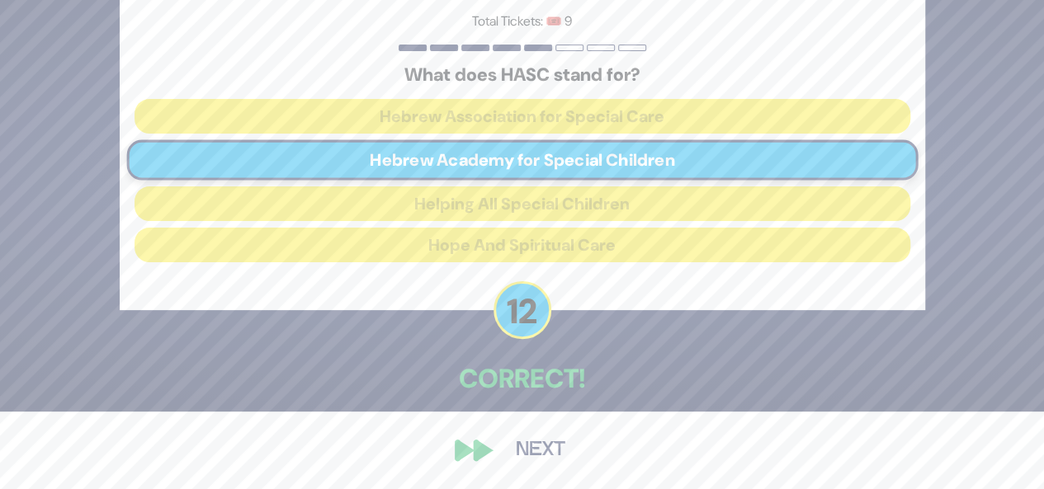
click at [546, 445] on button "Next" at bounding box center [541, 451] width 96 height 38
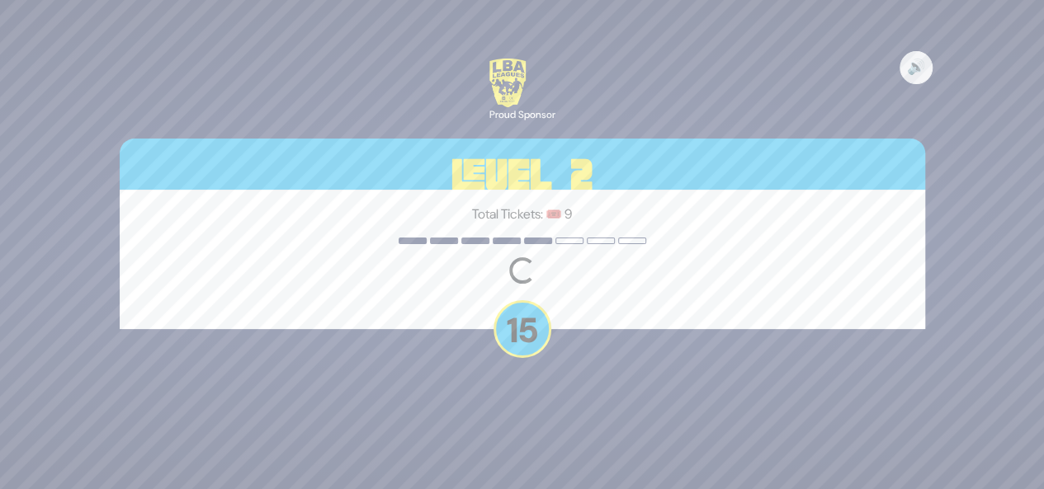
scroll to position [0, 0]
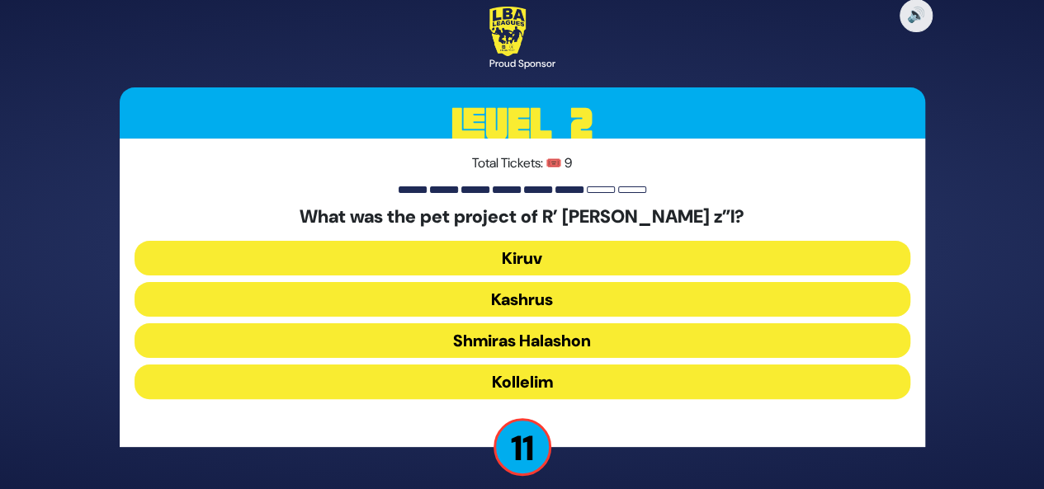
click at [606, 258] on button "Kiruv" at bounding box center [523, 258] width 776 height 35
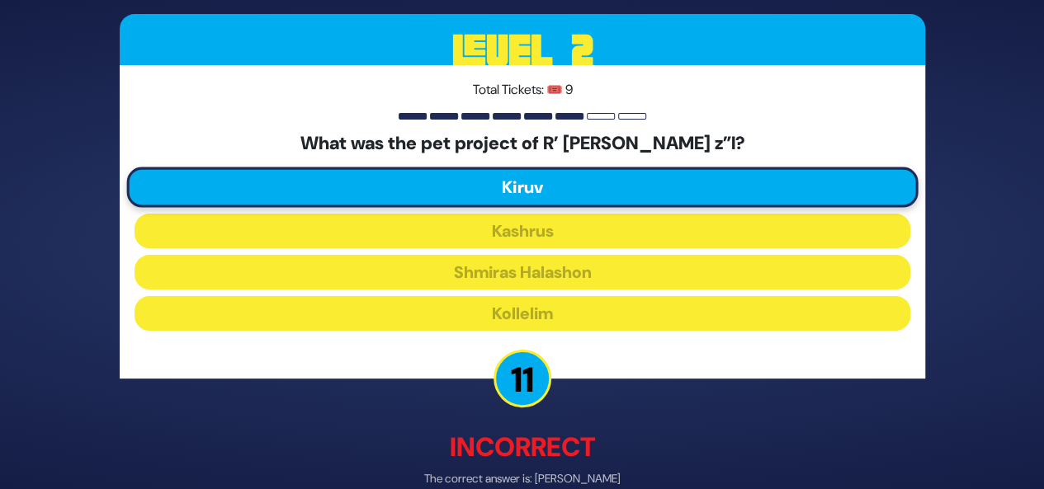
scroll to position [86, 0]
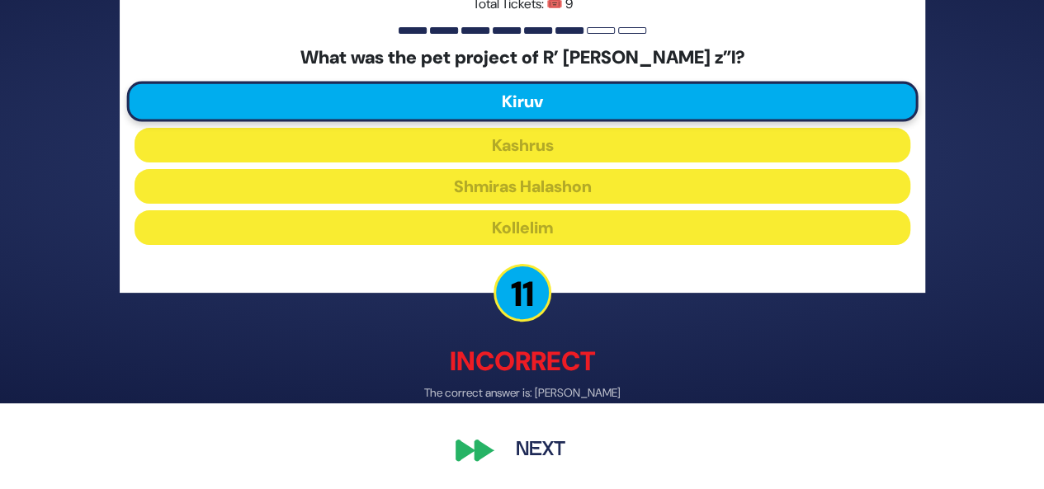
click at [545, 455] on button "Next" at bounding box center [541, 451] width 96 height 38
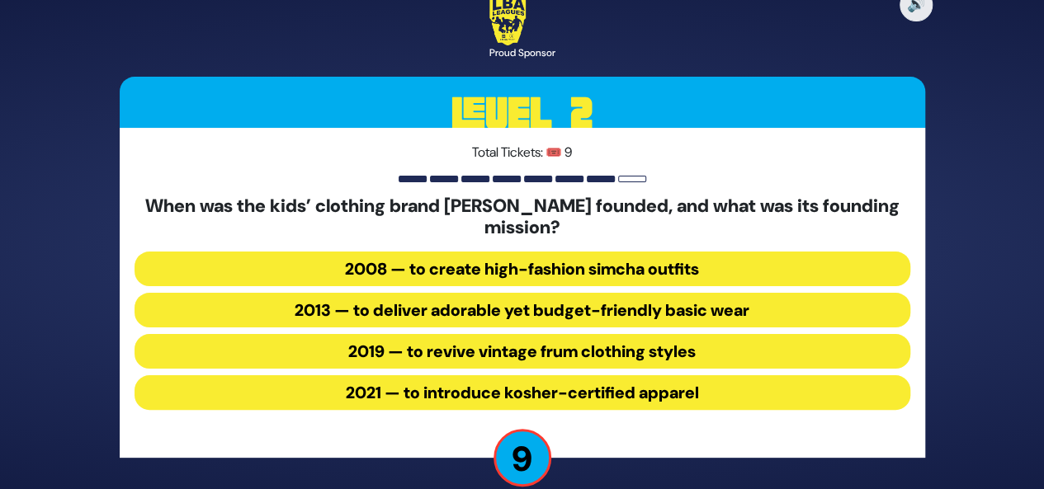
click at [603, 309] on button "2013 — to deliver adorable yet budget-friendly basic wear" at bounding box center [523, 310] width 776 height 35
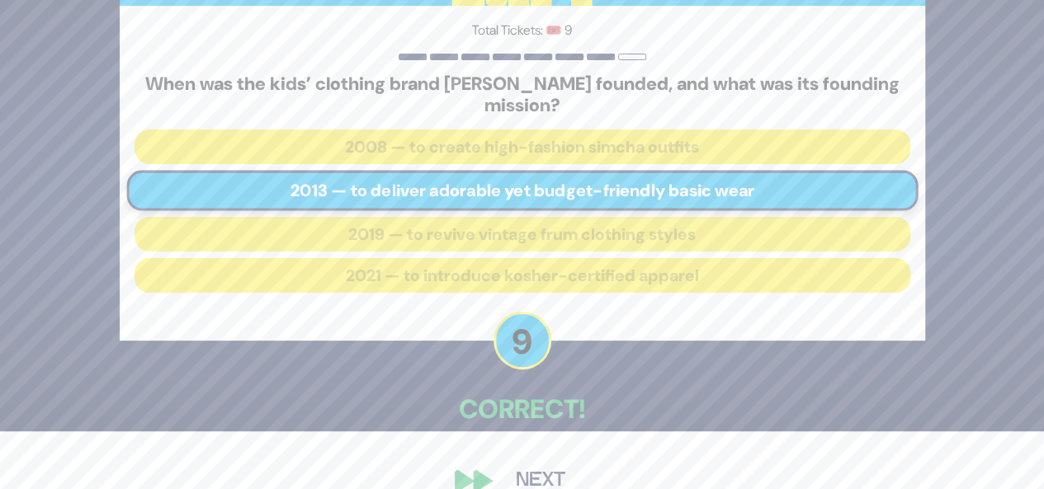
scroll to position [87, 0]
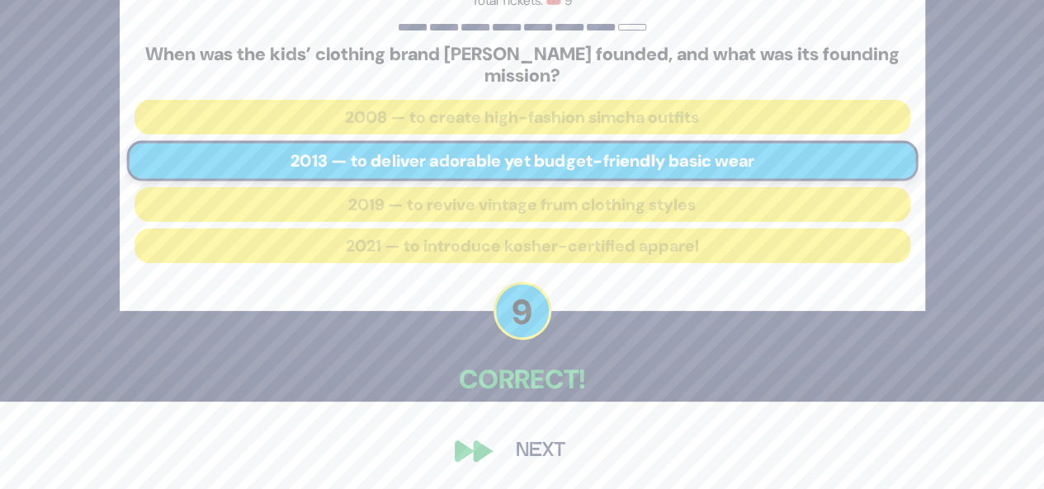
click at [543, 448] on button "Next" at bounding box center [541, 451] width 96 height 38
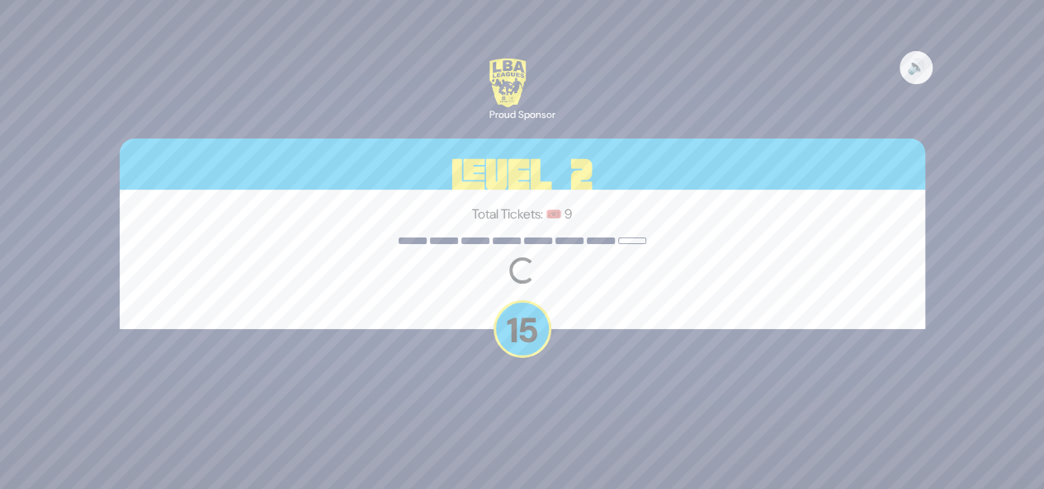
scroll to position [0, 0]
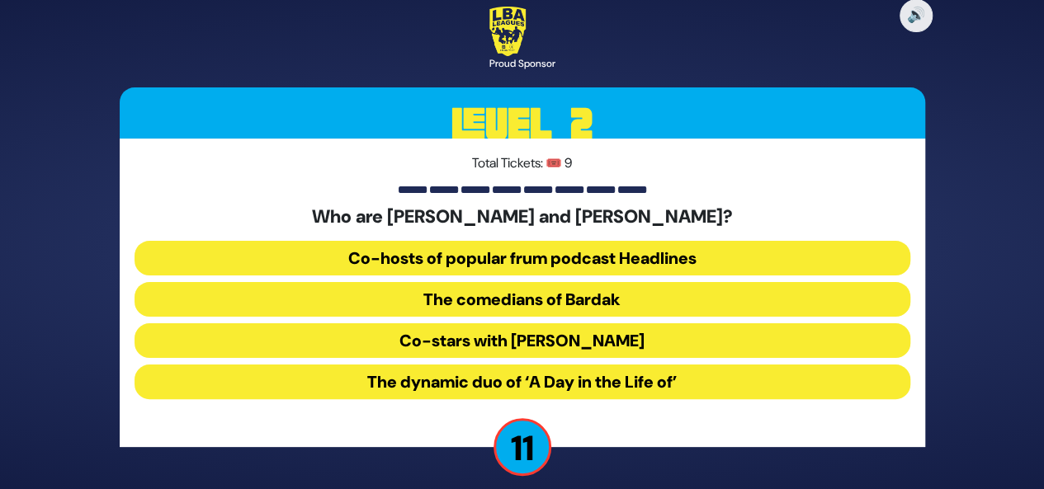
click at [603, 304] on button "The comedians of Bardak" at bounding box center [523, 299] width 776 height 35
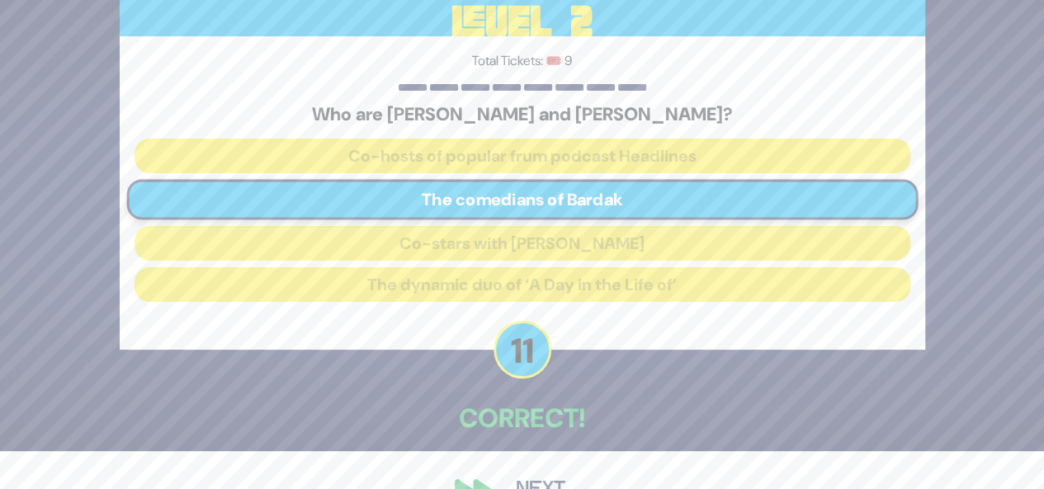
scroll to position [78, 0]
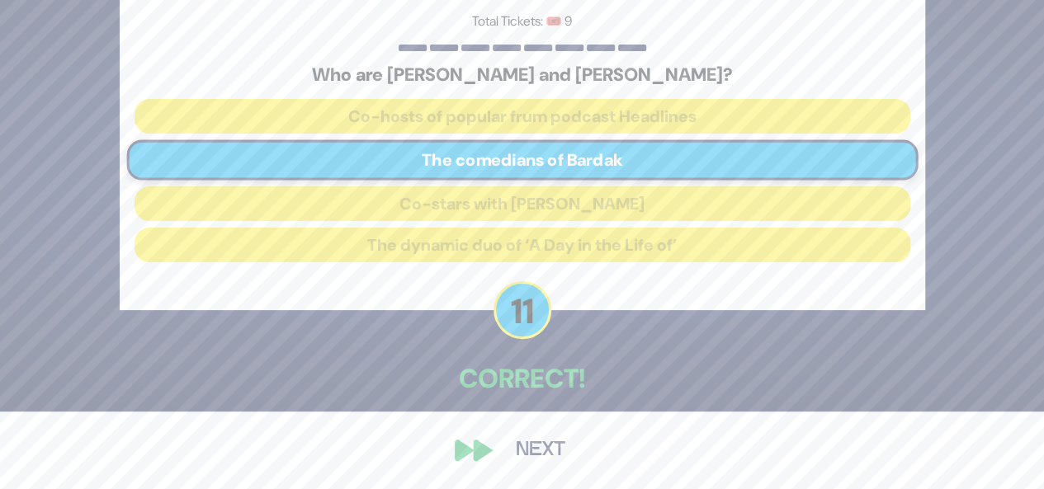
click at [547, 457] on button "Next" at bounding box center [541, 451] width 96 height 38
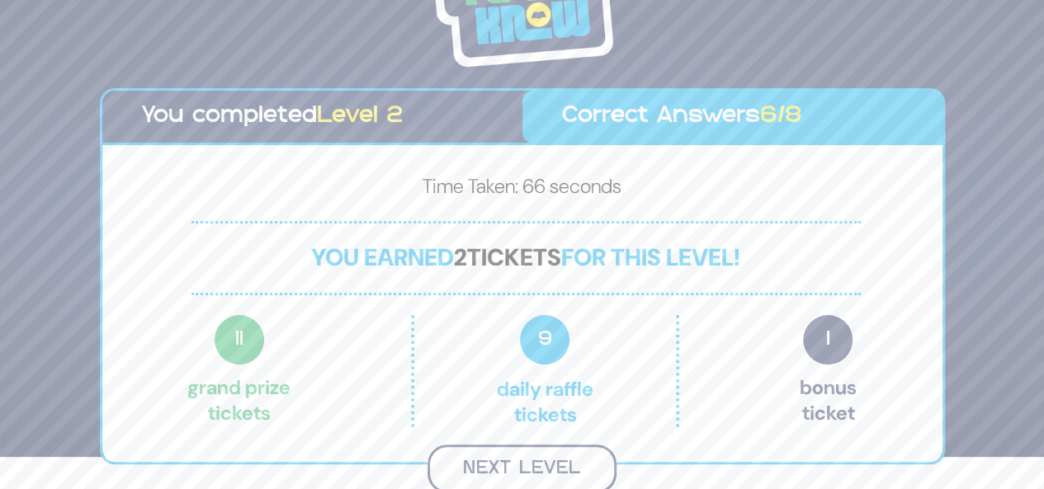
scroll to position [30, 0]
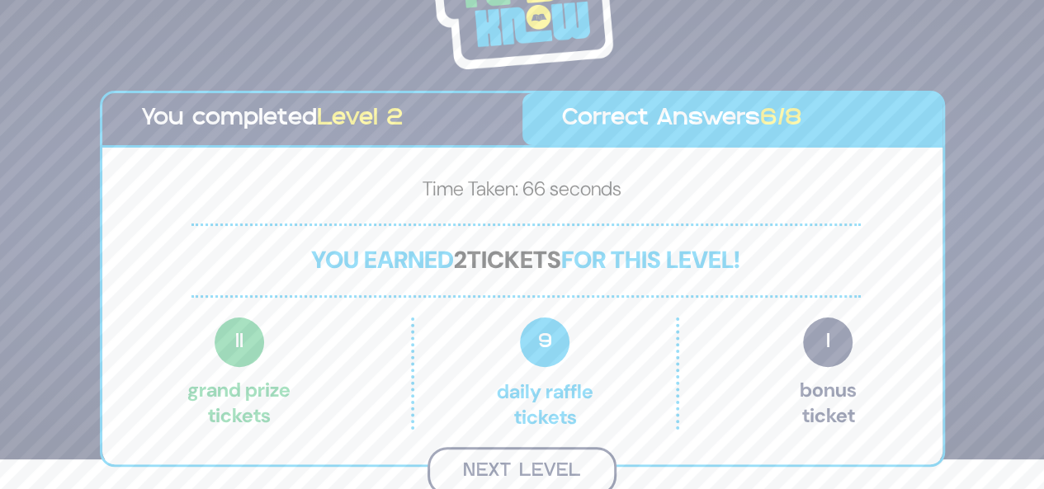
click at [517, 466] on button "Next Level" at bounding box center [521, 471] width 189 height 49
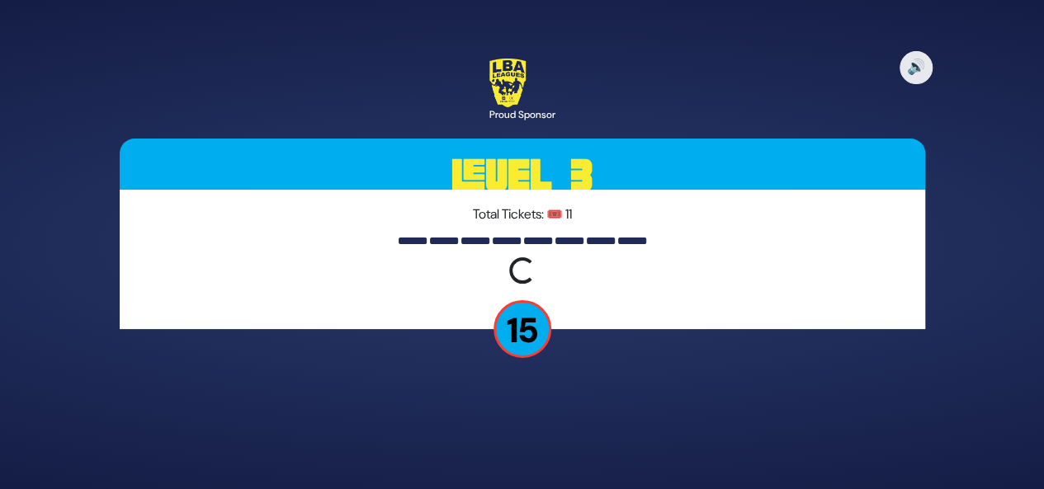
scroll to position [0, 0]
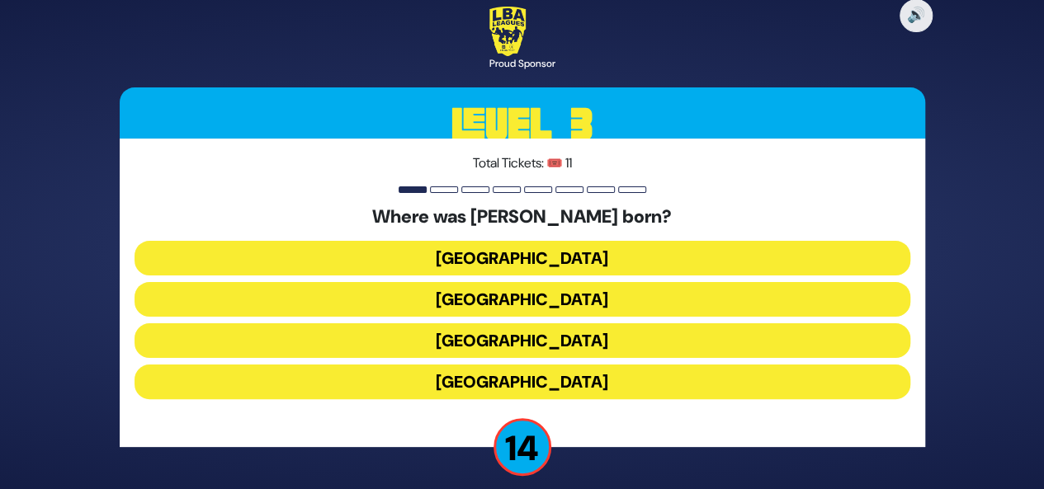
click at [654, 247] on button "Toronto" at bounding box center [523, 258] width 776 height 35
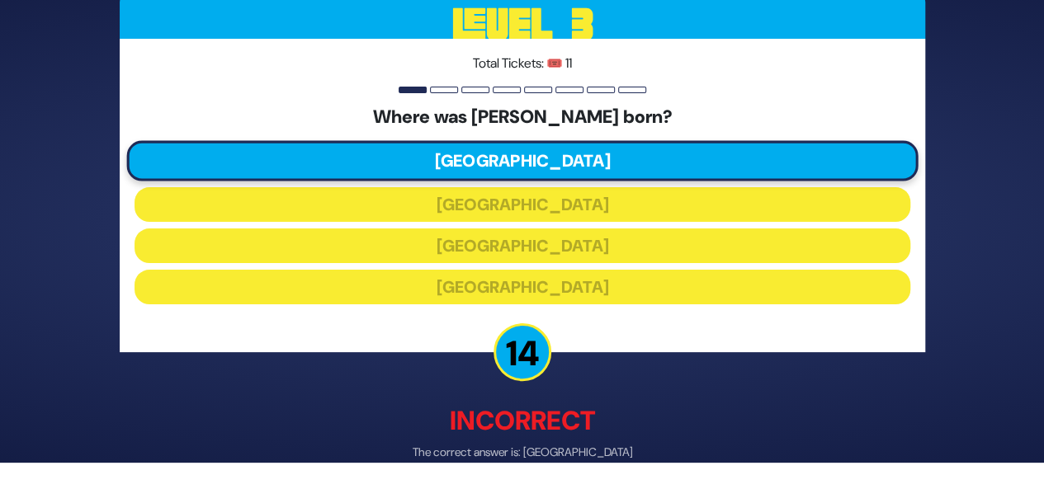
scroll to position [86, 0]
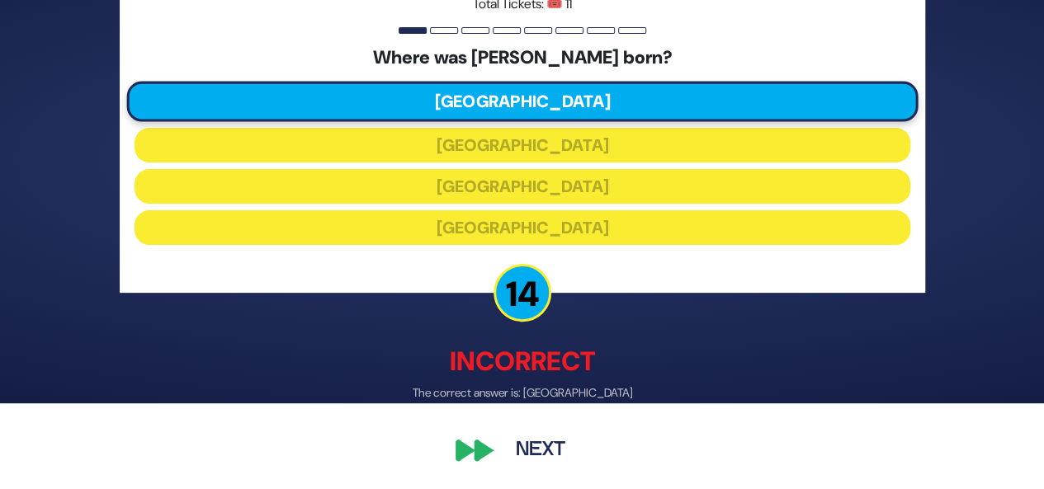
click at [556, 447] on button "Next" at bounding box center [541, 451] width 96 height 38
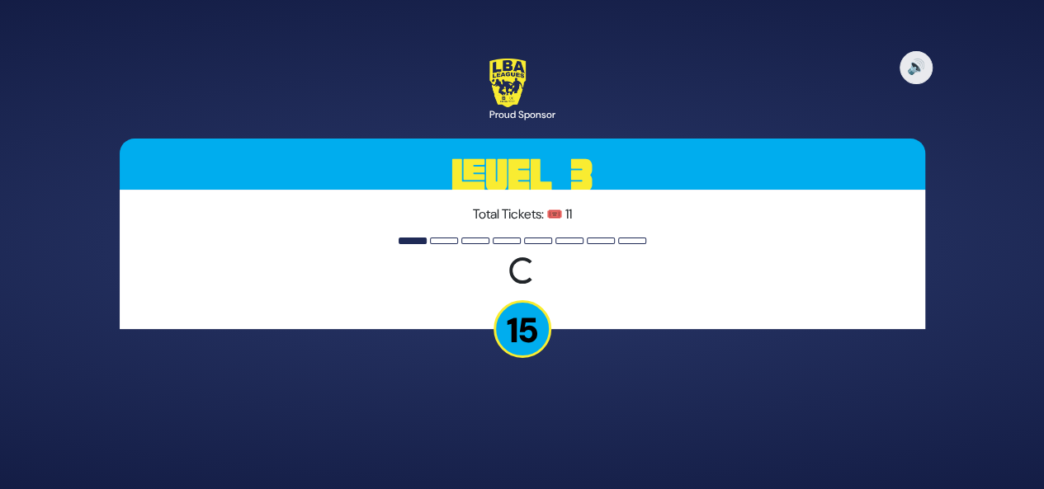
scroll to position [0, 0]
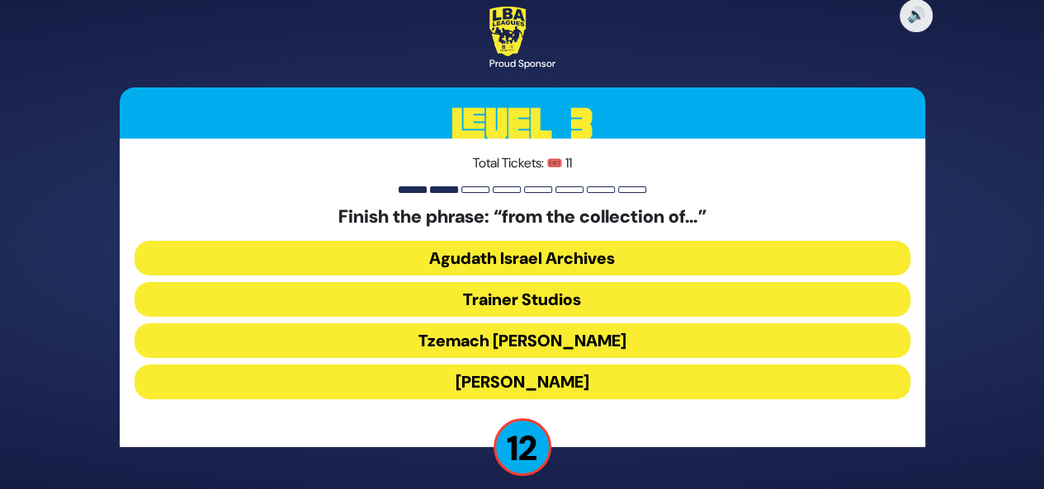
click at [592, 387] on button "Moshe D. Yarmish" at bounding box center [523, 382] width 776 height 35
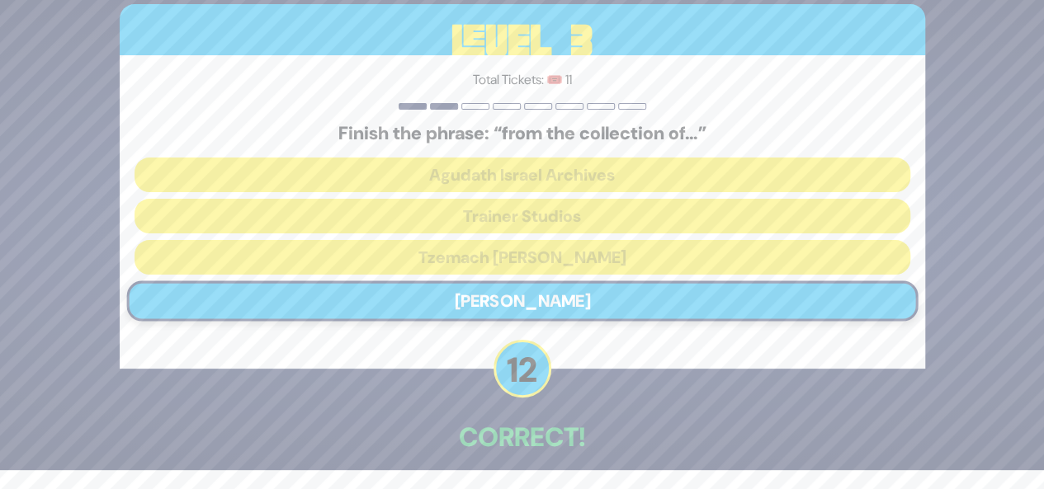
scroll to position [78, 0]
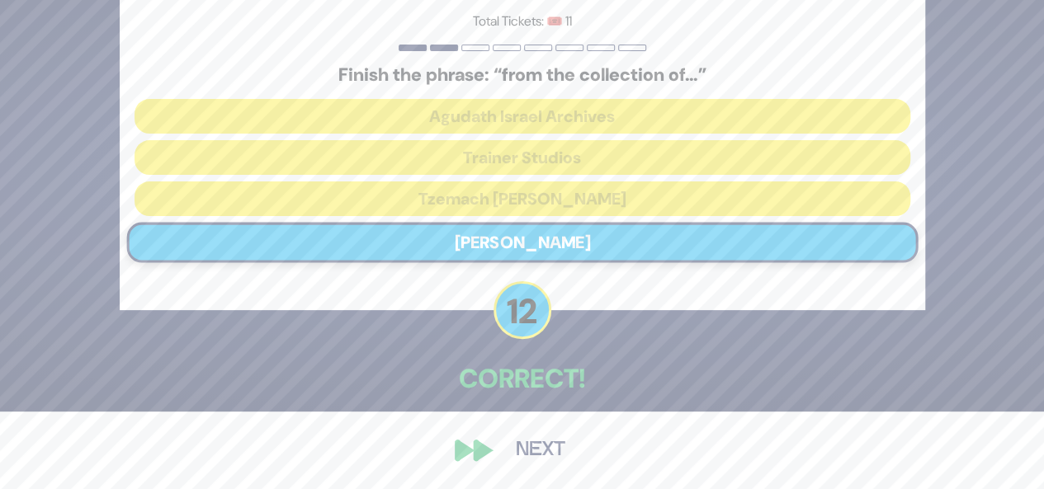
click at [533, 455] on button "Next" at bounding box center [541, 451] width 96 height 38
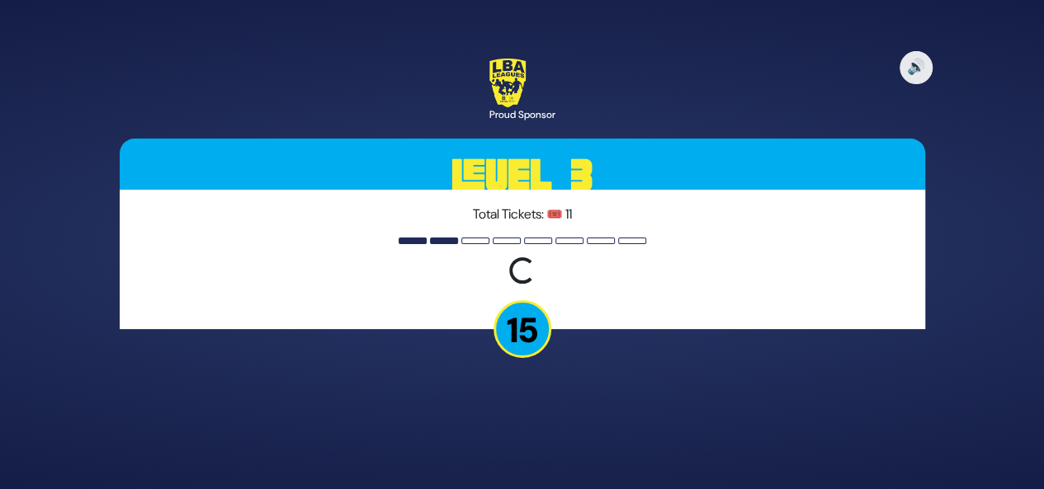
scroll to position [0, 0]
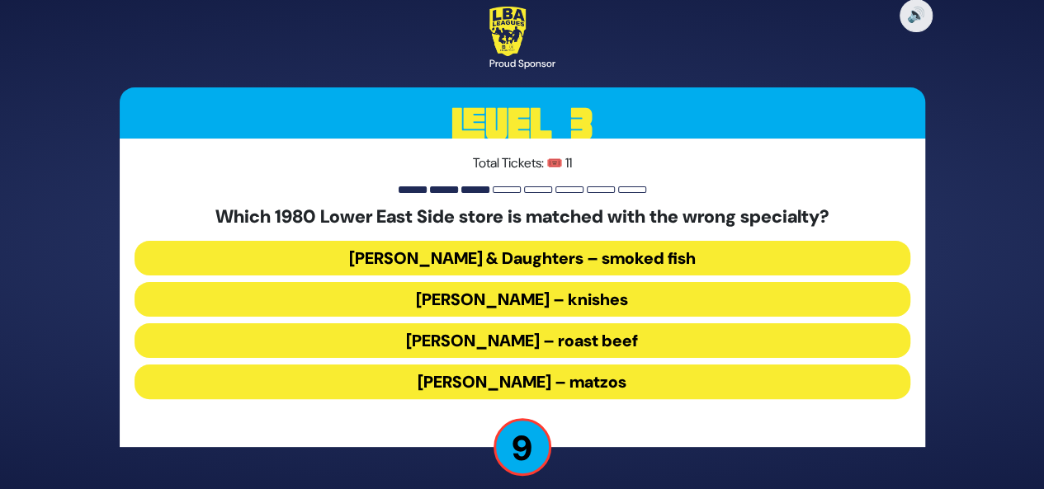
click at [599, 256] on button "Russ & Daughters – smoked fish" at bounding box center [523, 258] width 776 height 35
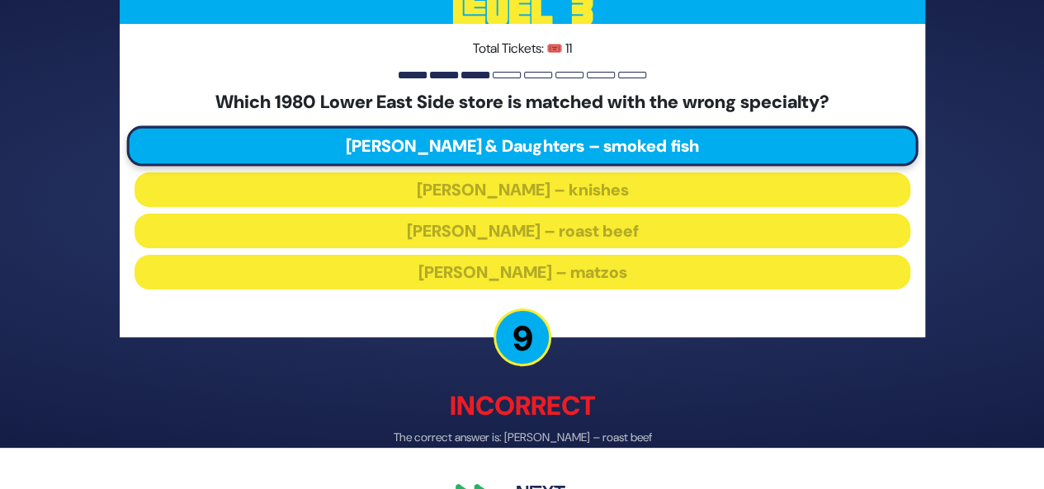
scroll to position [86, 0]
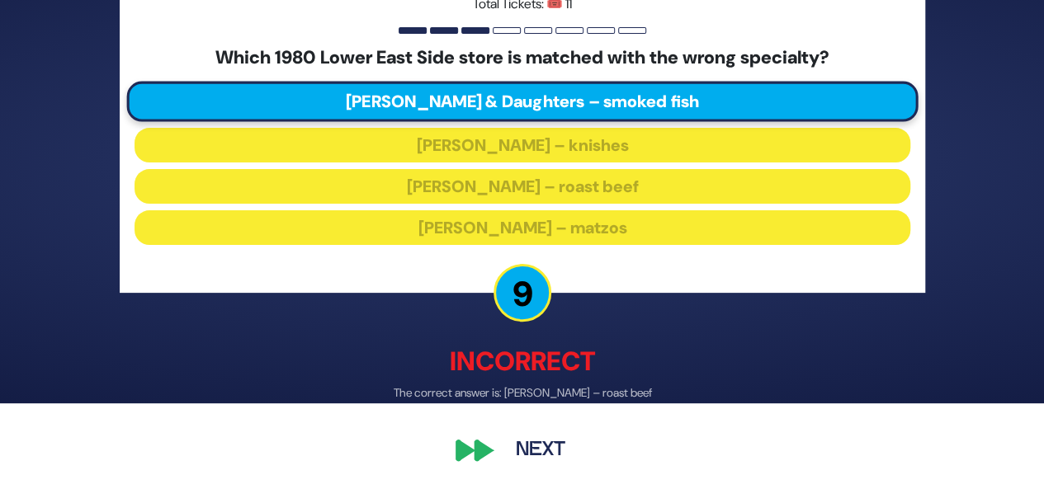
click at [526, 454] on button "Next" at bounding box center [541, 451] width 96 height 38
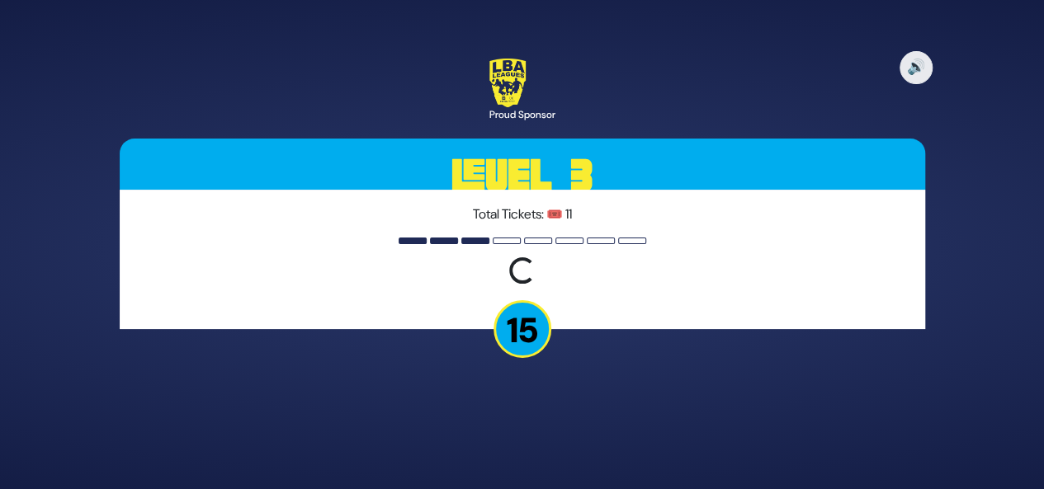
scroll to position [0, 0]
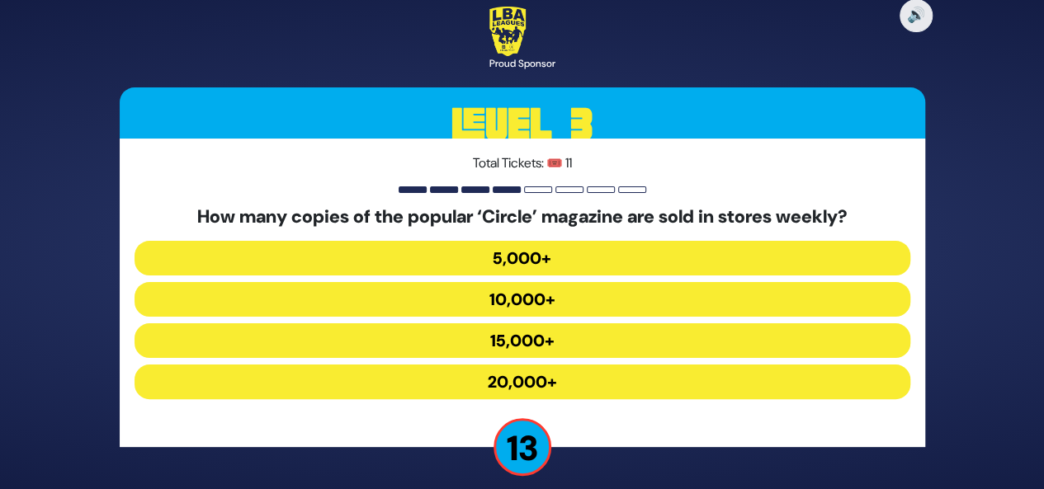
click at [607, 242] on button "5,000+" at bounding box center [523, 258] width 776 height 35
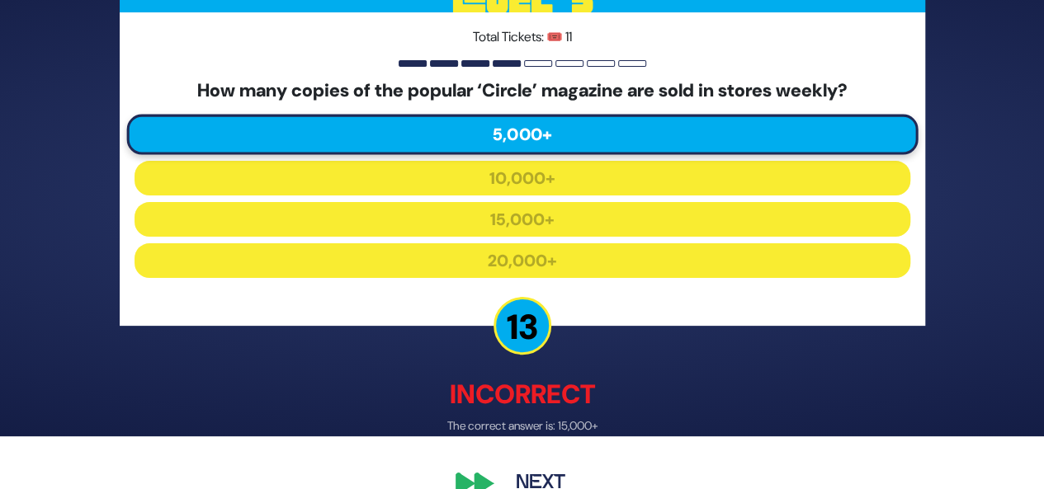
scroll to position [86, 0]
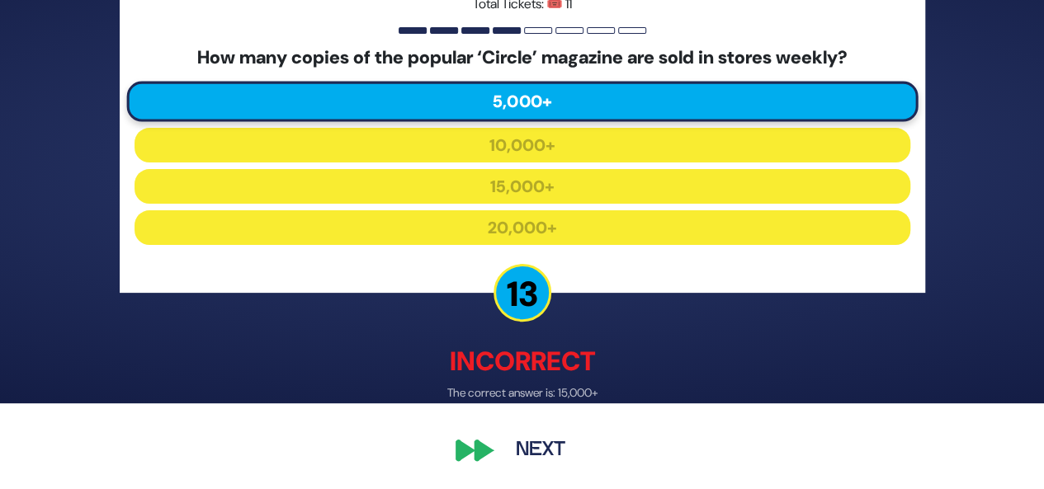
click at [538, 451] on button "Next" at bounding box center [541, 451] width 96 height 38
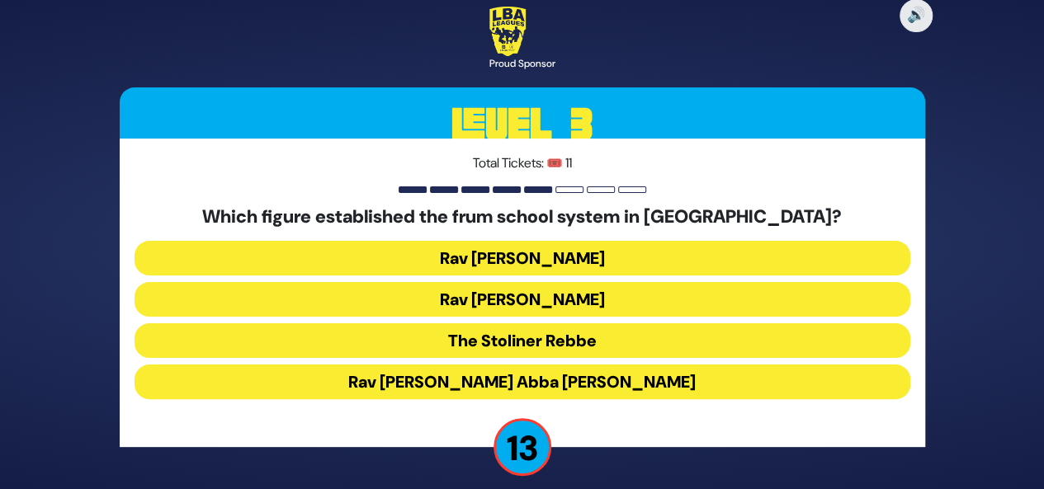
click at [630, 252] on button "Rav Leib Bakst" at bounding box center [523, 258] width 776 height 35
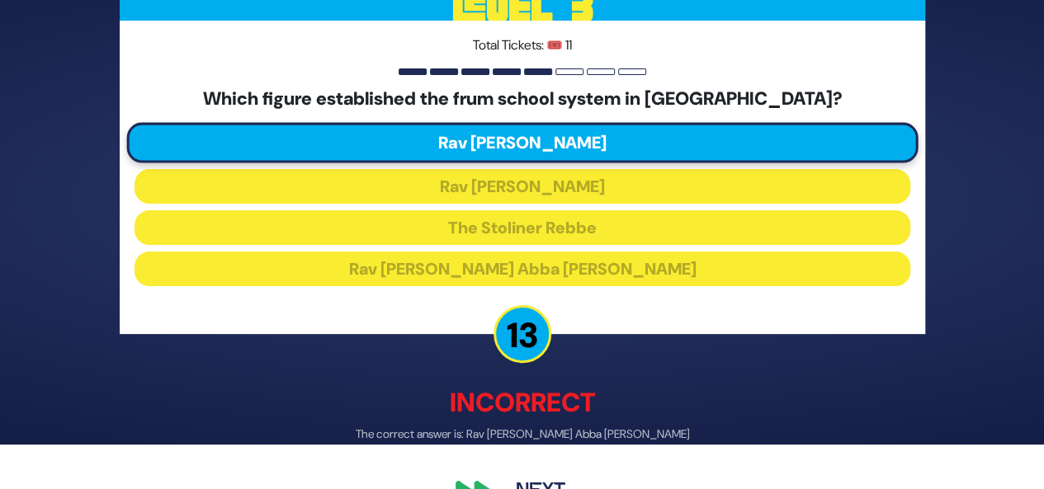
scroll to position [86, 0]
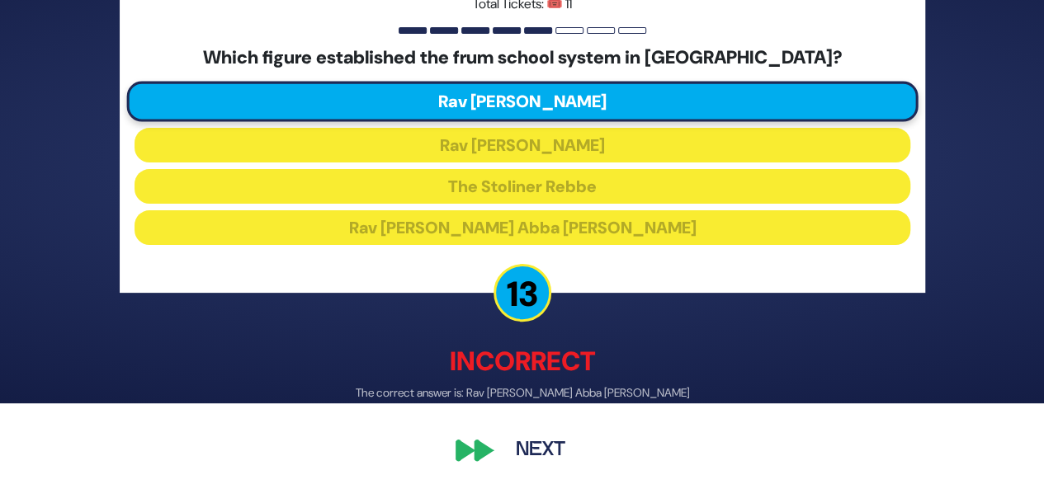
click at [525, 455] on button "Next" at bounding box center [541, 451] width 96 height 38
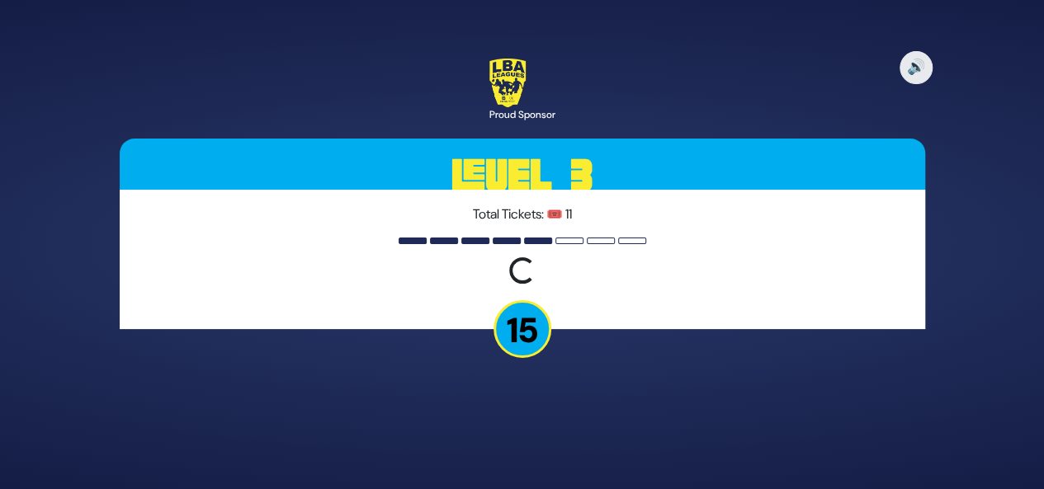
scroll to position [0, 0]
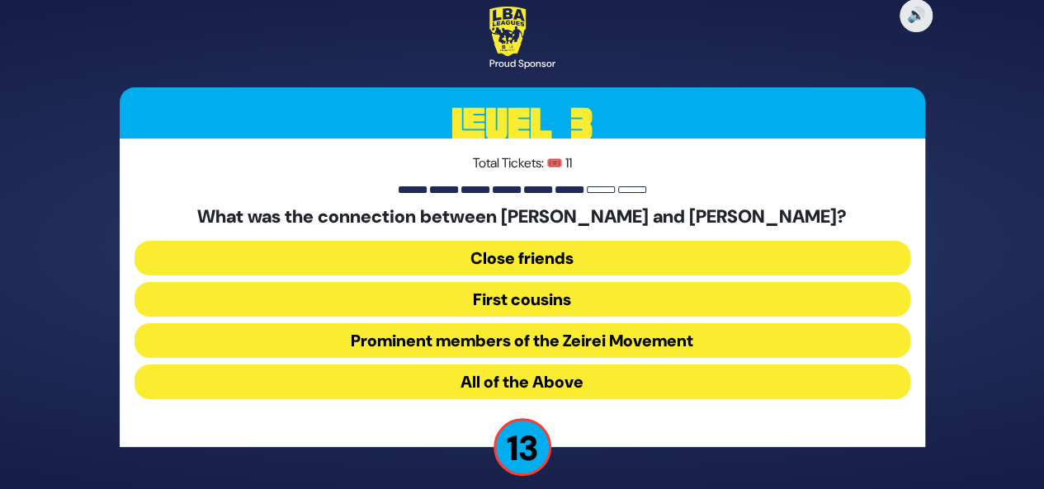
click at [586, 293] on button "First cousins" at bounding box center [523, 299] width 776 height 35
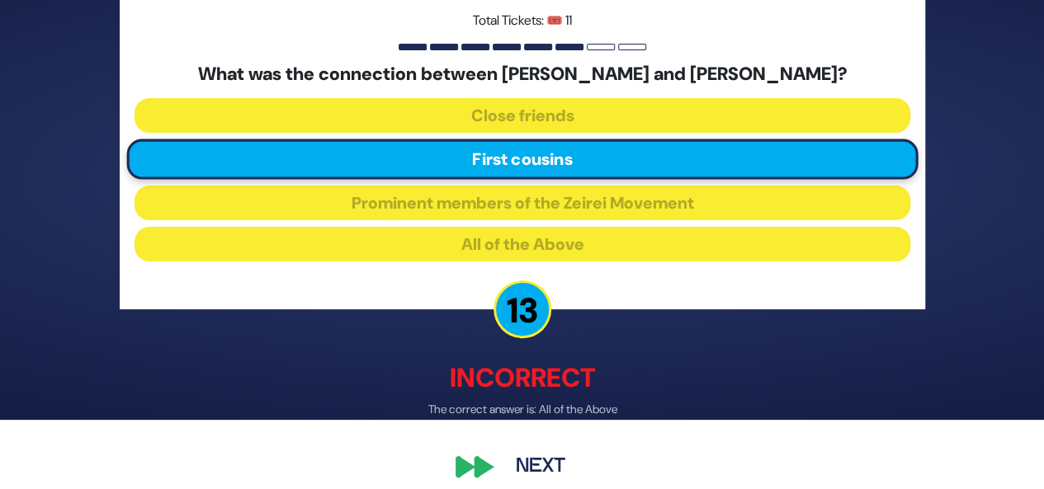
scroll to position [84, 0]
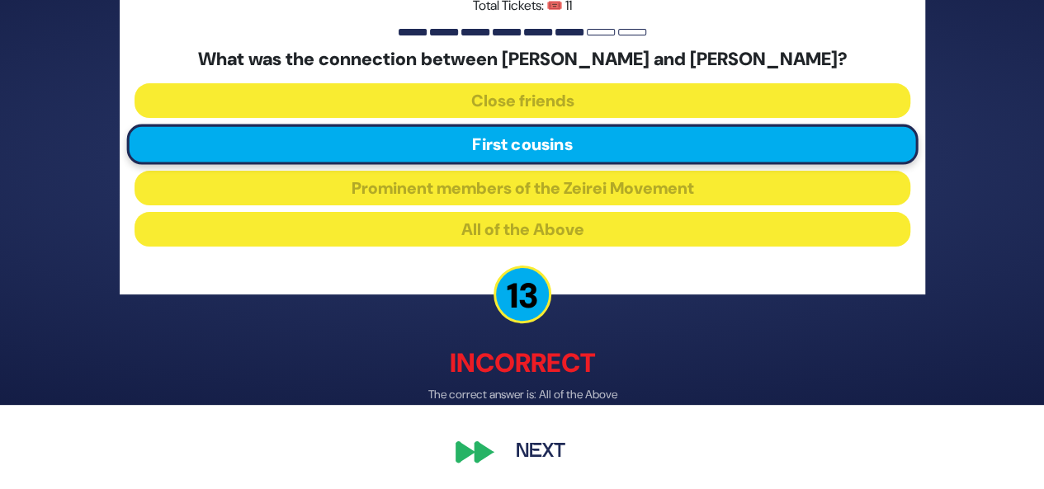
click at [535, 451] on button "Next" at bounding box center [541, 453] width 96 height 38
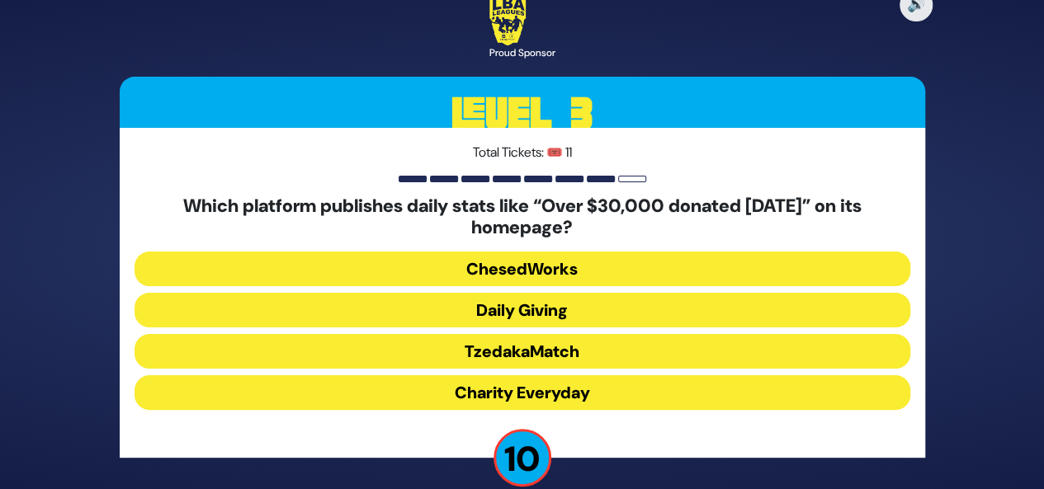
click at [639, 314] on button "Daily Giving" at bounding box center [523, 310] width 776 height 35
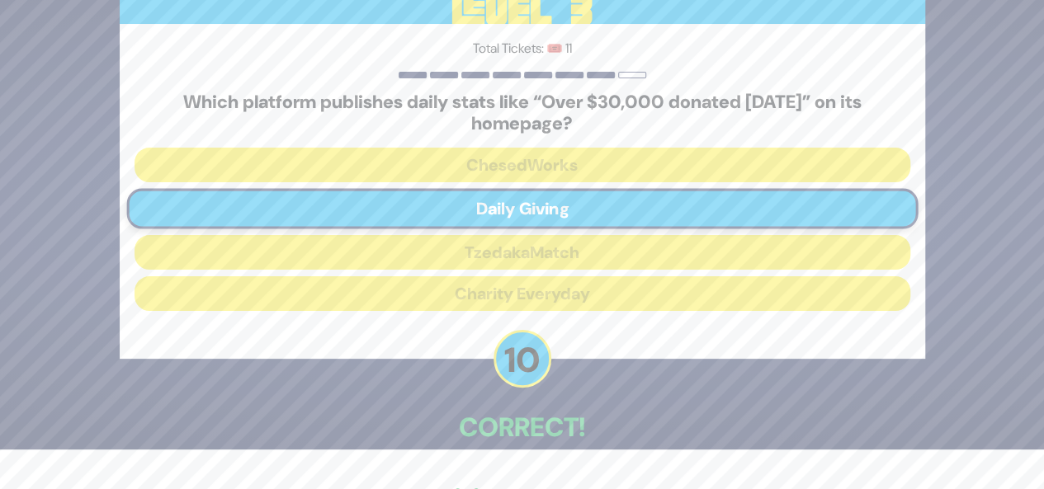
scroll to position [87, 0]
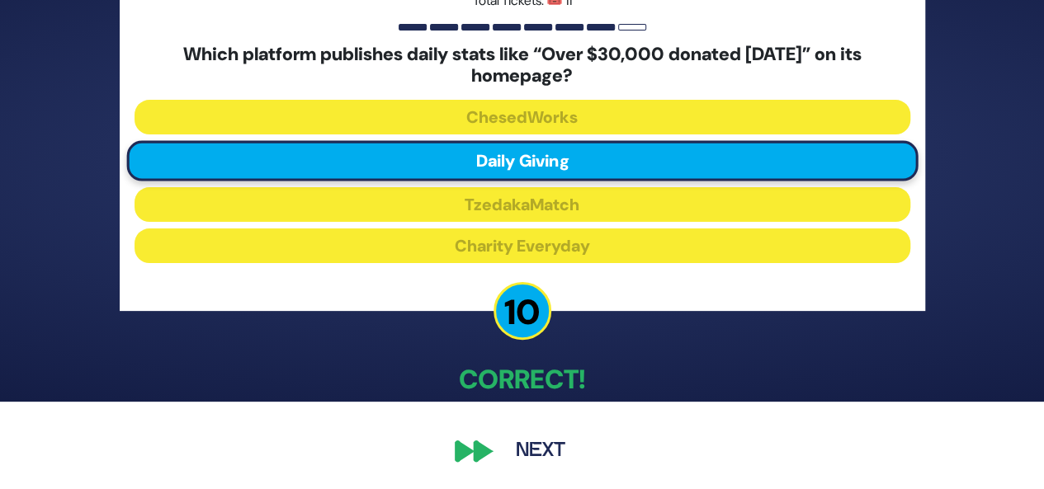
click at [535, 450] on button "Next" at bounding box center [541, 451] width 96 height 38
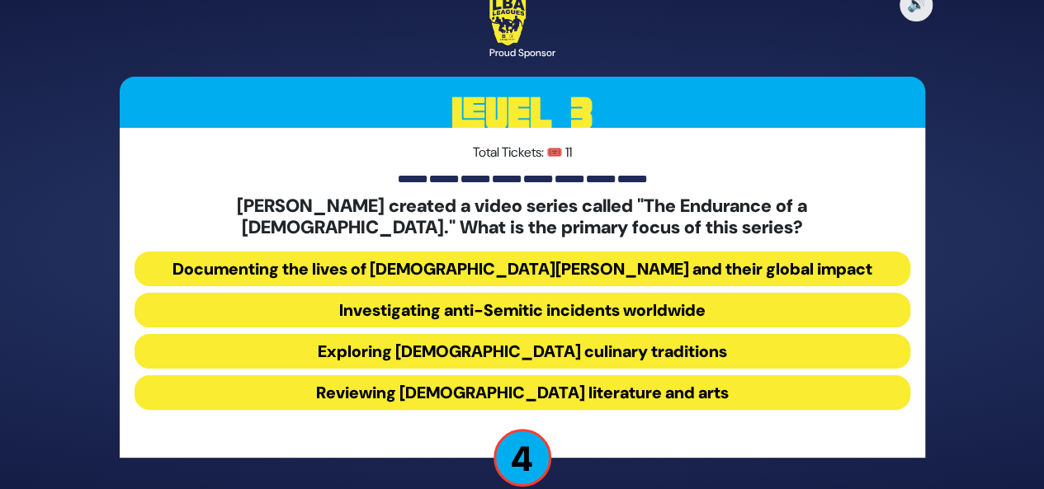
click at [627, 263] on button "Documenting the lives of Chabad Shluchim and their global impact" at bounding box center [523, 269] width 776 height 35
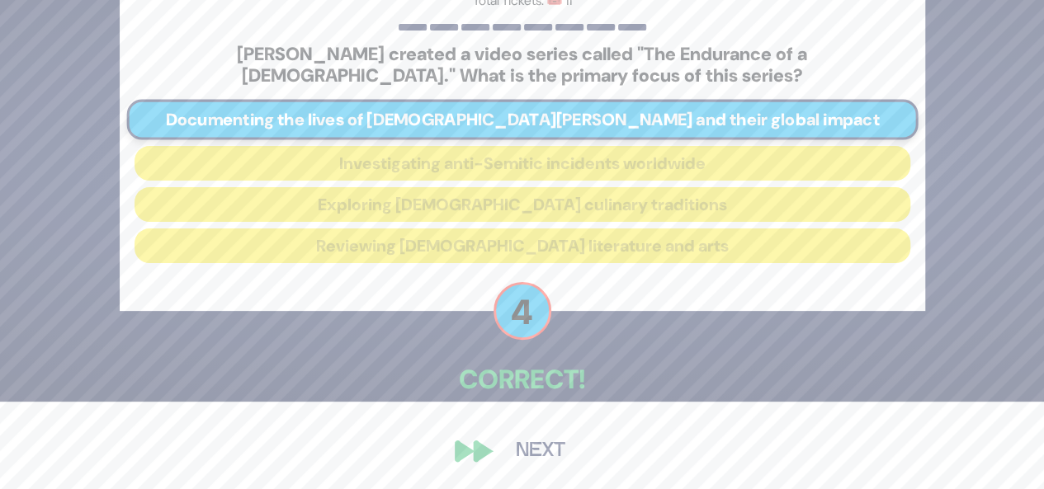
scroll to position [87, 0]
click at [538, 457] on button "Next" at bounding box center [541, 451] width 96 height 38
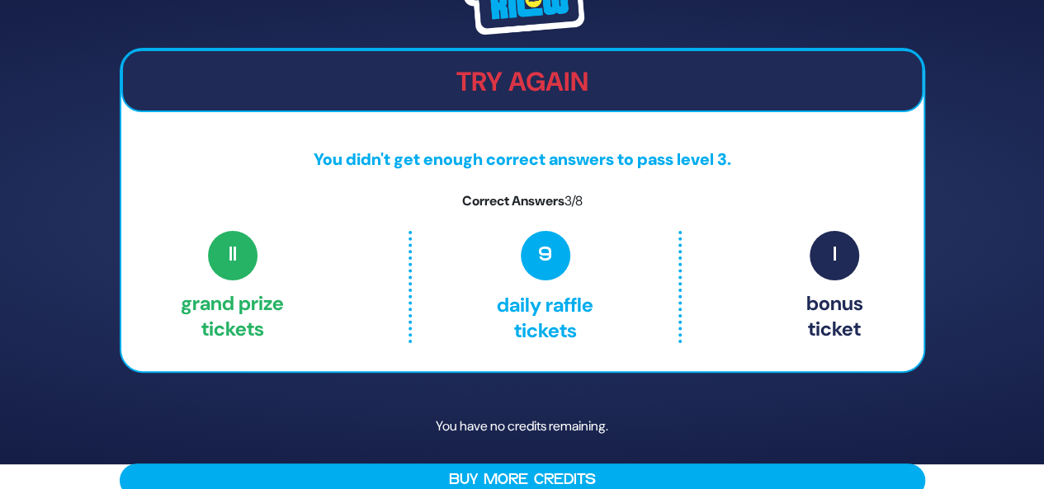
scroll to position [52, 0]
